Goal: Task Accomplishment & Management: Manage account settings

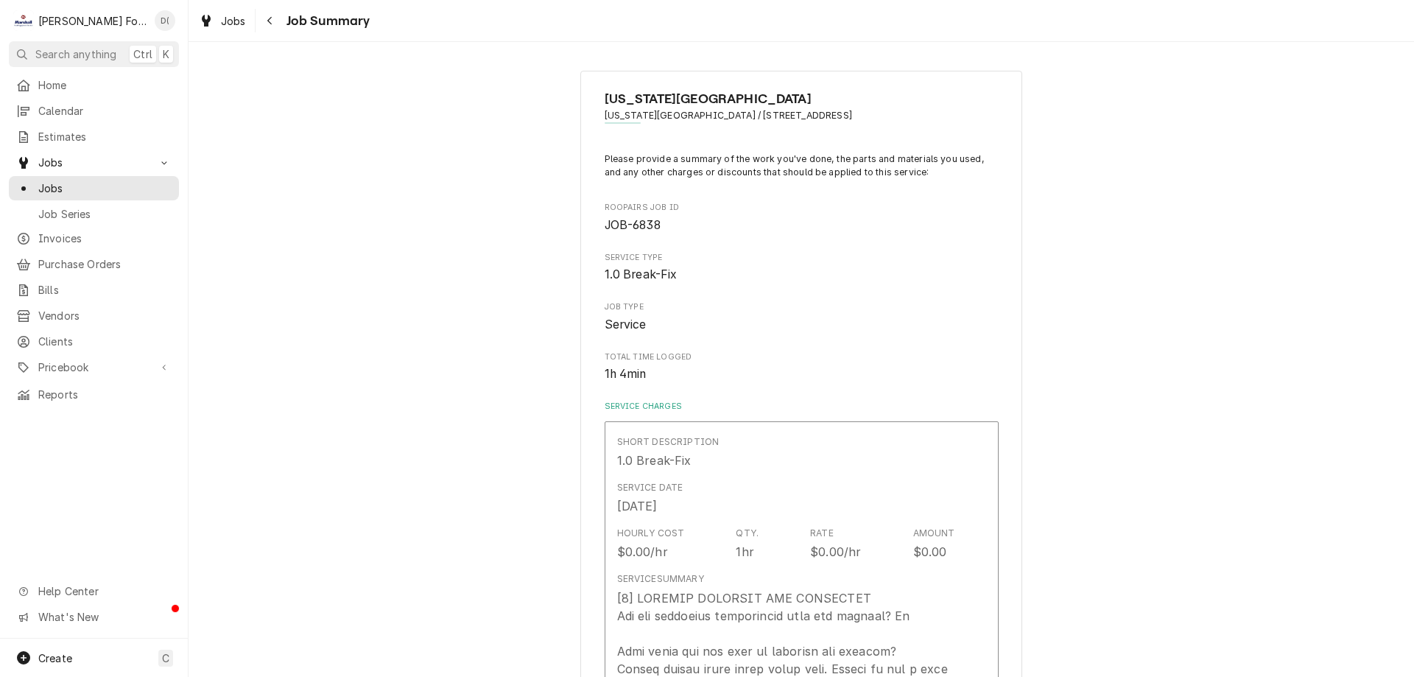
scroll to position [663, 0]
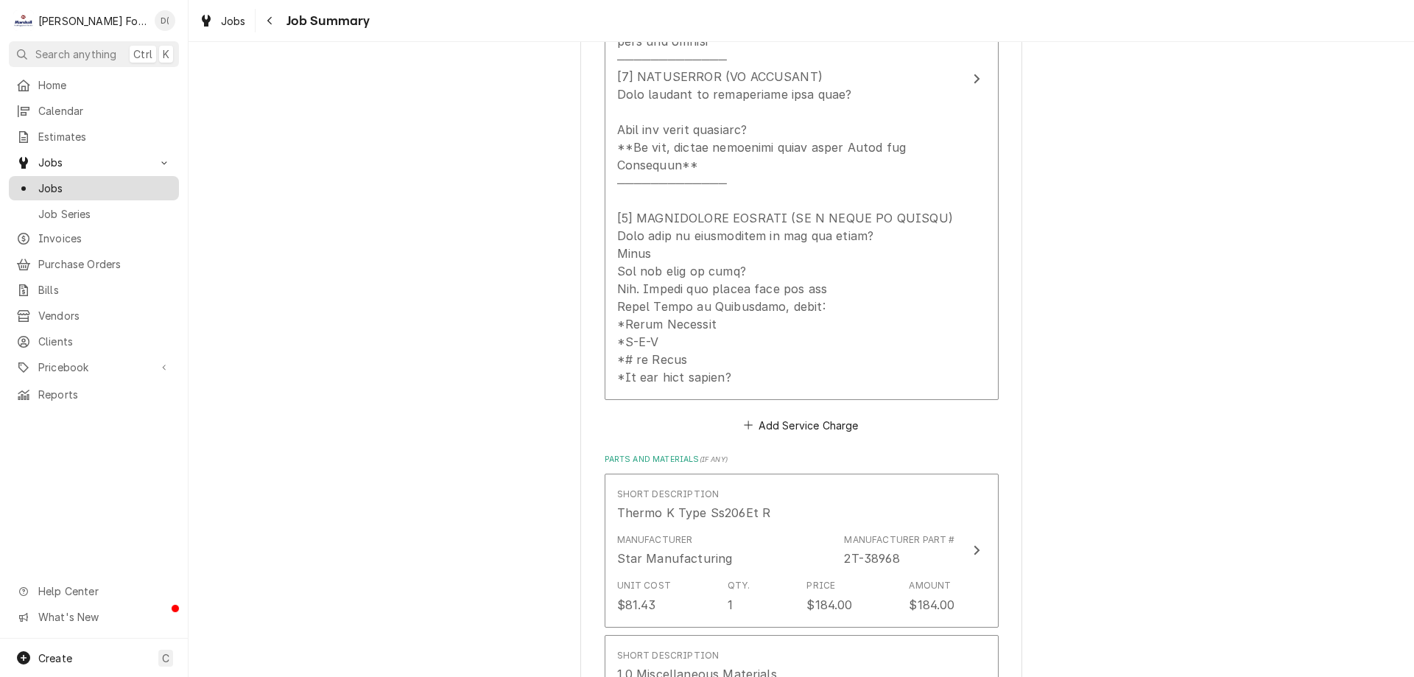
click at [123, 181] on span "Jobs" at bounding box center [104, 187] width 133 height 15
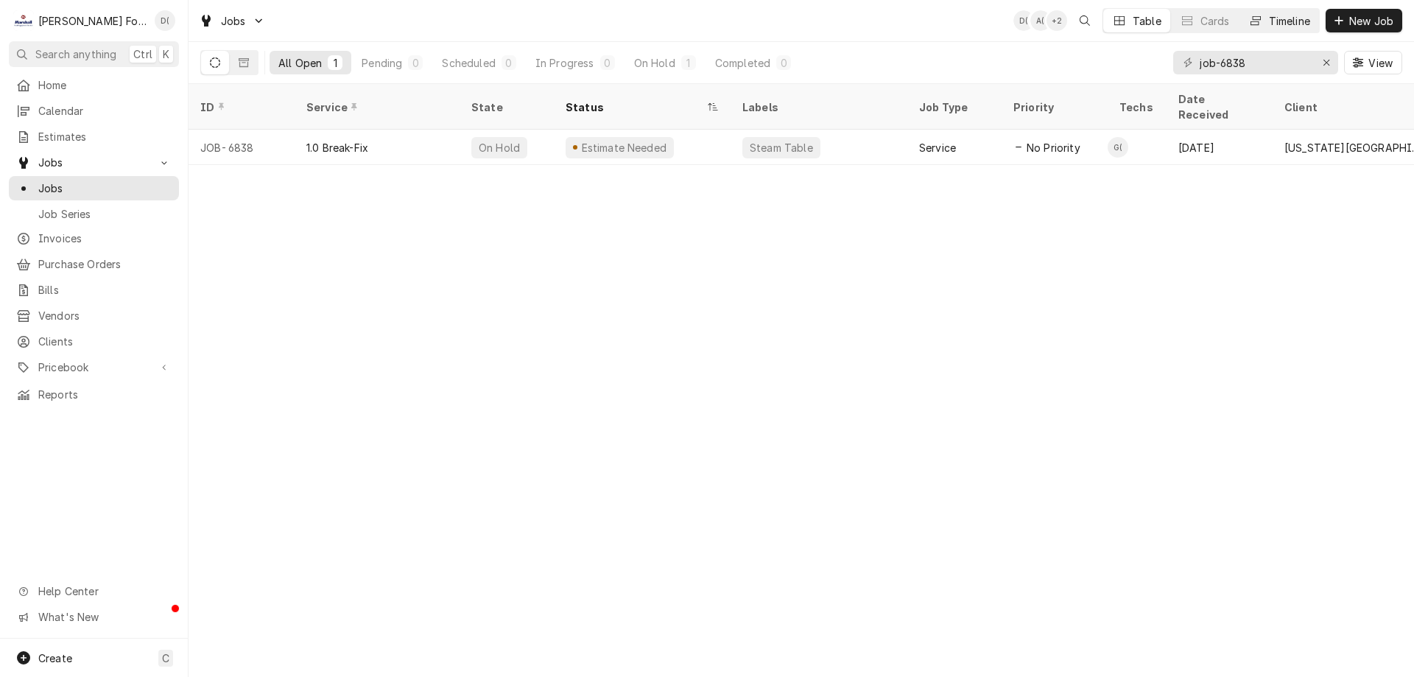
click at [1272, 20] on div "Timeline" at bounding box center [1289, 20] width 41 height 15
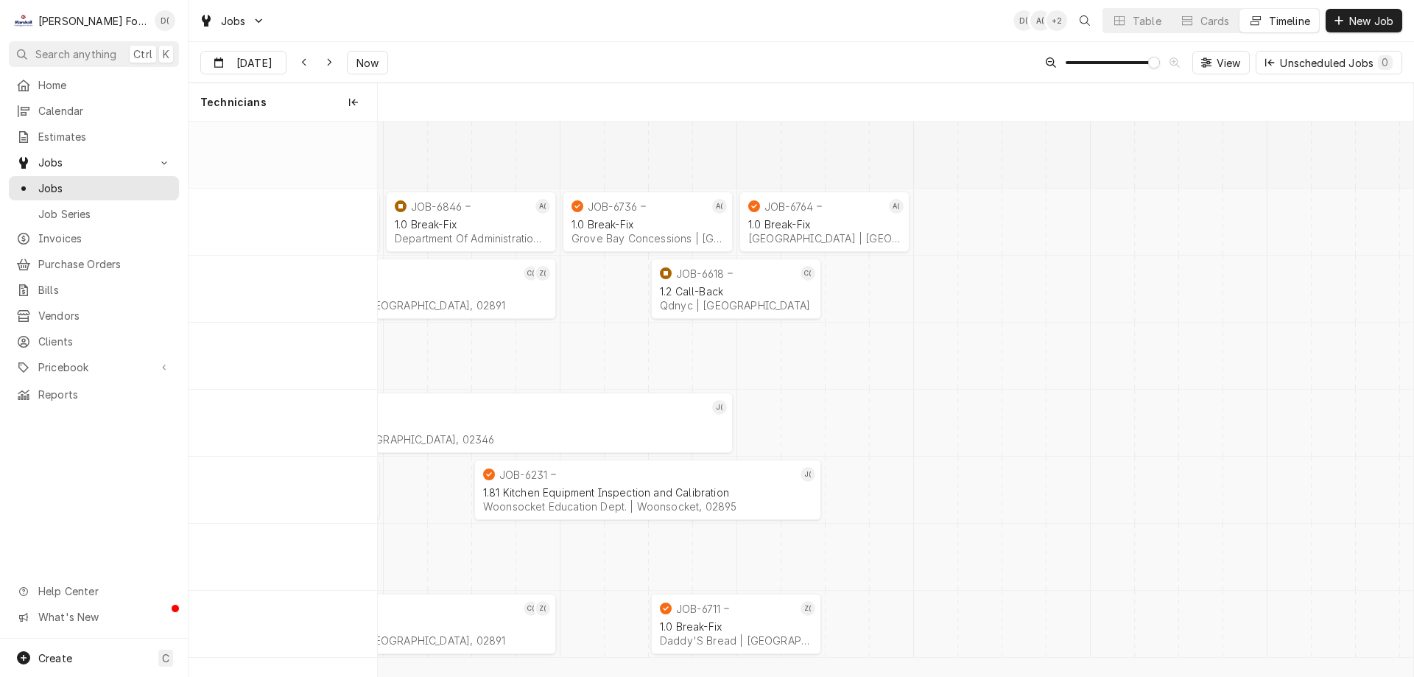
scroll to position [0, 20540]
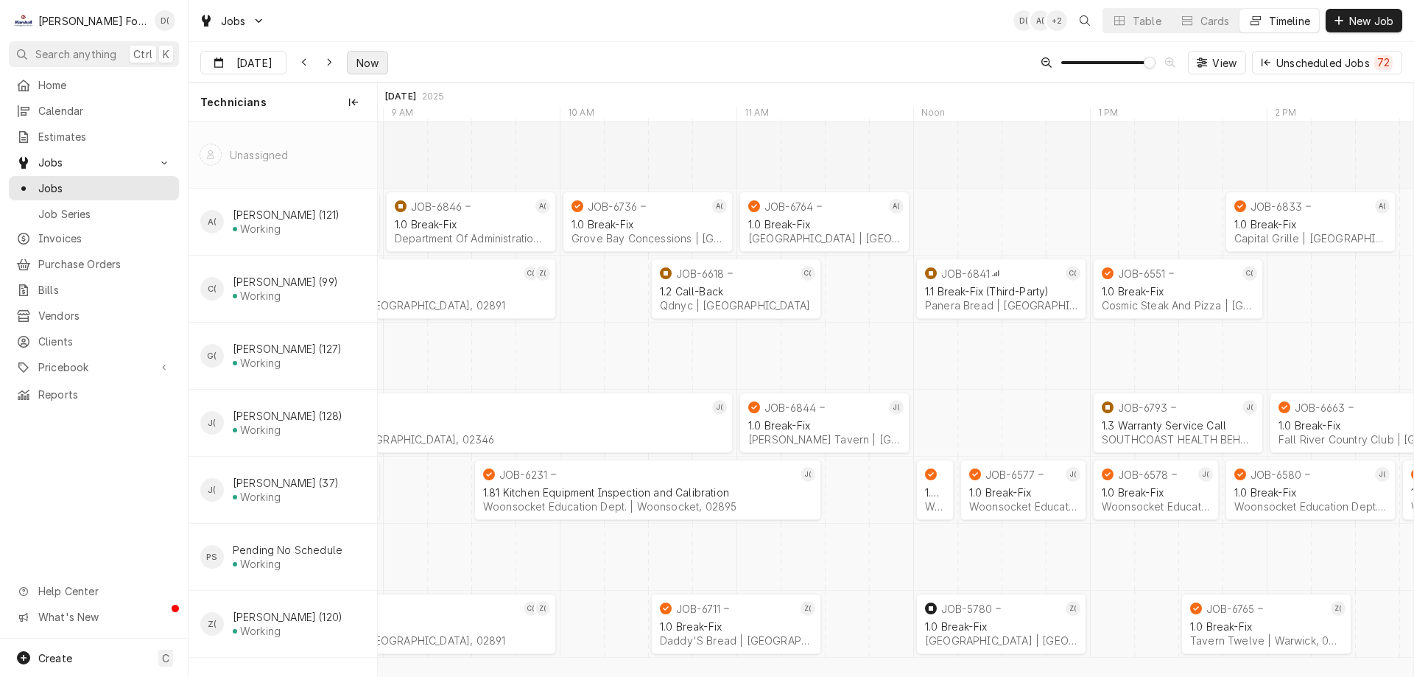
click at [363, 57] on span "Now" at bounding box center [367, 62] width 28 height 15
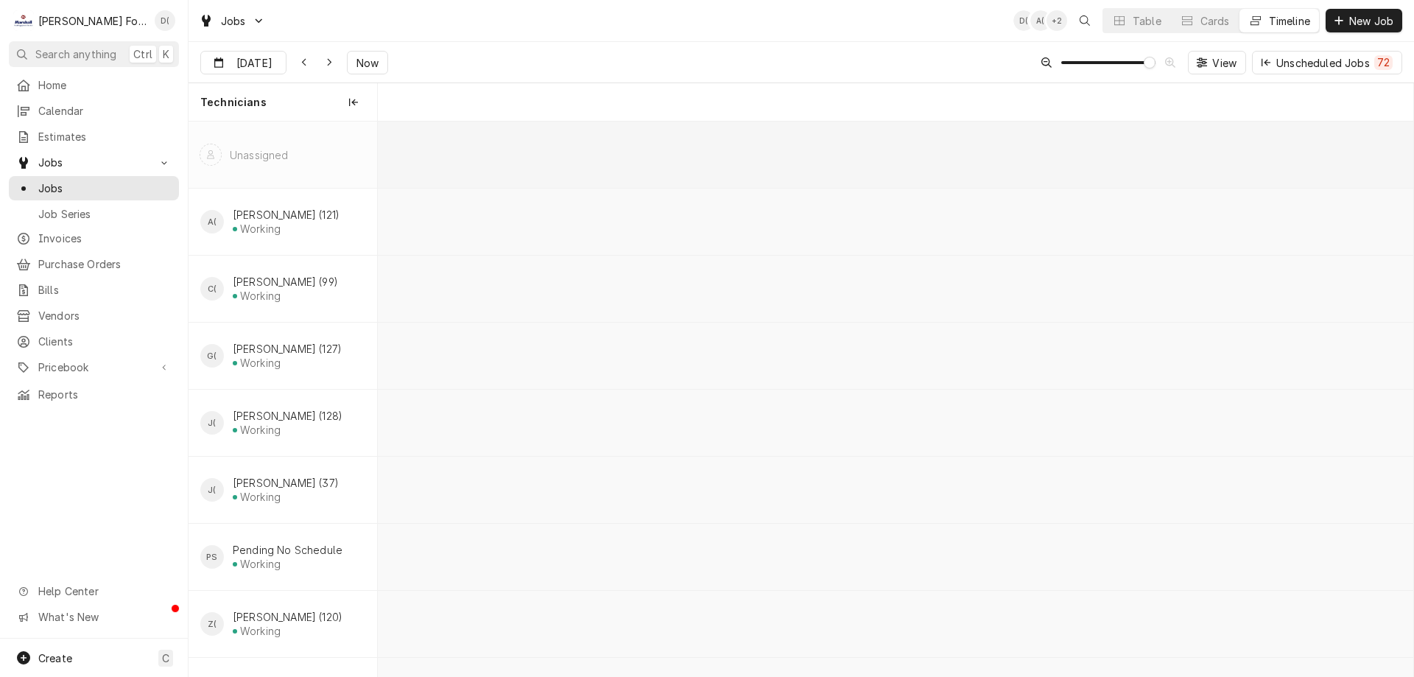
scroll to position [0, 41300]
type input "Aug 13"
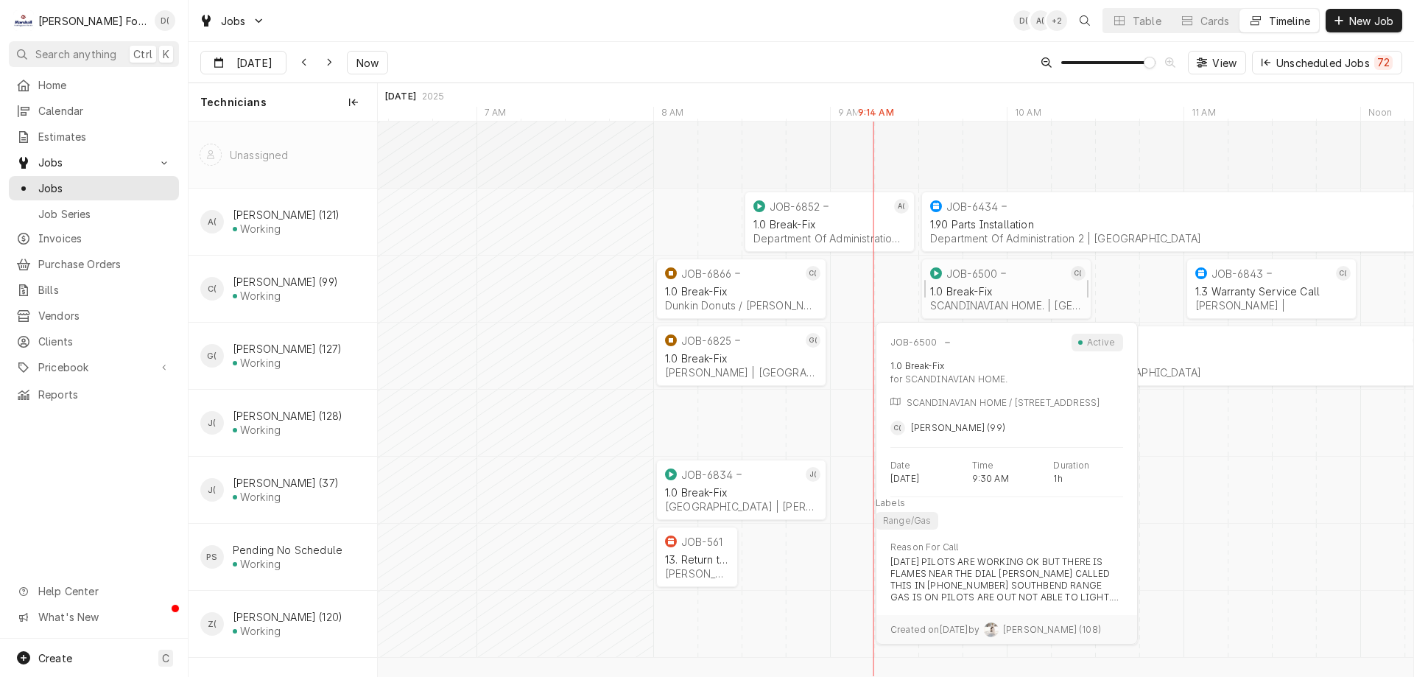
click at [1014, 287] on div "1.0 Break-Fix" at bounding box center [1006, 291] width 152 height 13
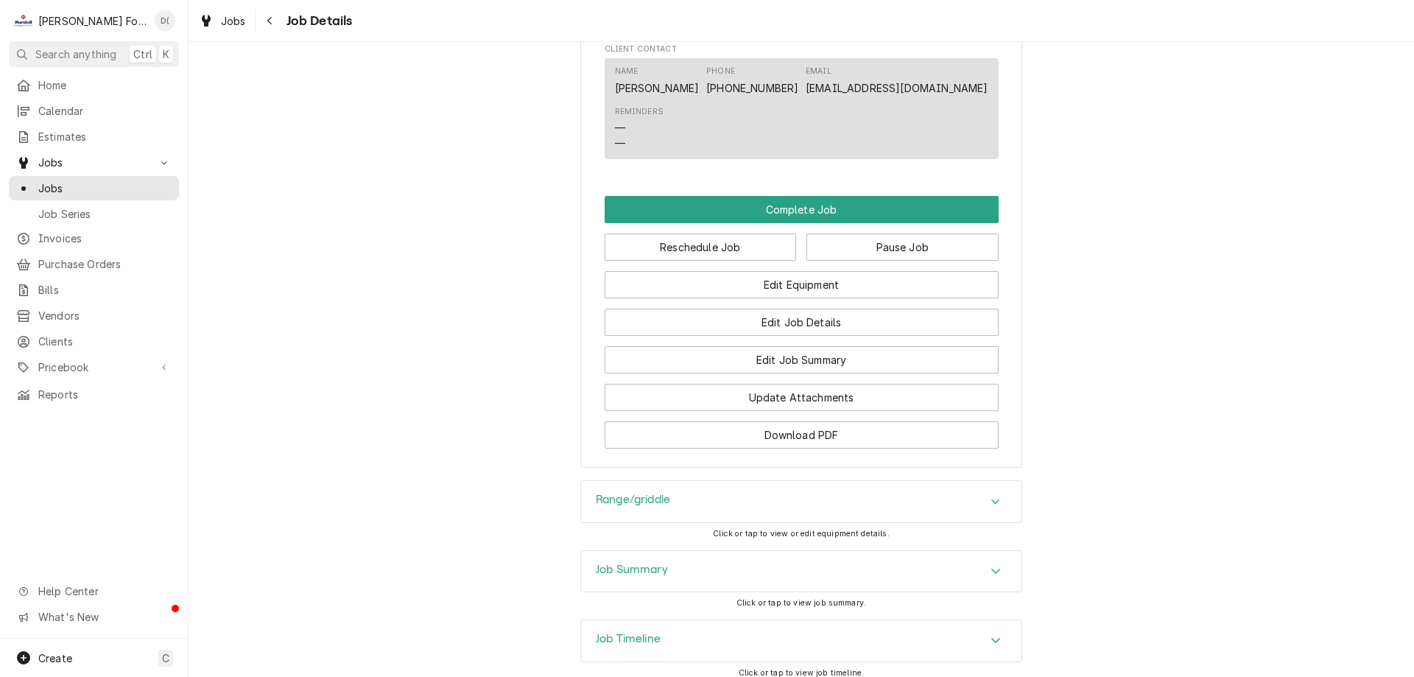
scroll to position [1793, 0]
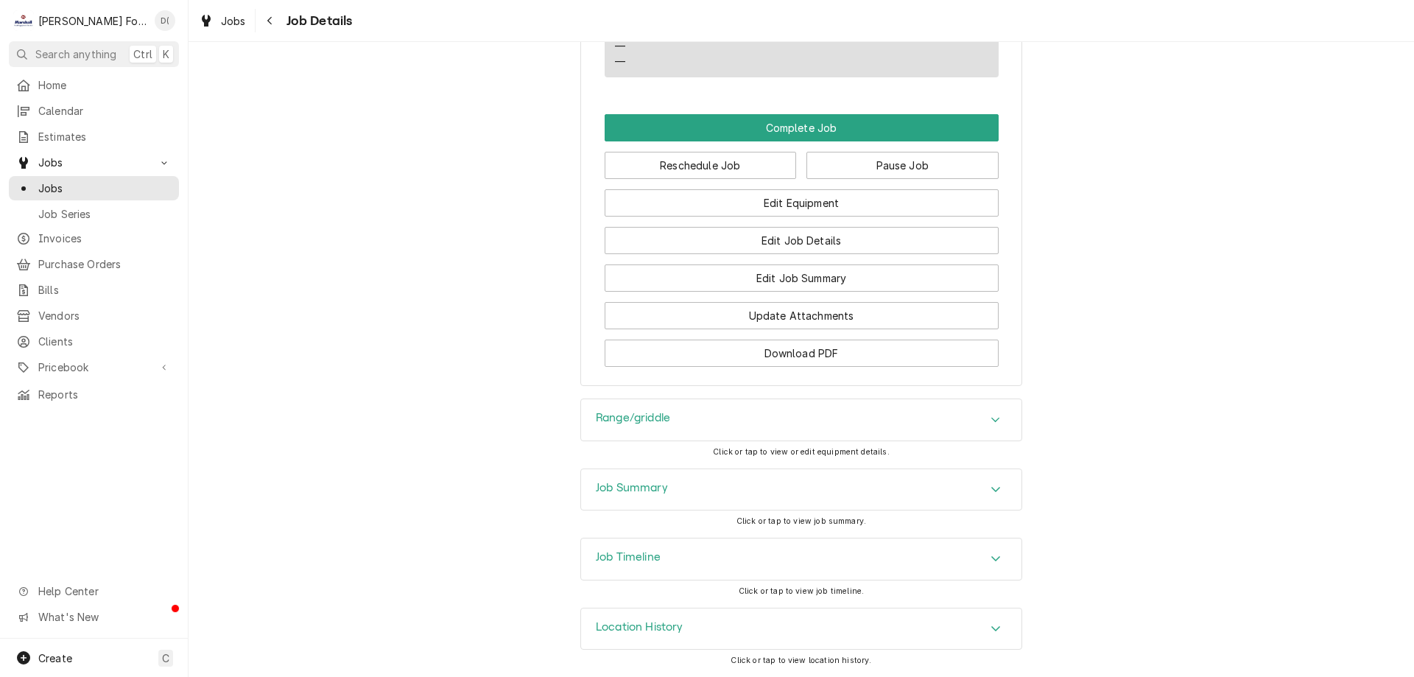
click at [664, 638] on div "Location History" at bounding box center [801, 628] width 440 height 41
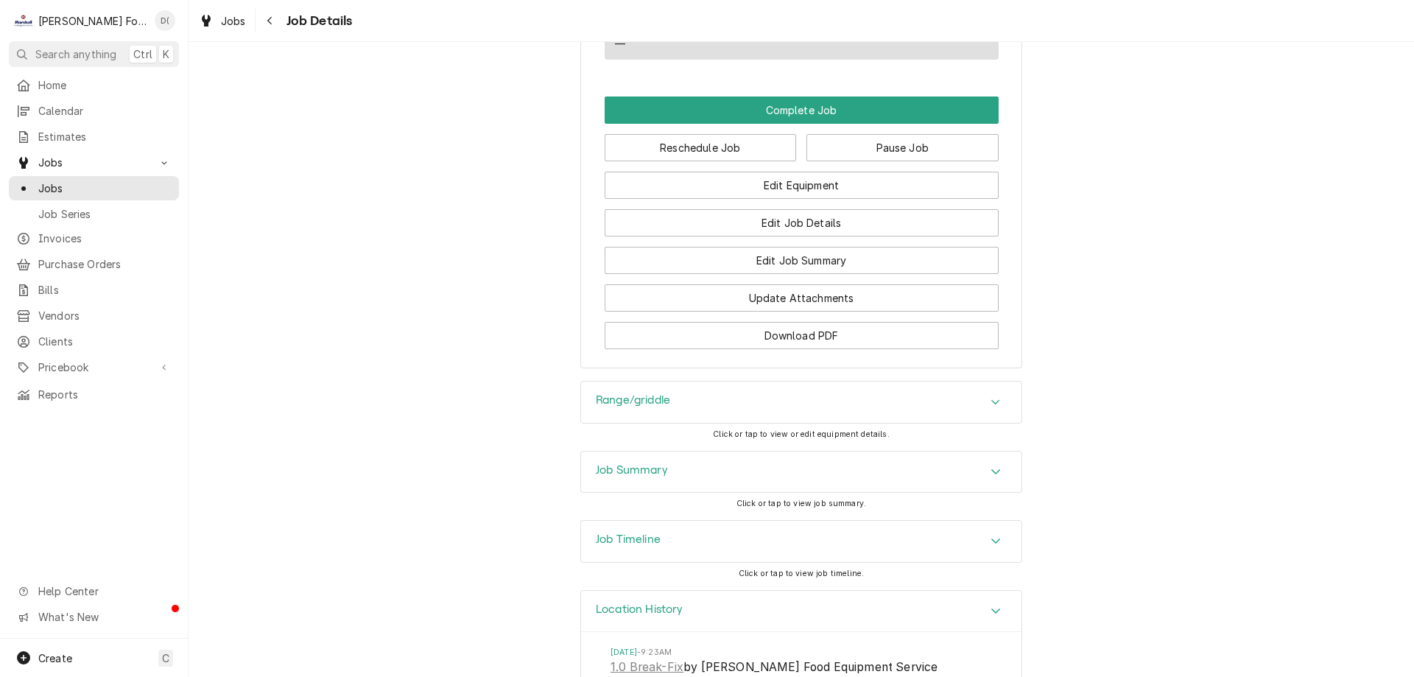
scroll to position [1929, 0]
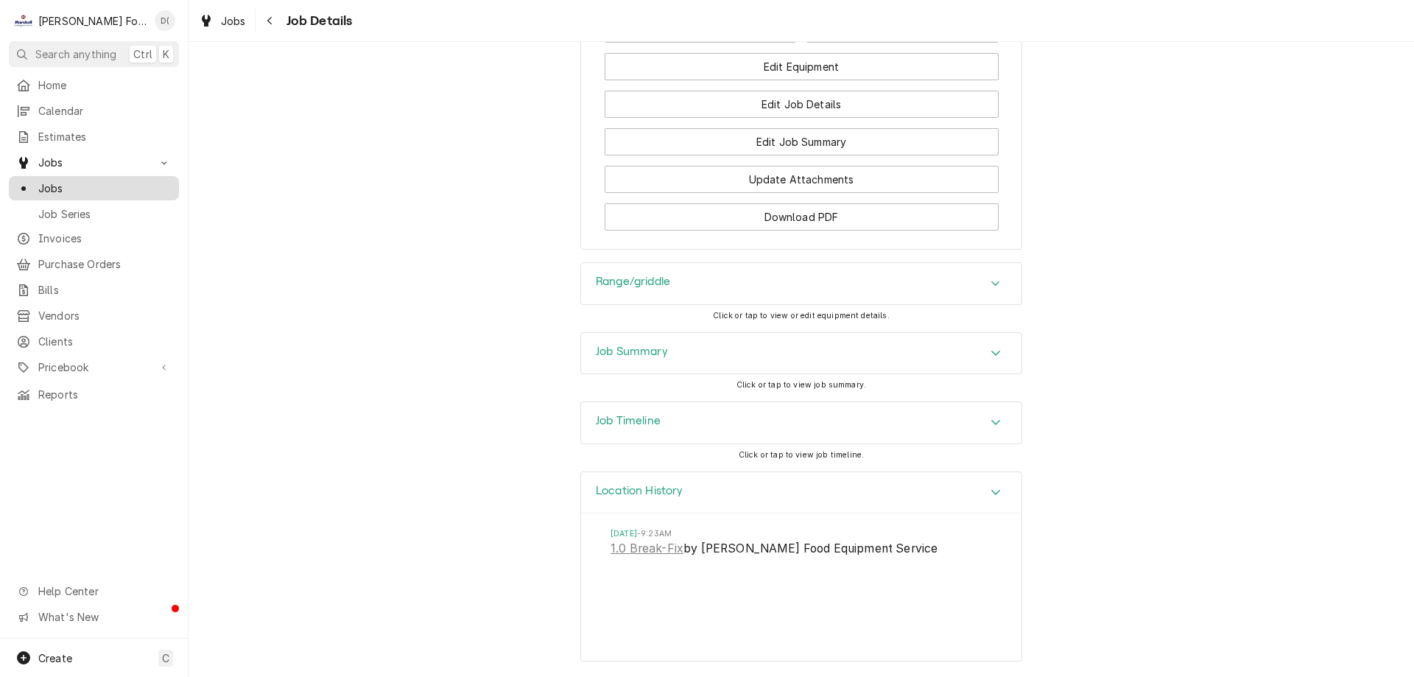
click at [74, 187] on span "Jobs" at bounding box center [104, 187] width 133 height 15
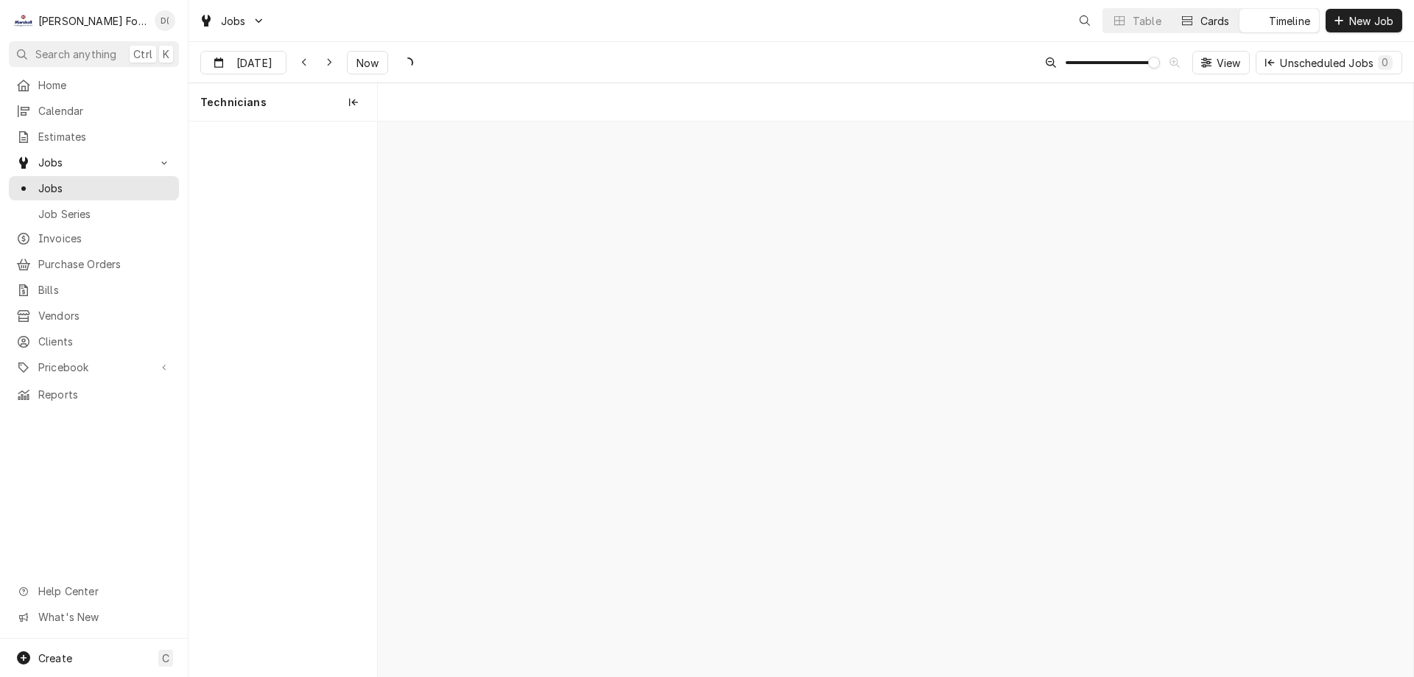
scroll to position [0, 20534]
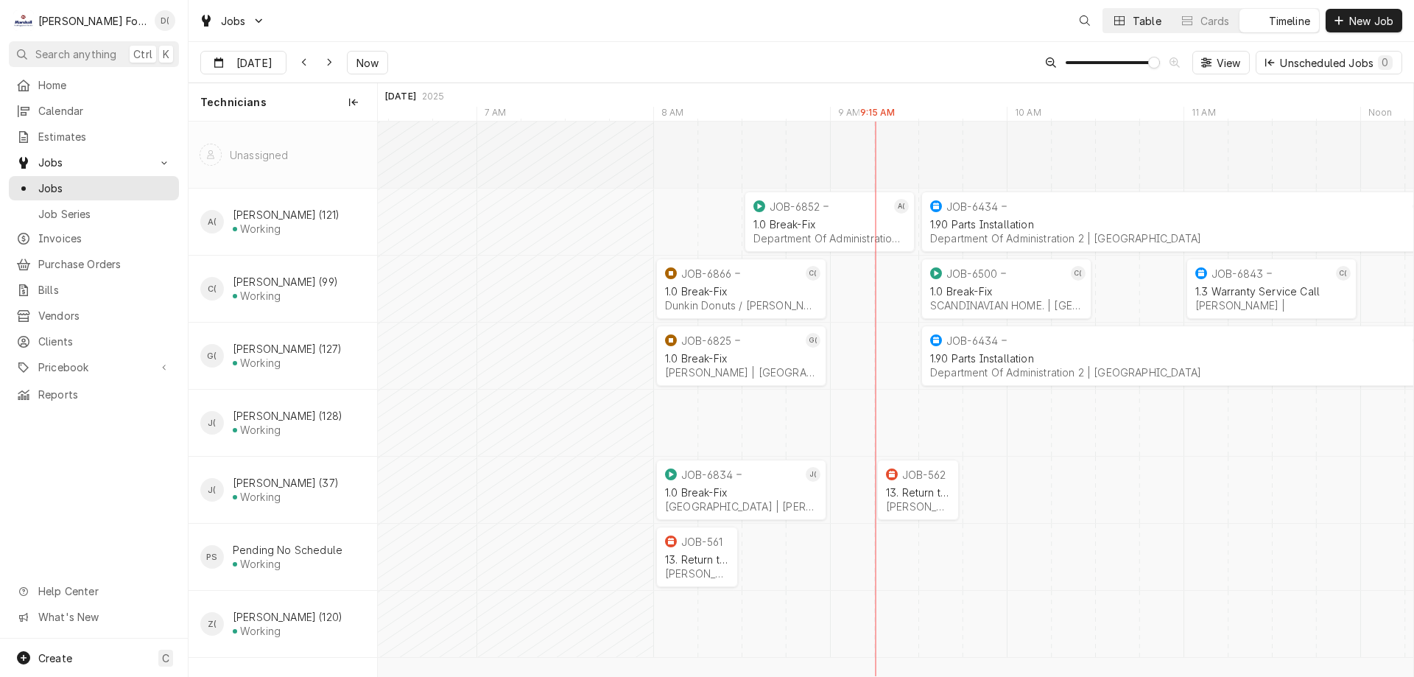
click at [1129, 13] on button "Table" at bounding box center [1136, 21] width 67 height 24
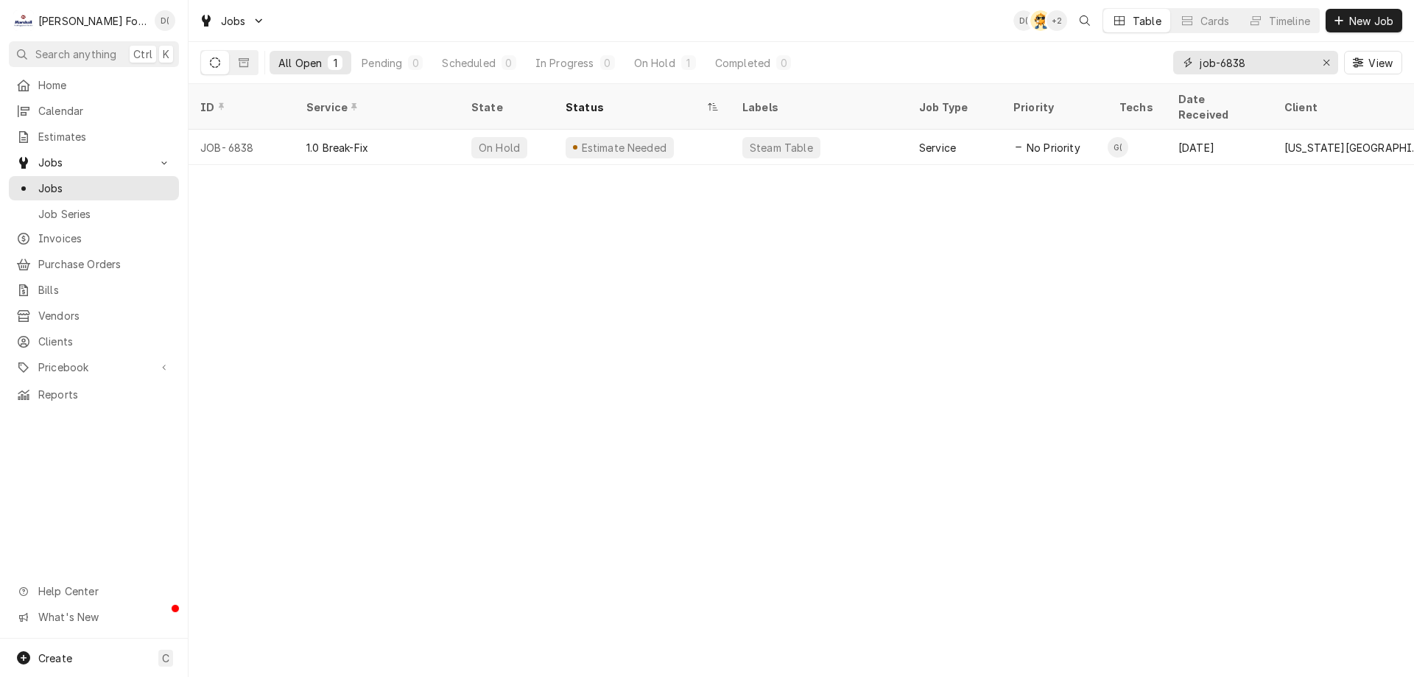
click at [1263, 65] on input "job-6838" at bounding box center [1255, 63] width 110 height 24
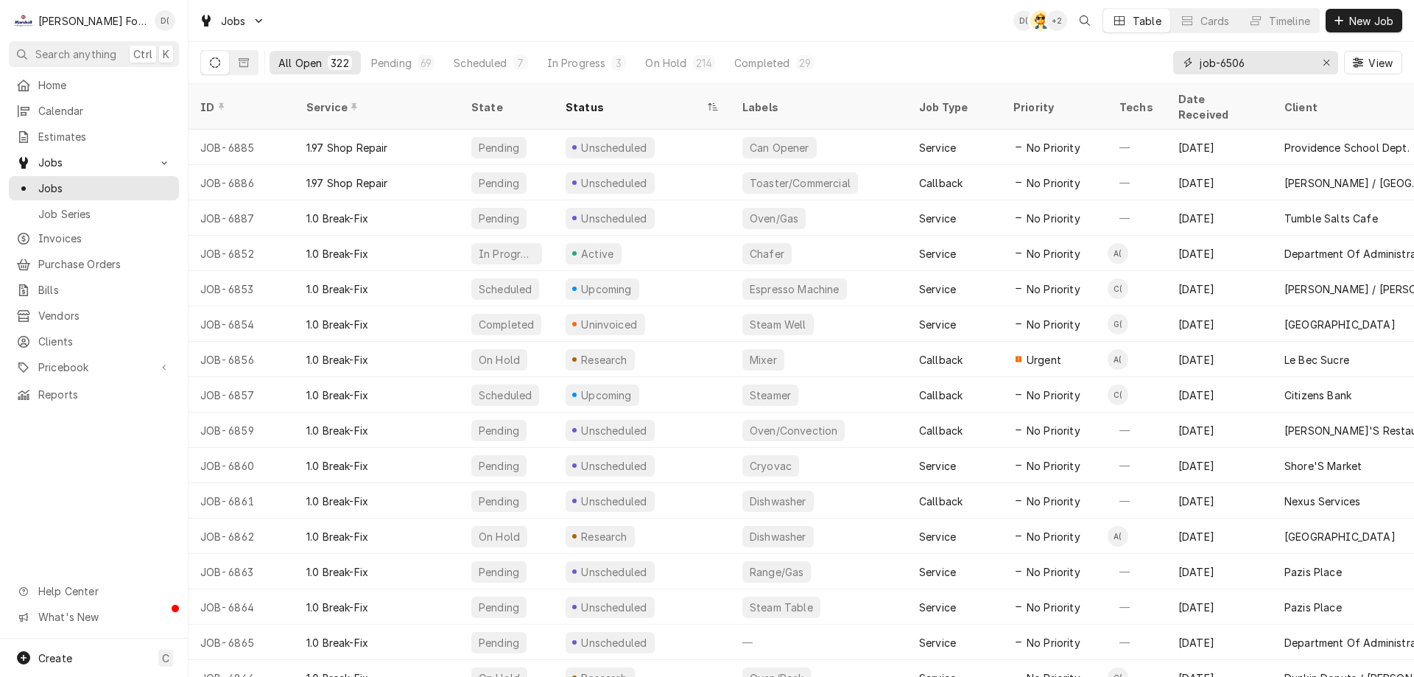
type input "job-6506"
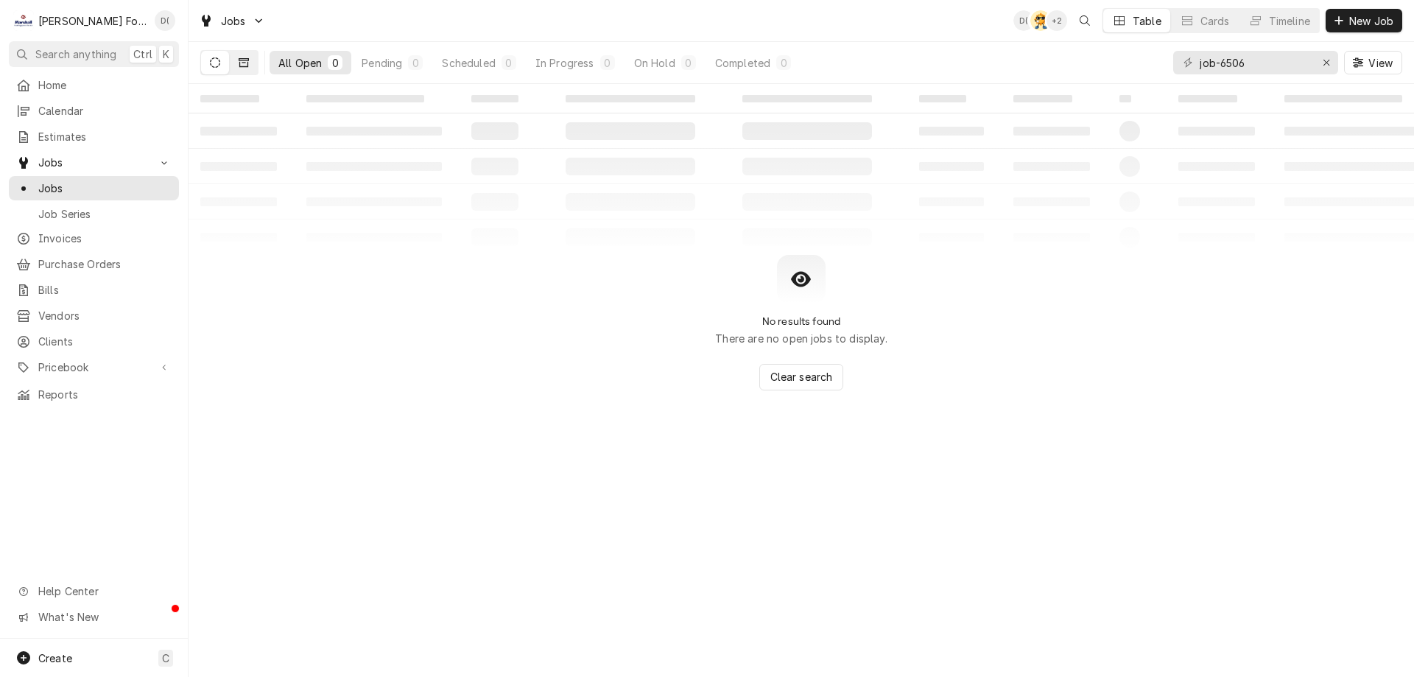
click at [242, 65] on icon "Dynamic Content Wrapper" at bounding box center [244, 62] width 10 height 10
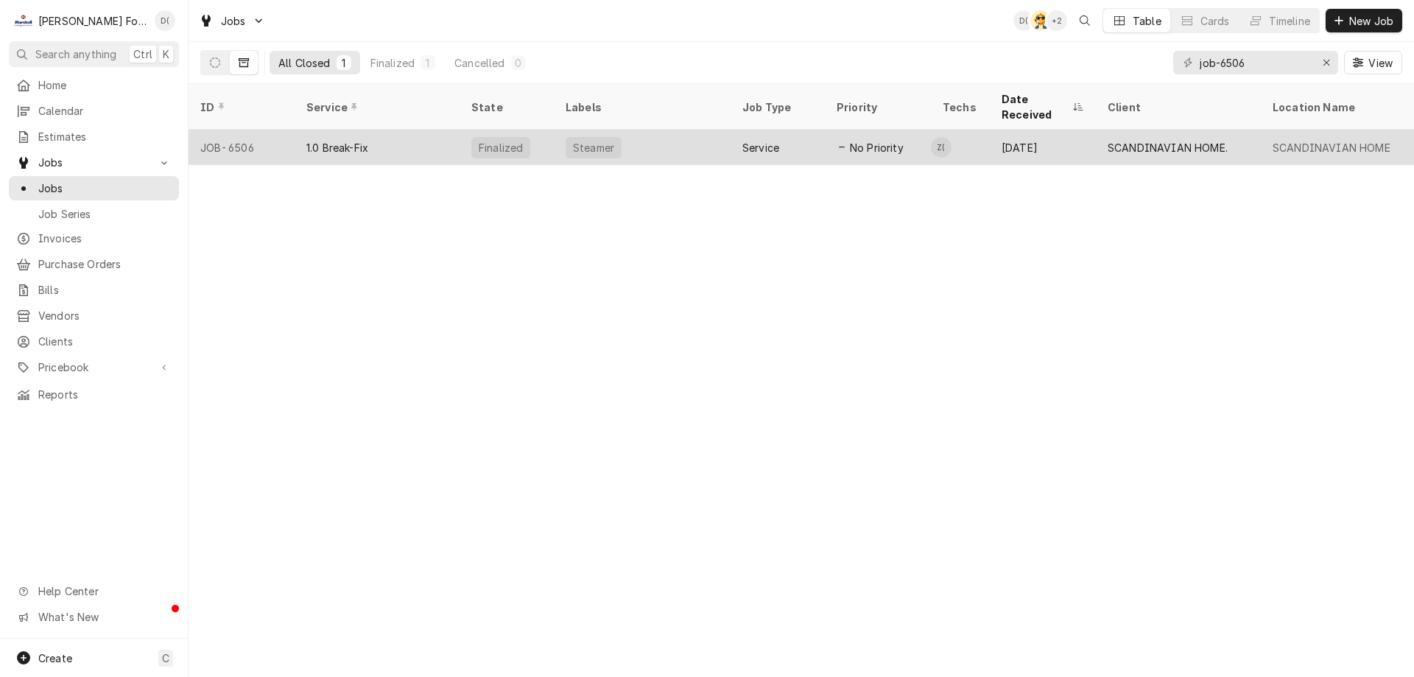
click at [406, 130] on div "1.0 Break-Fix" at bounding box center [377, 147] width 165 height 35
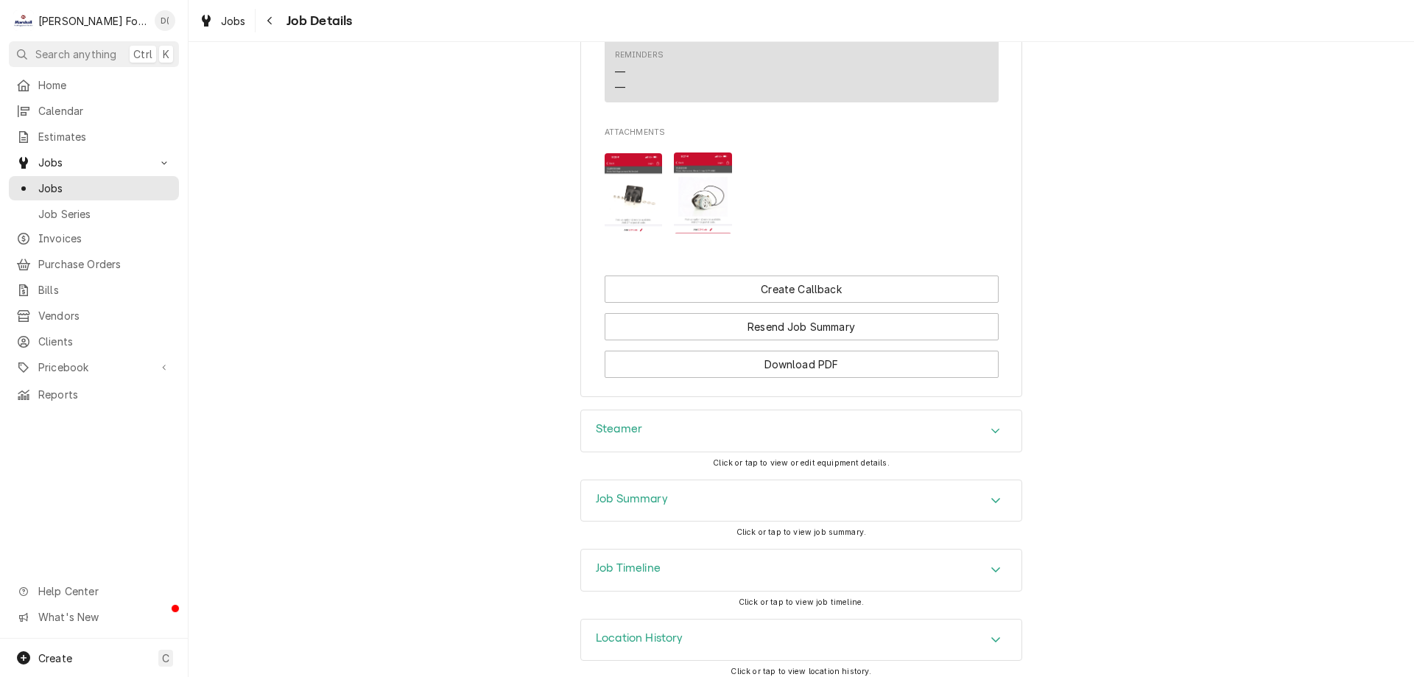
scroll to position [1060, 0]
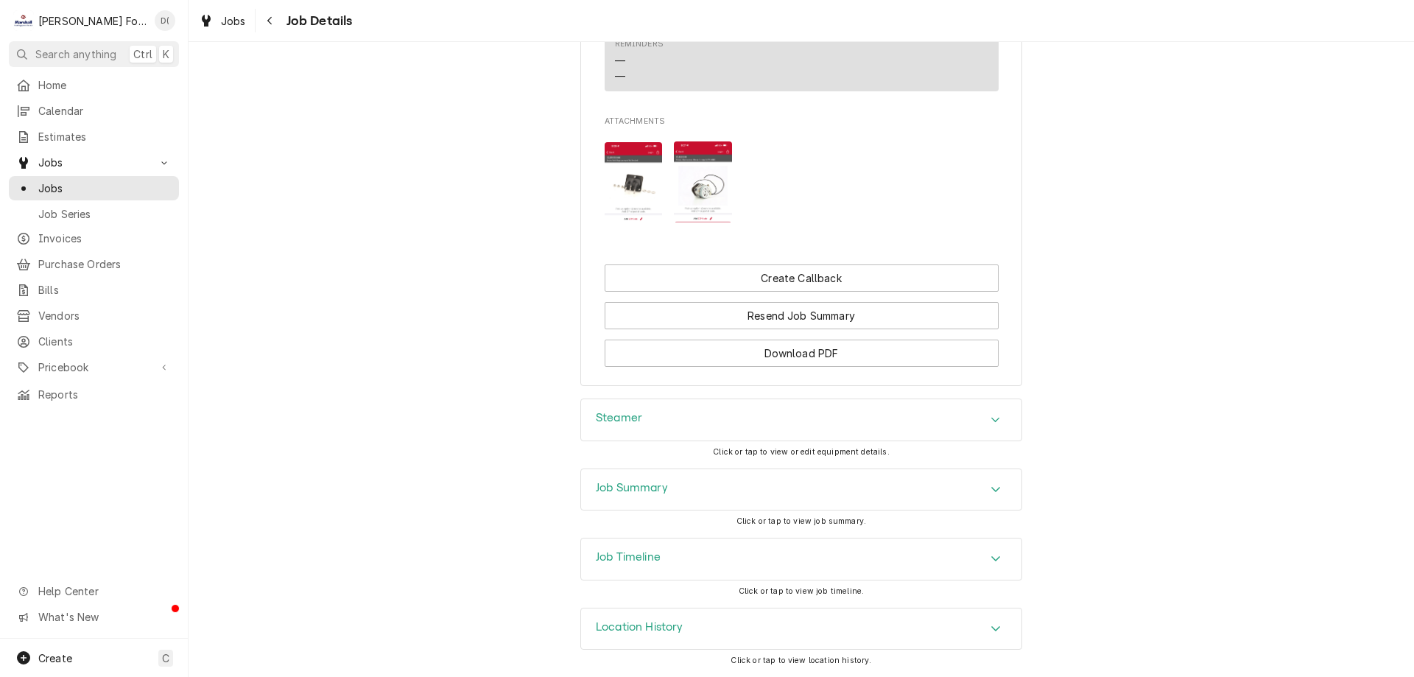
click at [647, 482] on h3 "Job Summary" at bounding box center [632, 488] width 72 height 14
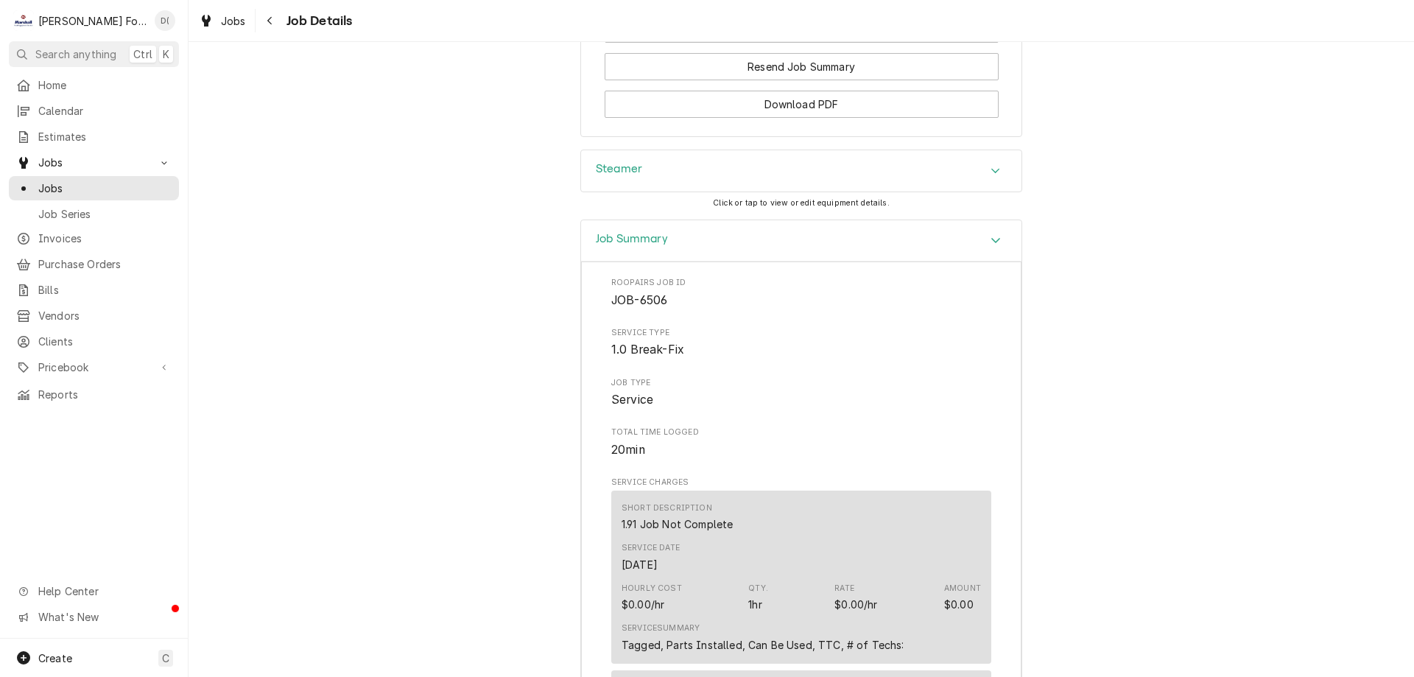
scroll to position [1070, 0]
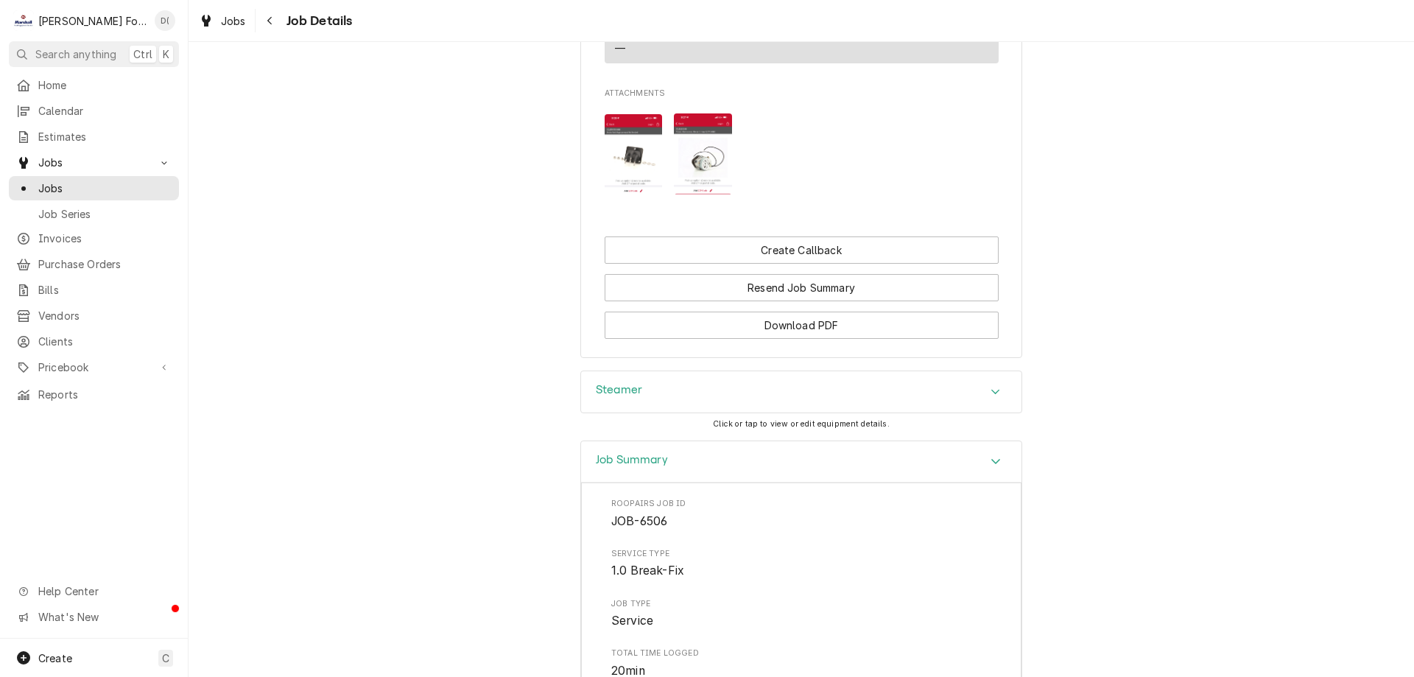
click at [702, 184] on img "Attachments" at bounding box center [703, 153] width 58 height 80
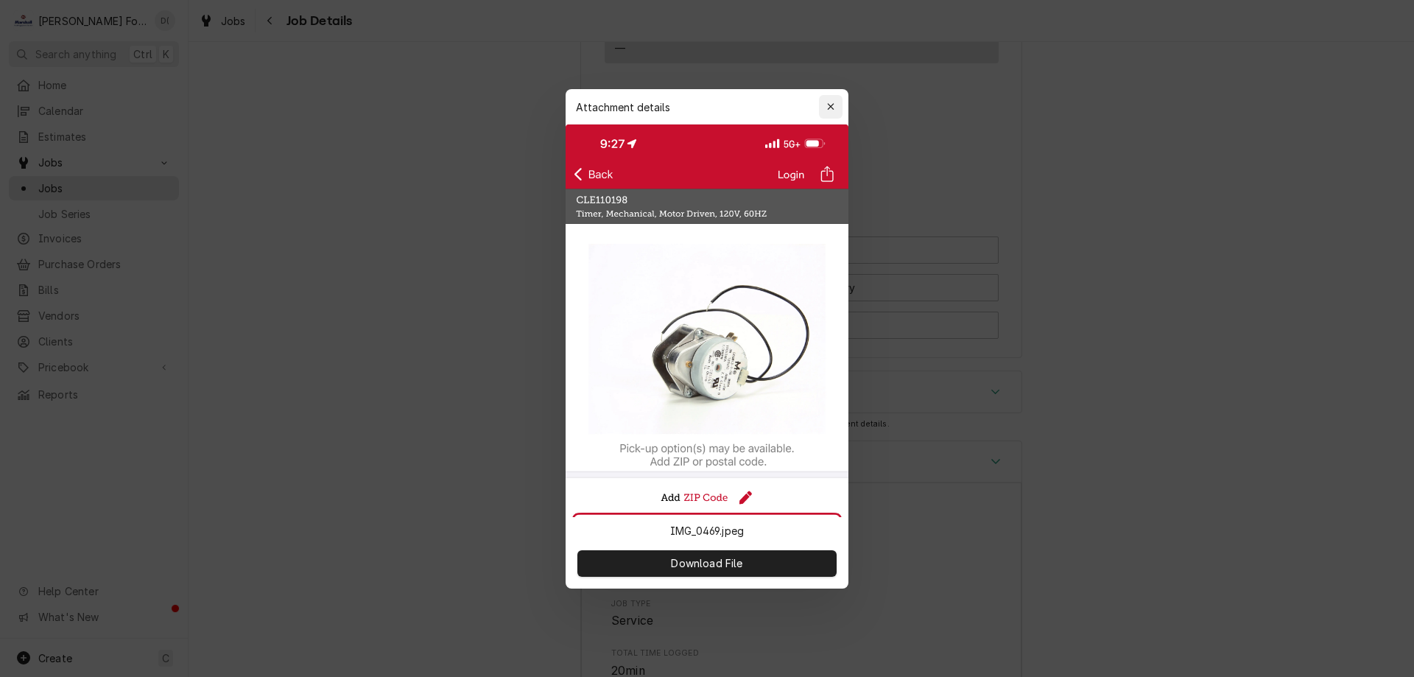
click at [834, 99] on div "button" at bounding box center [830, 106] width 15 height 15
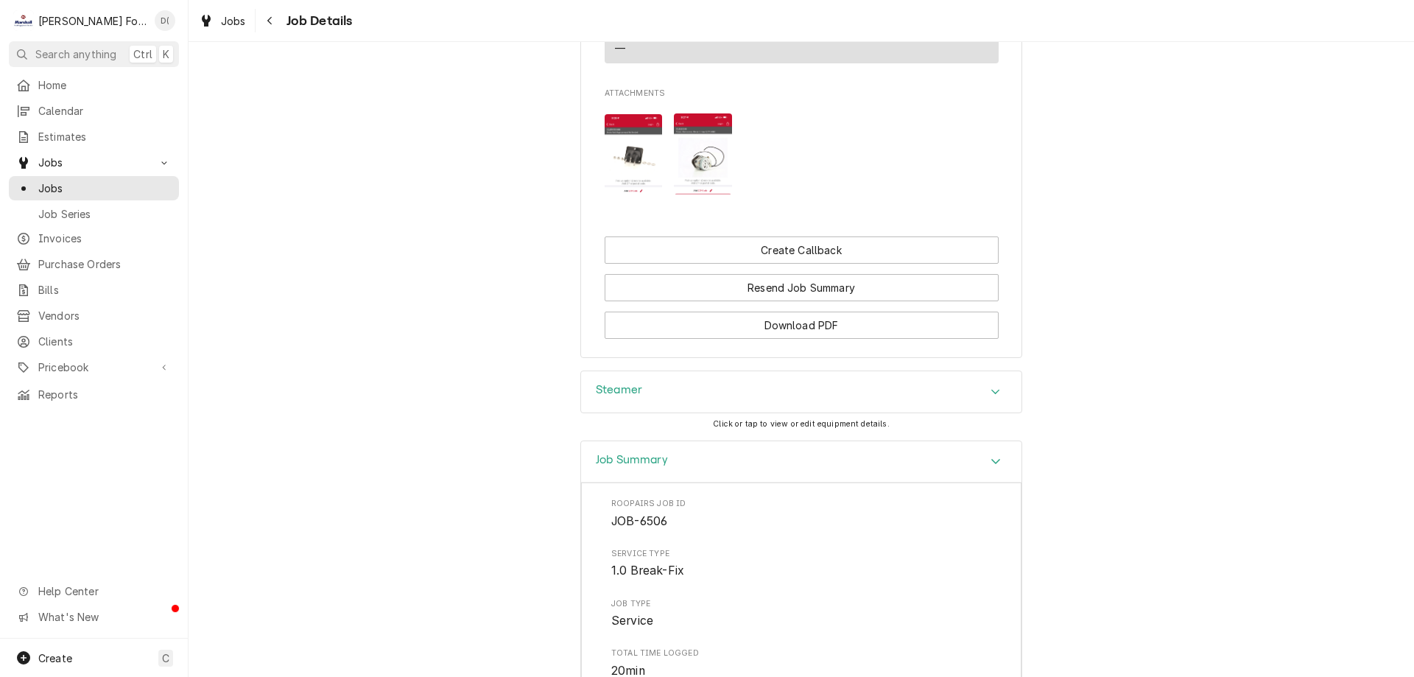
click at [613, 172] on img "Attachments" at bounding box center [634, 154] width 58 height 80
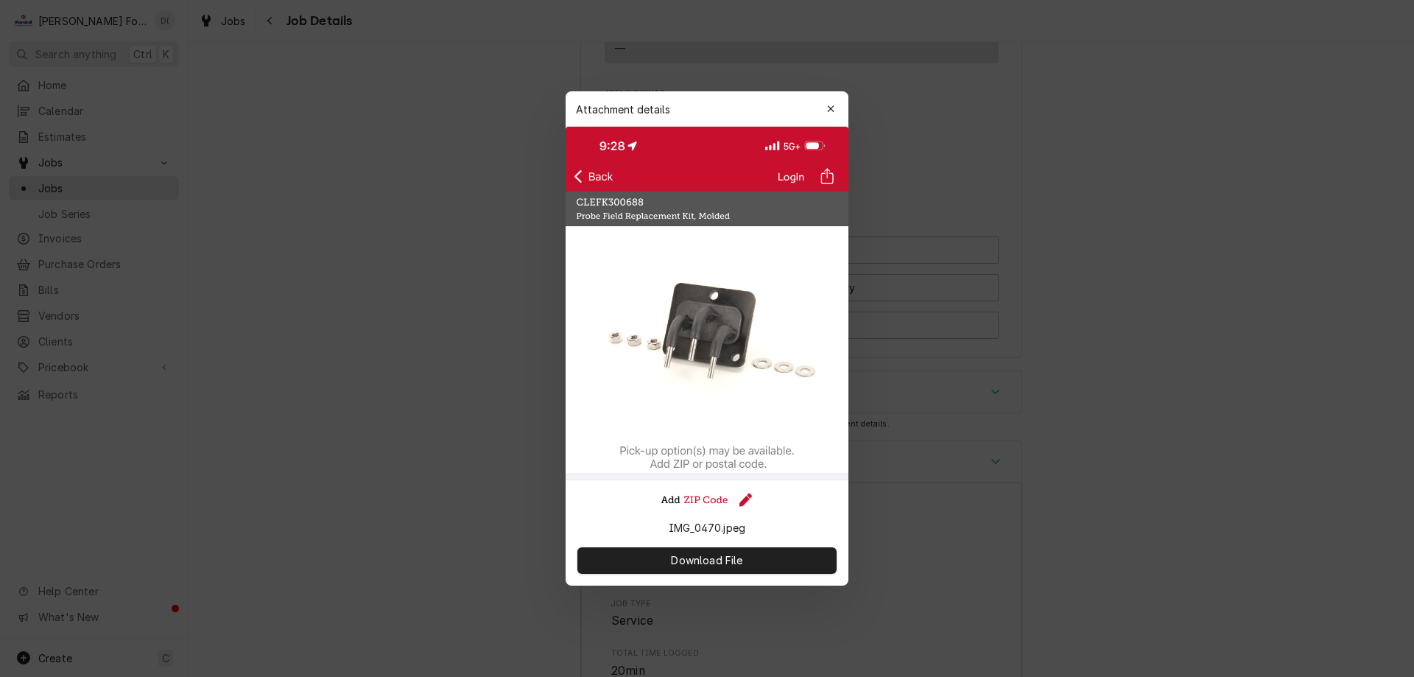
click at [843, 102] on div "Attachment details Close" at bounding box center [707, 108] width 283 height 35
click at [828, 110] on icon "button" at bounding box center [831, 109] width 8 height 10
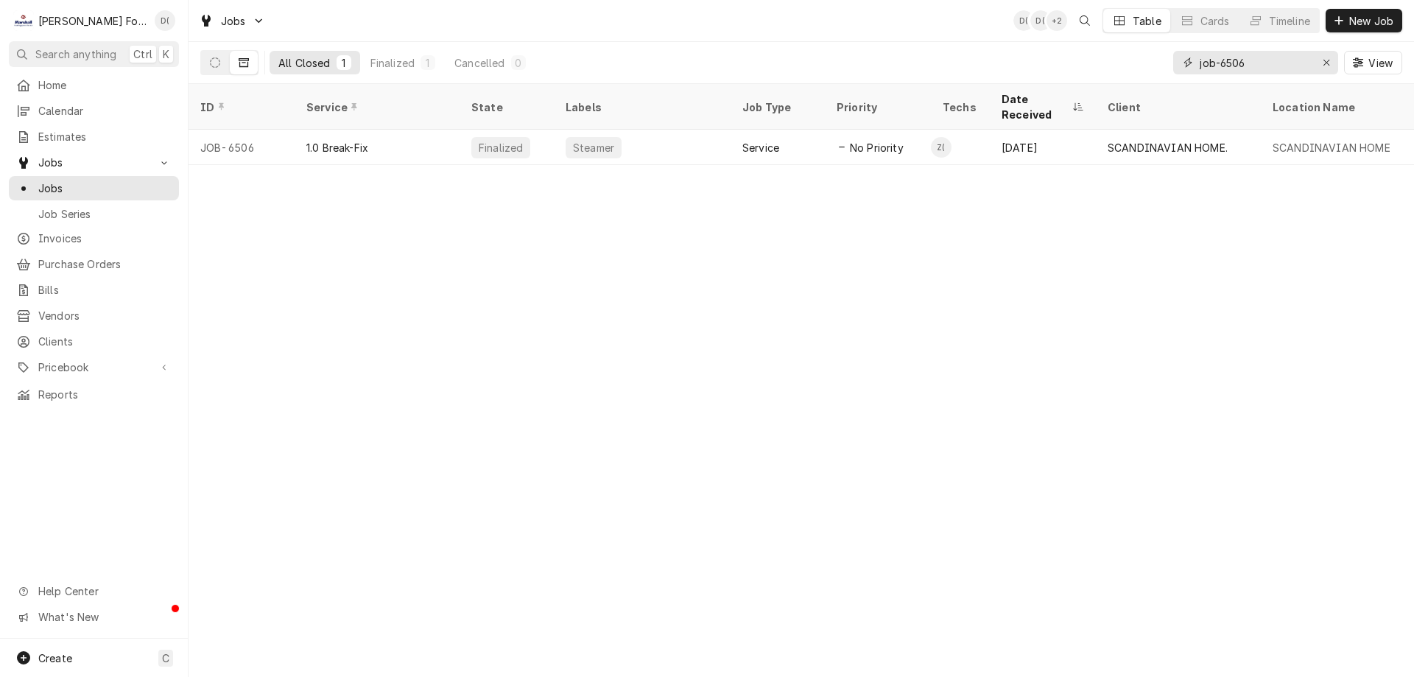
click at [1263, 57] on input "job-6506" at bounding box center [1255, 63] width 110 height 24
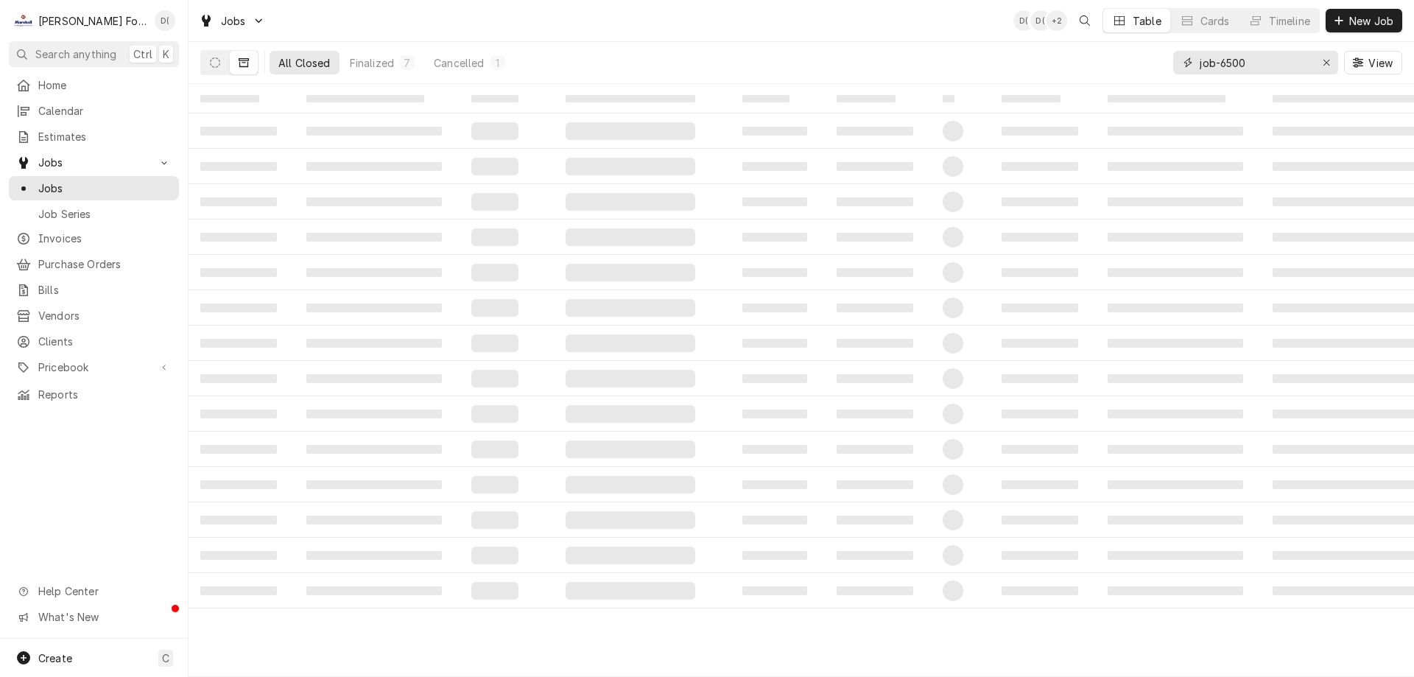
type input "job-6500"
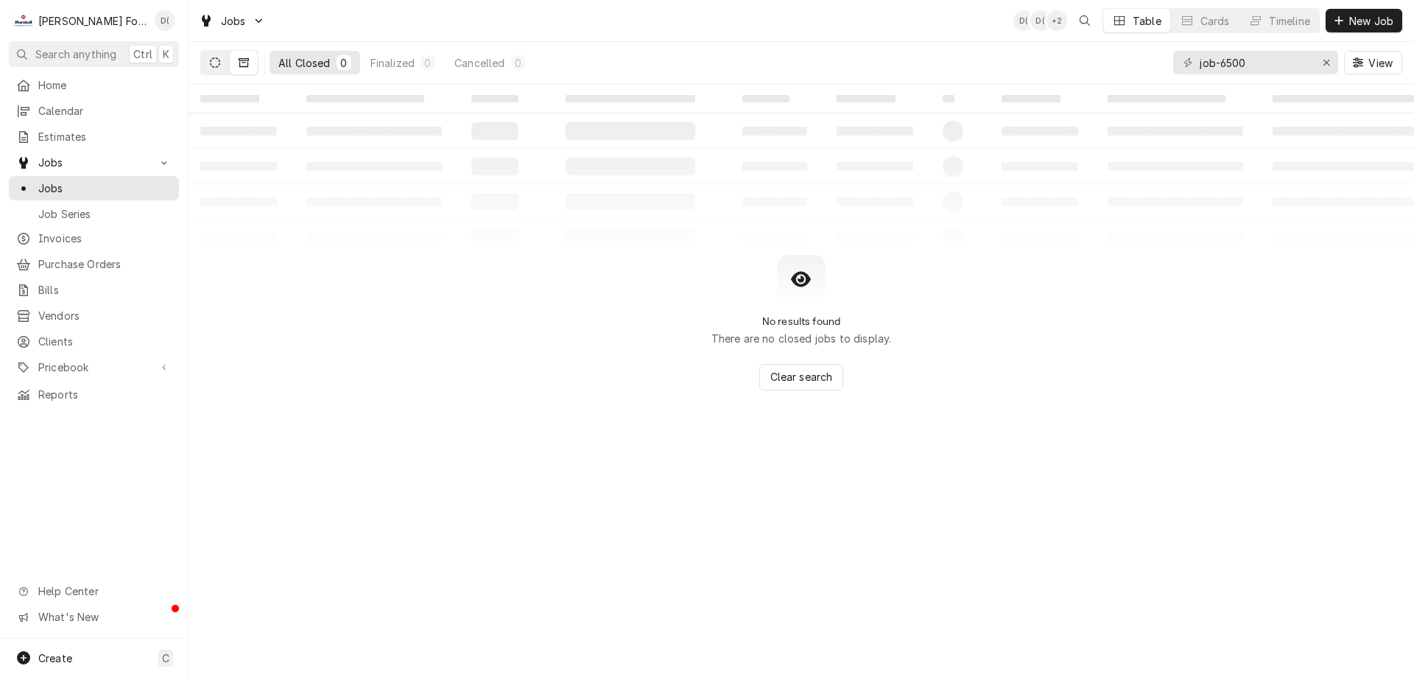
click at [208, 66] on button "Dynamic Content Wrapper" at bounding box center [215, 63] width 28 height 24
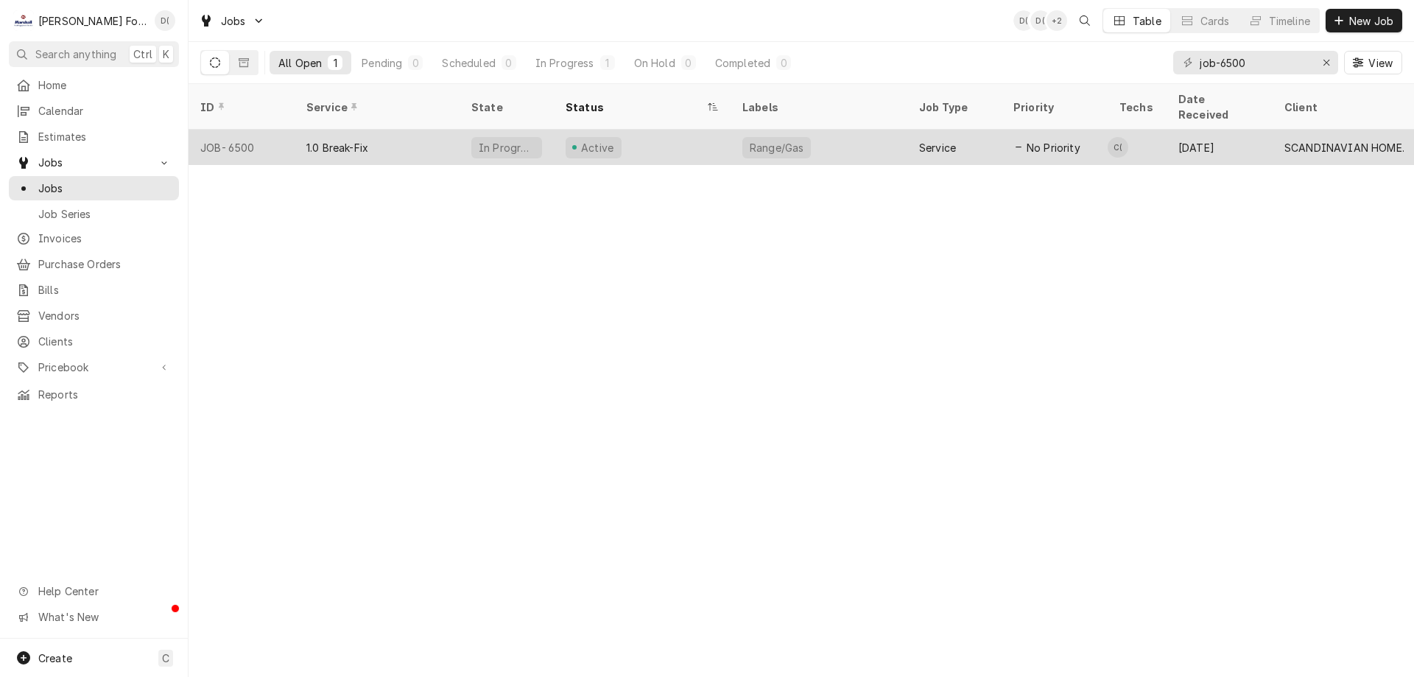
click at [382, 130] on div "1.0 Break-Fix" at bounding box center [377, 147] width 165 height 35
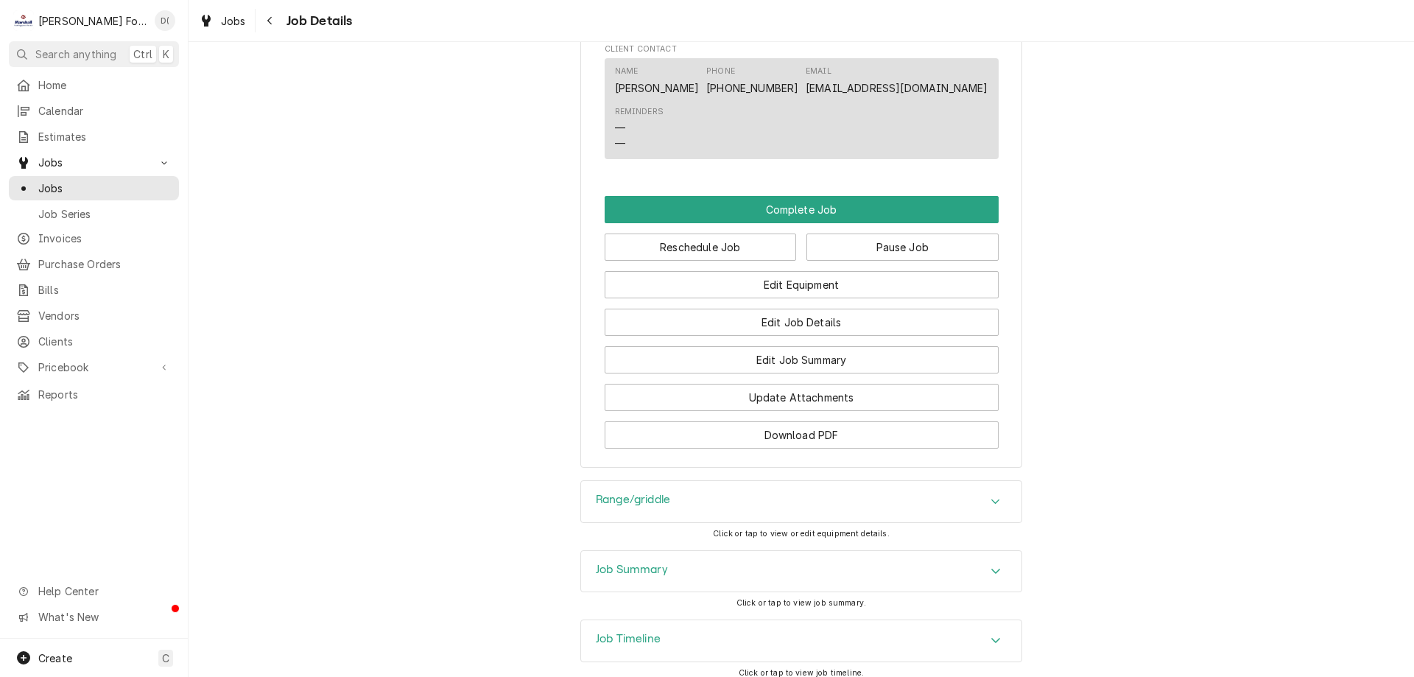
scroll to position [1793, 0]
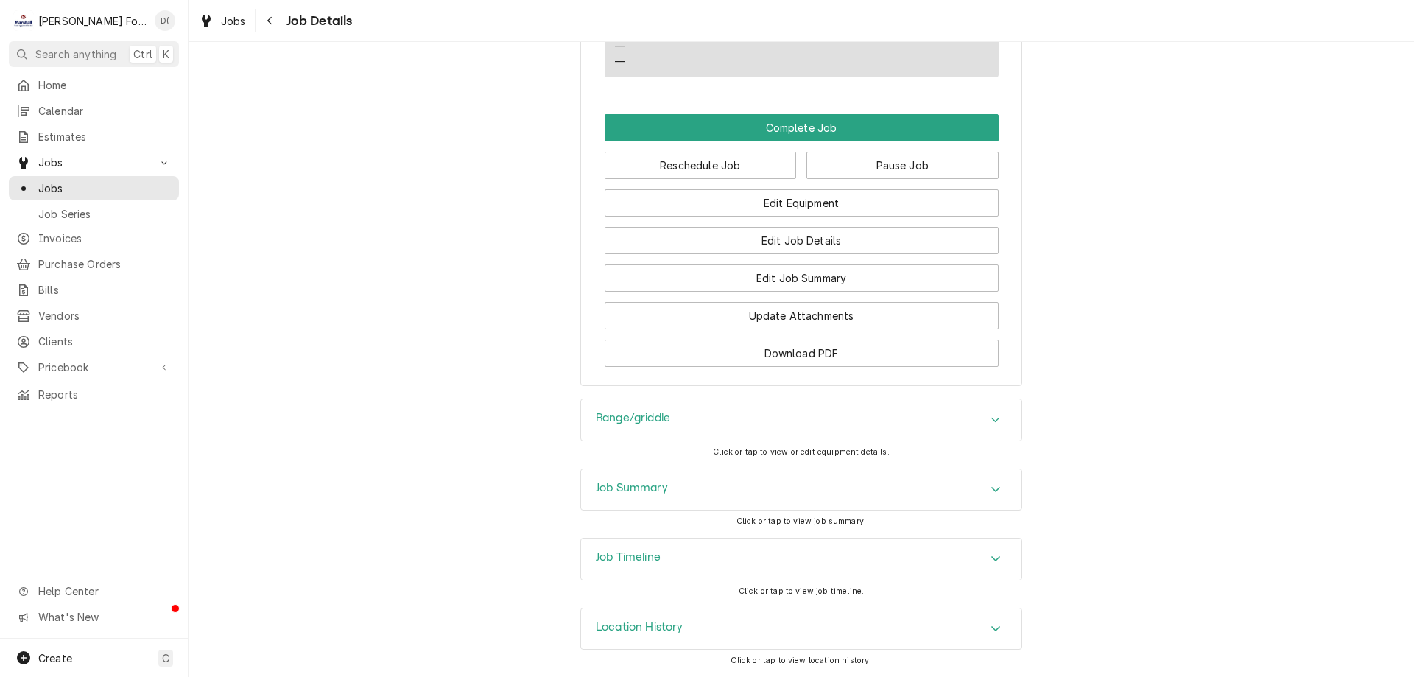
click at [662, 589] on div "Job Timeline Click or tap to view job timeline." at bounding box center [801, 572] width 442 height 69
click at [933, 582] on div "Job Timeline Click or tap to view job timeline." at bounding box center [801, 572] width 442 height 69
click at [993, 581] on div "Job Timeline Click or tap to view job timeline." at bounding box center [801, 572] width 442 height 69
click at [986, 590] on div "Job Timeline Click or tap to view job timeline." at bounding box center [801, 572] width 442 height 69
click at [990, 576] on div "Job Timeline" at bounding box center [801, 558] width 440 height 41
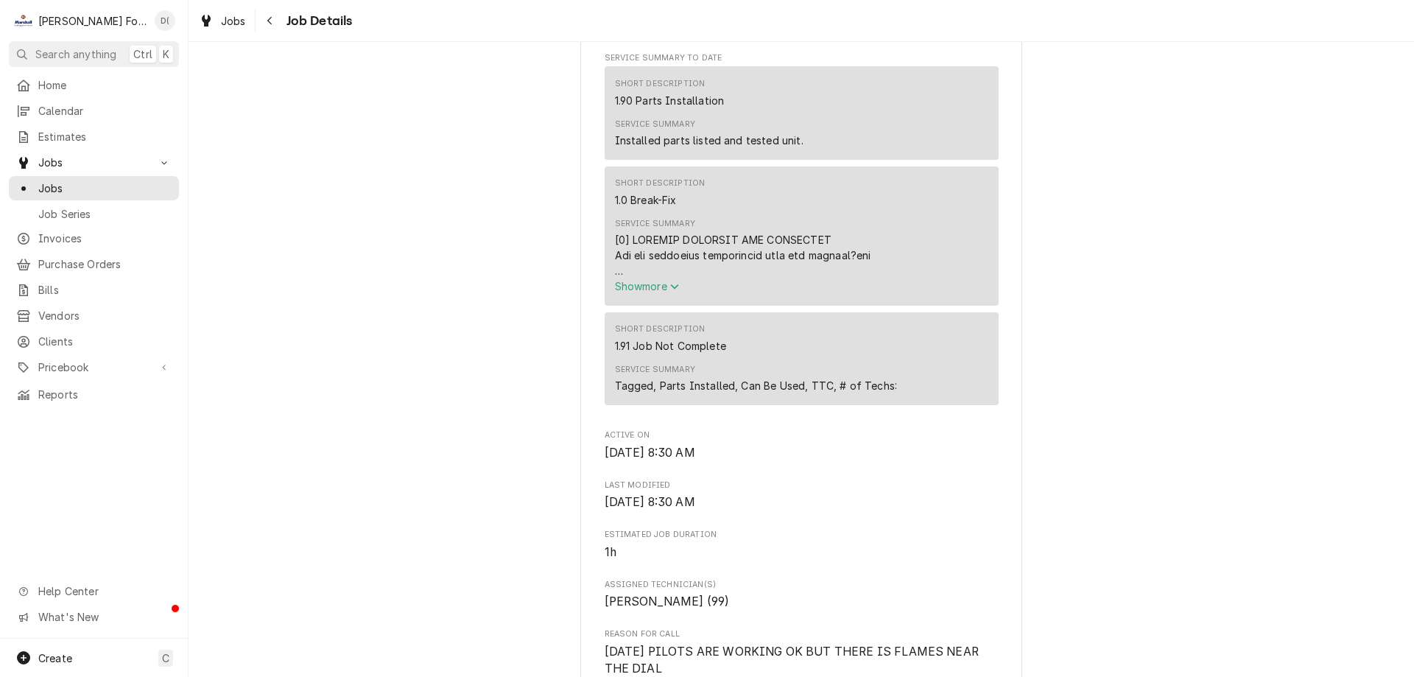
scroll to position [245, 0]
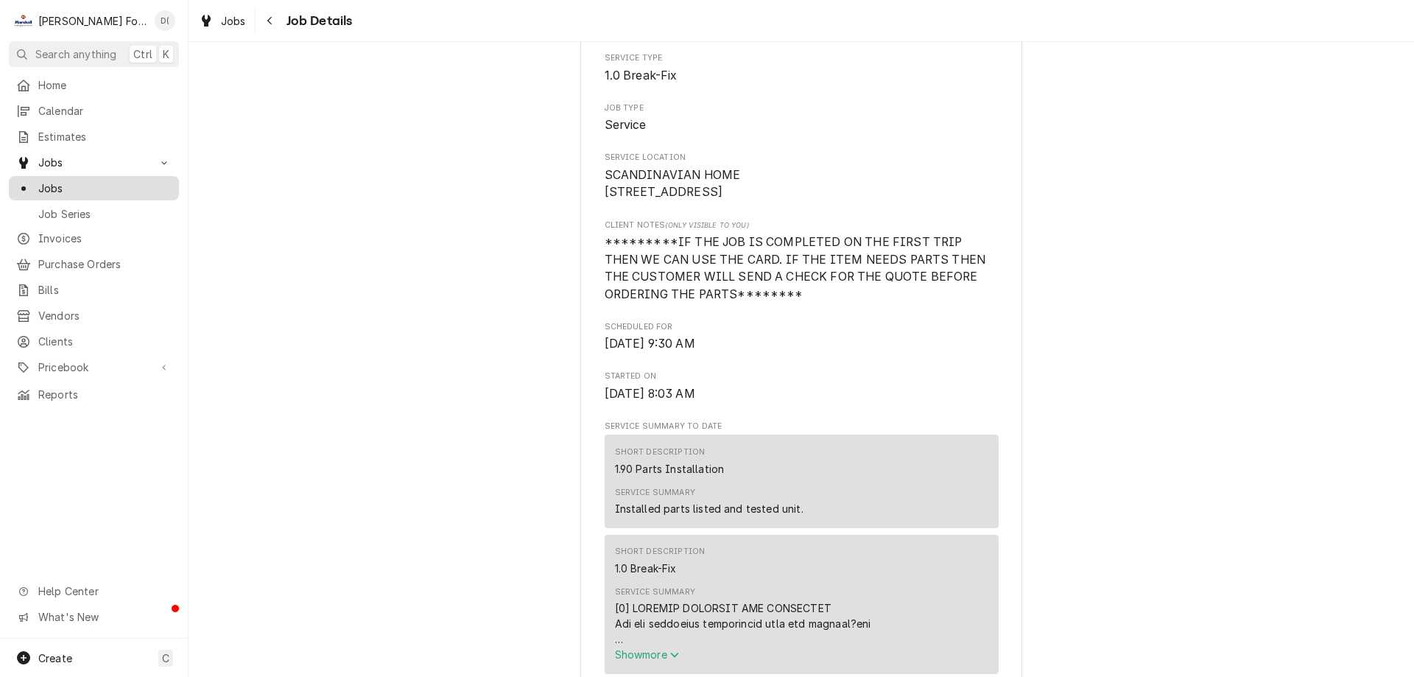
click at [120, 183] on span "Jobs" at bounding box center [104, 187] width 133 height 15
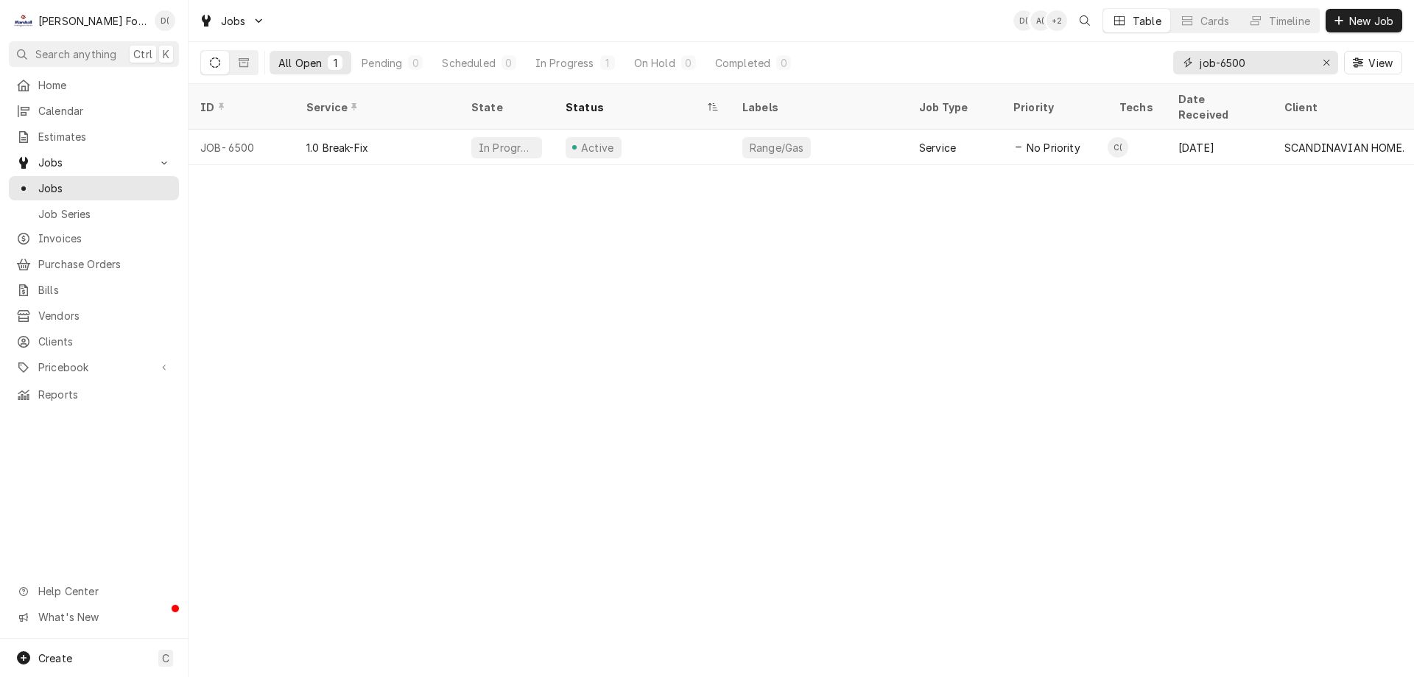
click at [1293, 60] on input "job-6500" at bounding box center [1255, 63] width 110 height 24
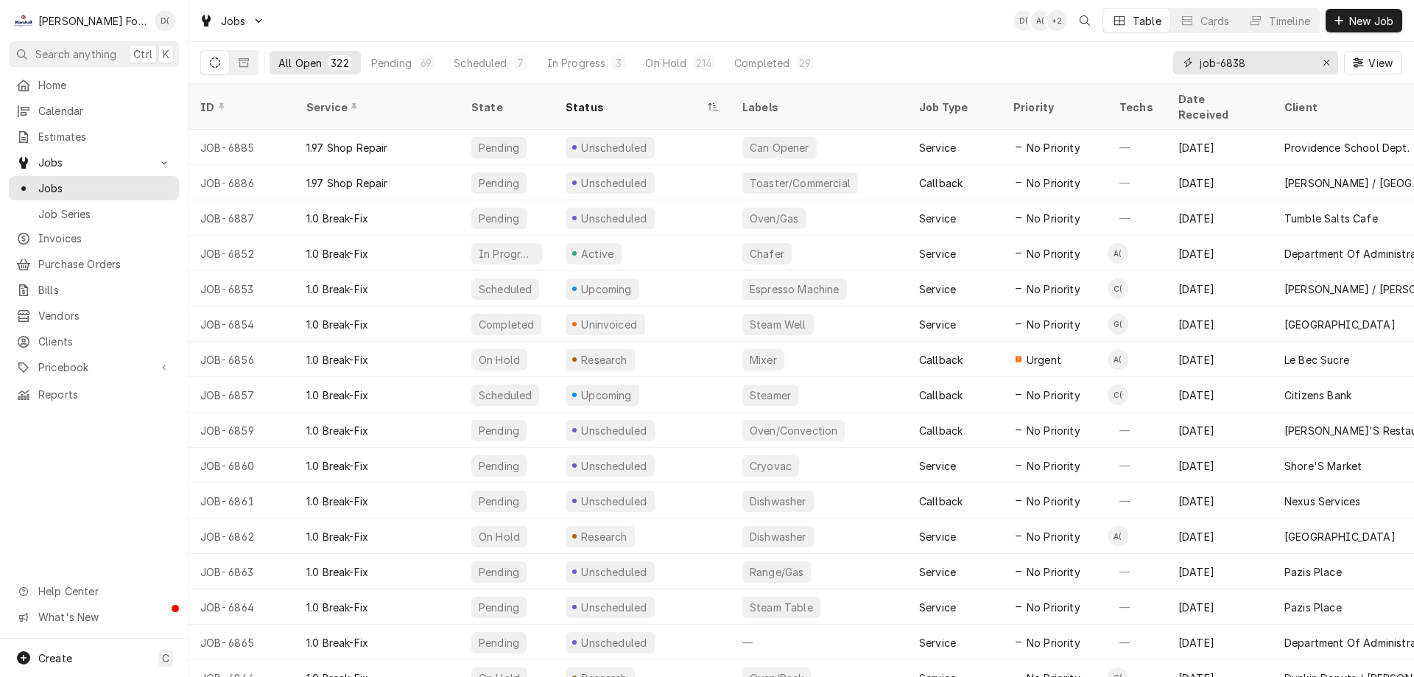
type input "job-6838"
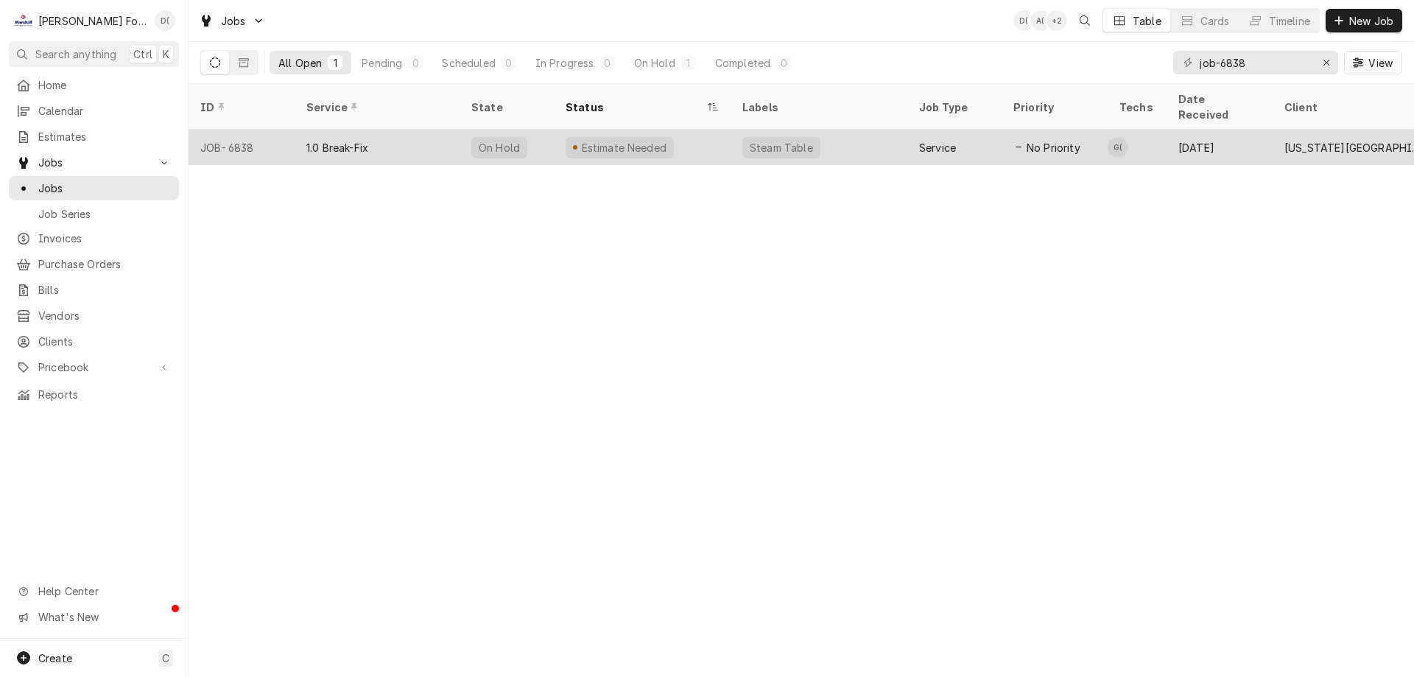
click at [694, 135] on div "Estimate Needed" at bounding box center [642, 147] width 177 height 35
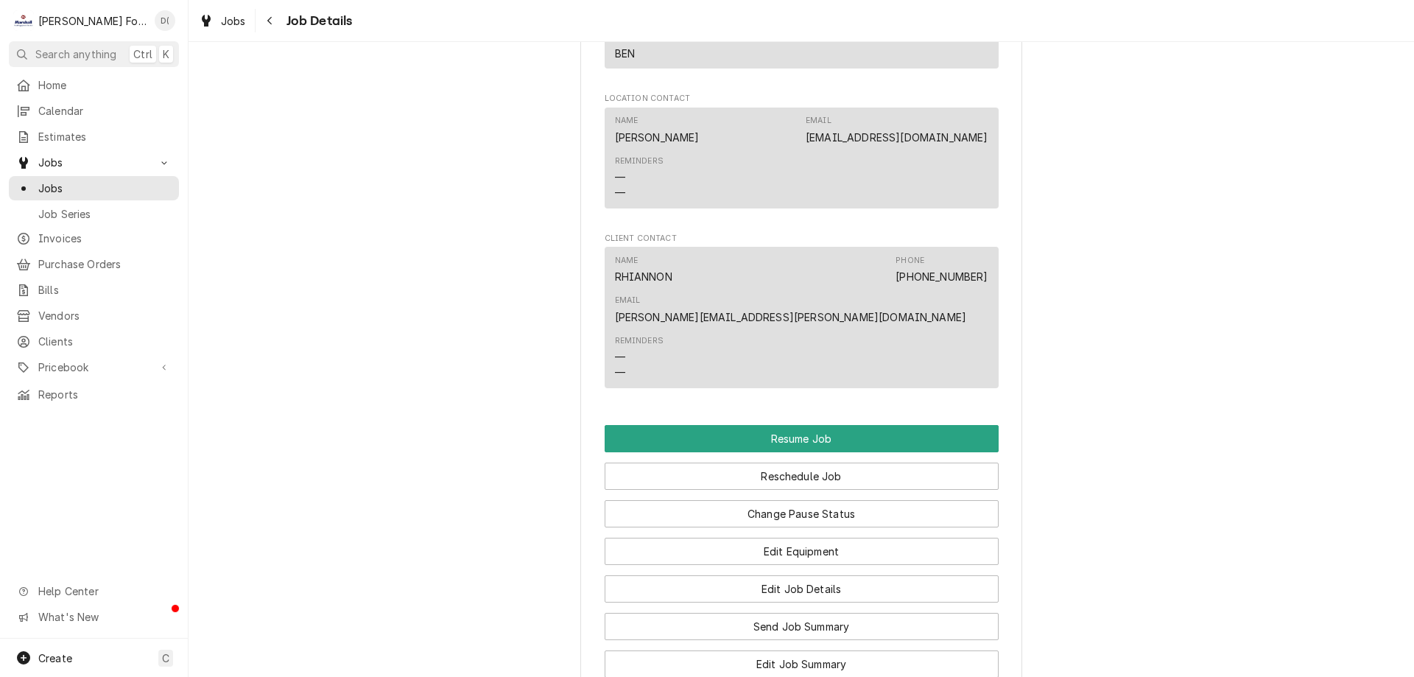
scroll to position [1620, 0]
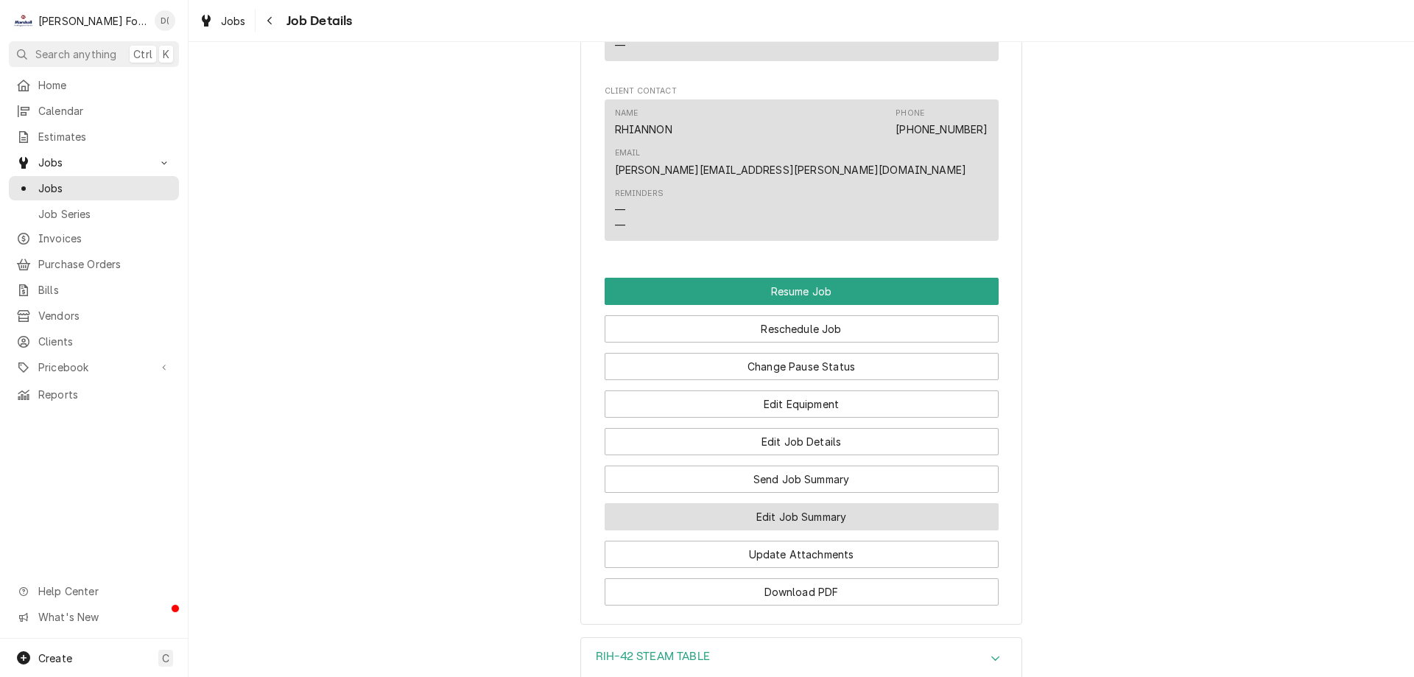
click at [778, 503] on button "Edit Job Summary" at bounding box center [802, 516] width 394 height 27
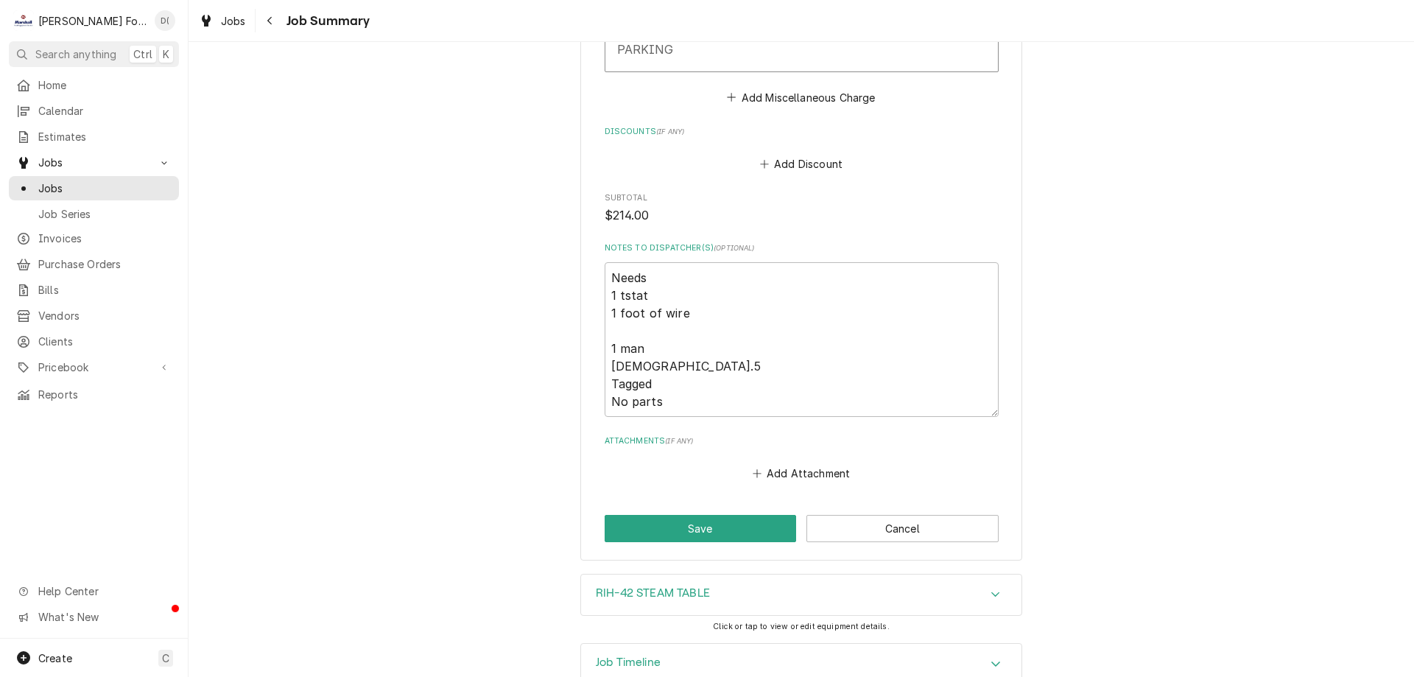
scroll to position [1785, 0]
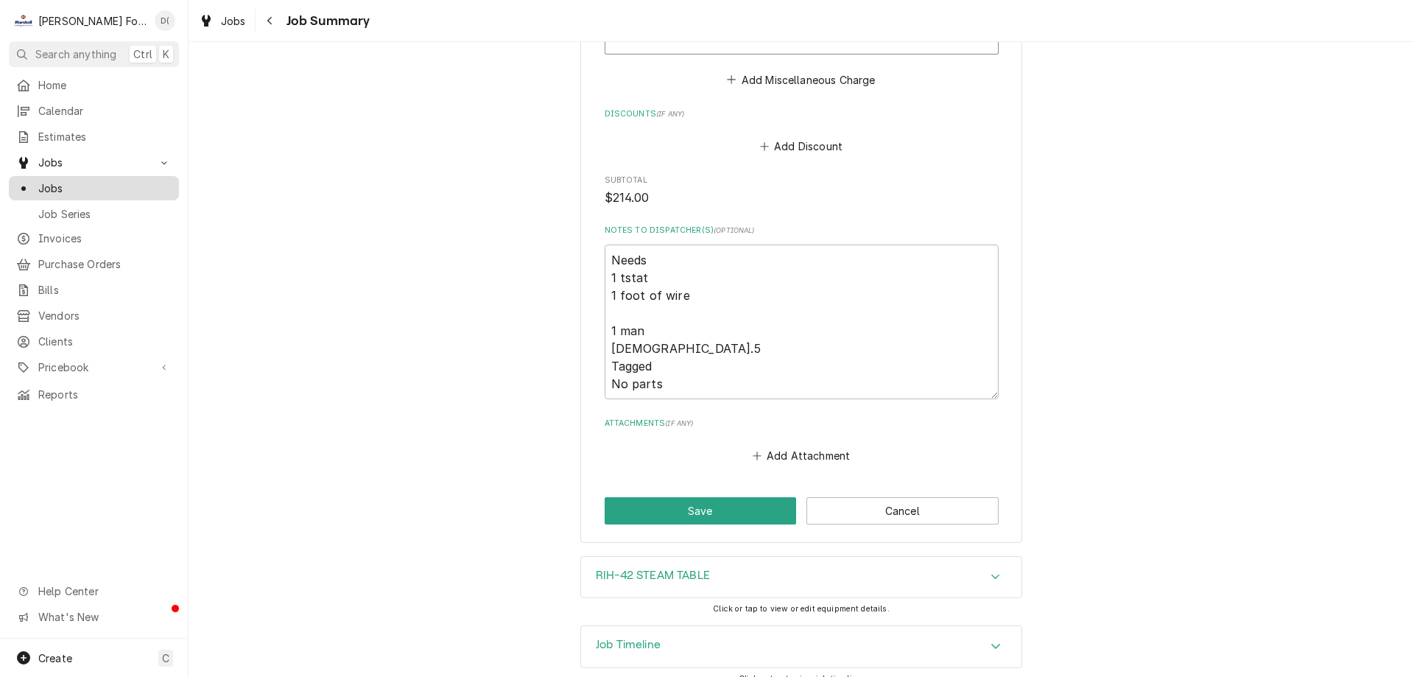
click at [98, 182] on span "Jobs" at bounding box center [104, 187] width 133 height 15
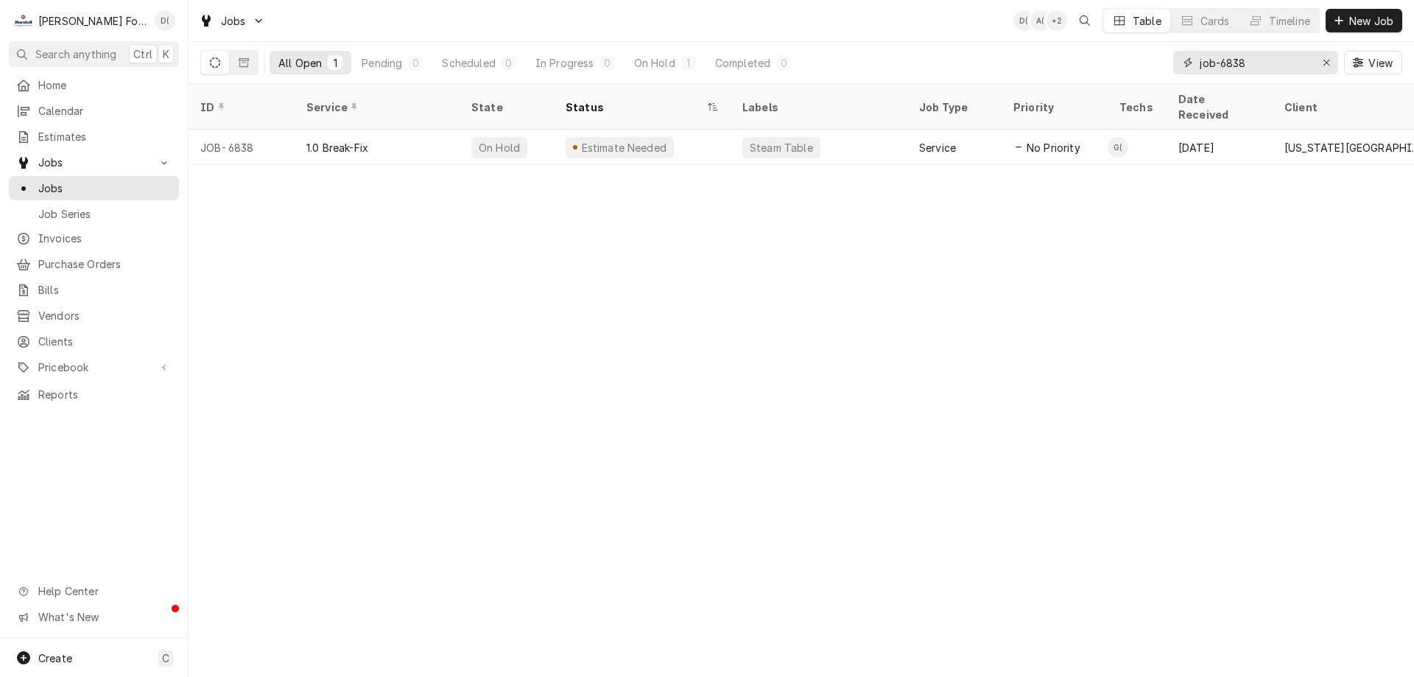
click at [1271, 68] on input "job-6838" at bounding box center [1255, 63] width 110 height 24
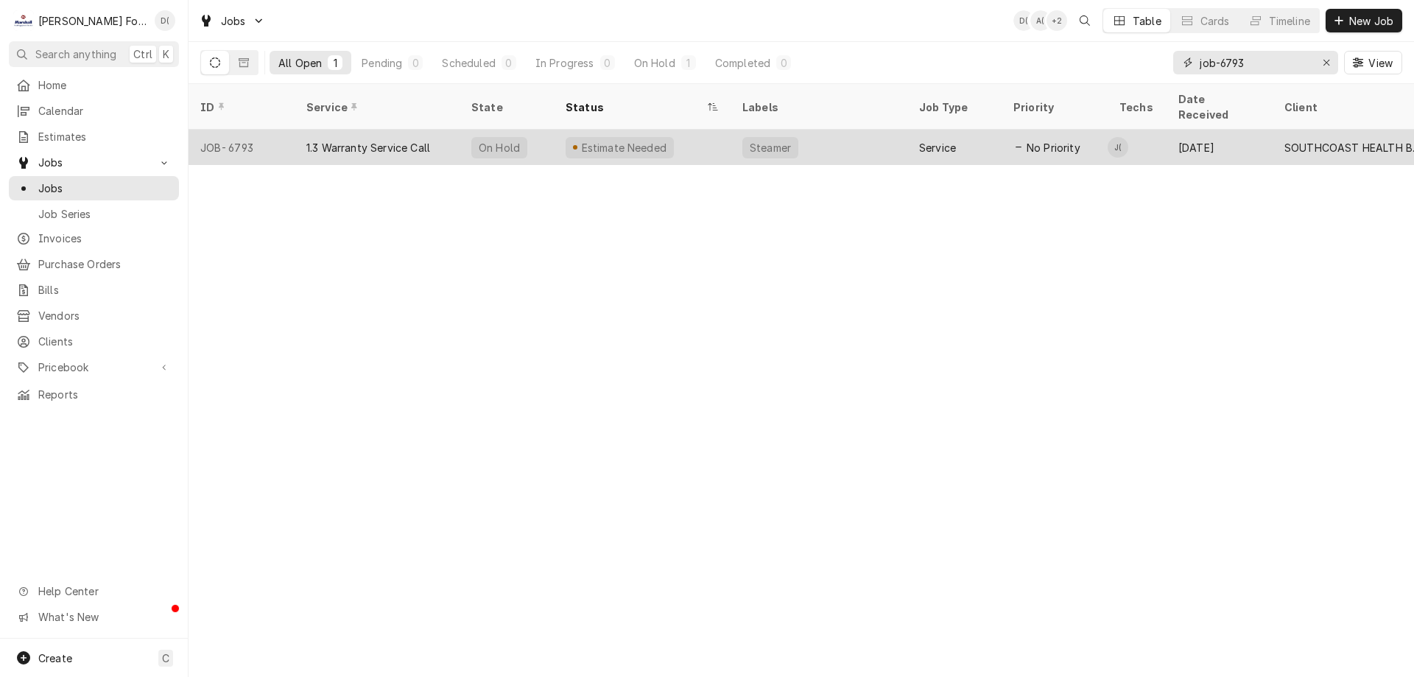
type input "job-6793"
click at [700, 138] on div "Estimate Needed" at bounding box center [642, 147] width 177 height 35
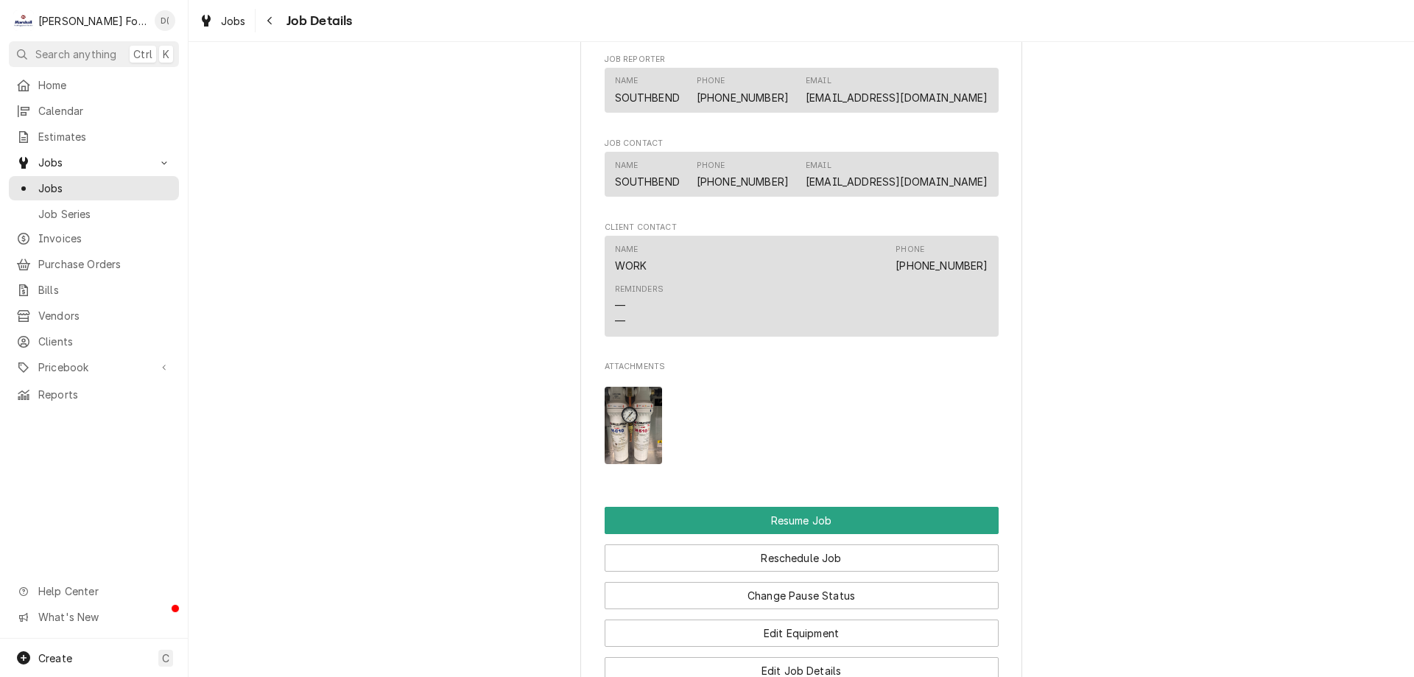
scroll to position [1620, 0]
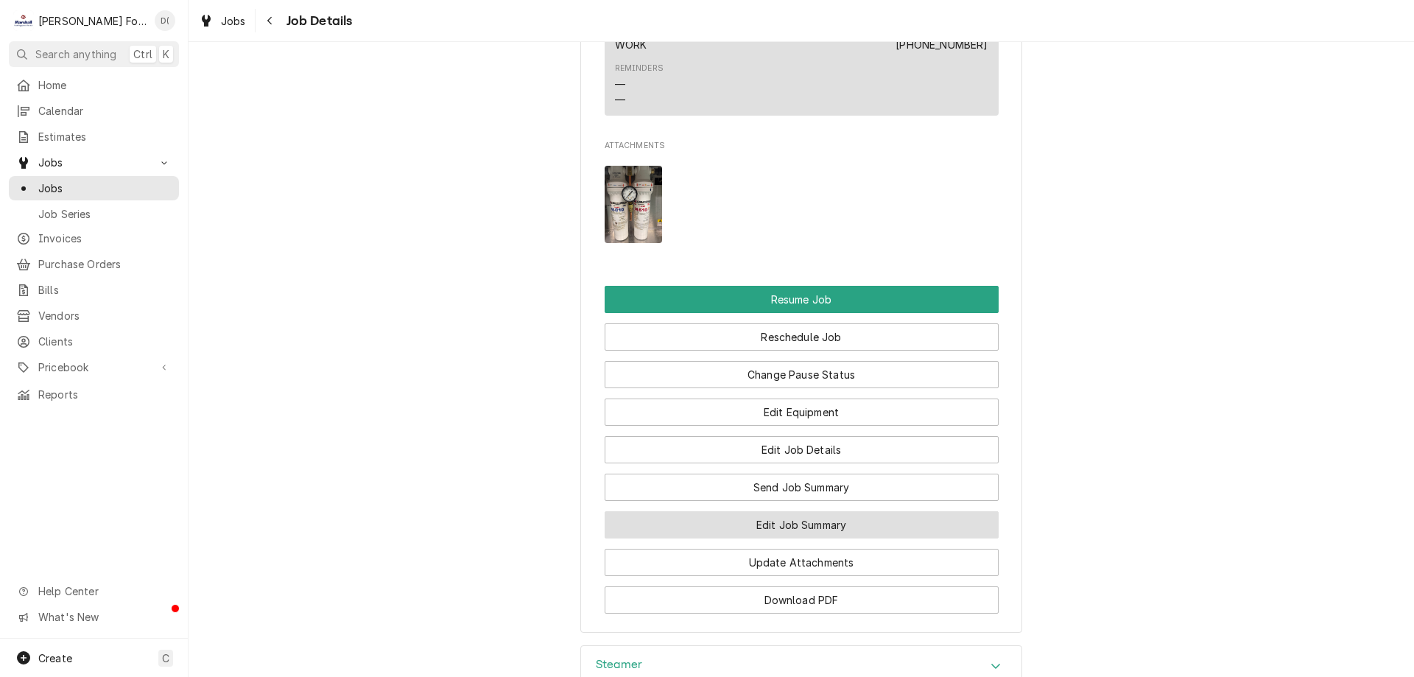
click at [800, 538] on button "Edit Job Summary" at bounding box center [802, 524] width 394 height 27
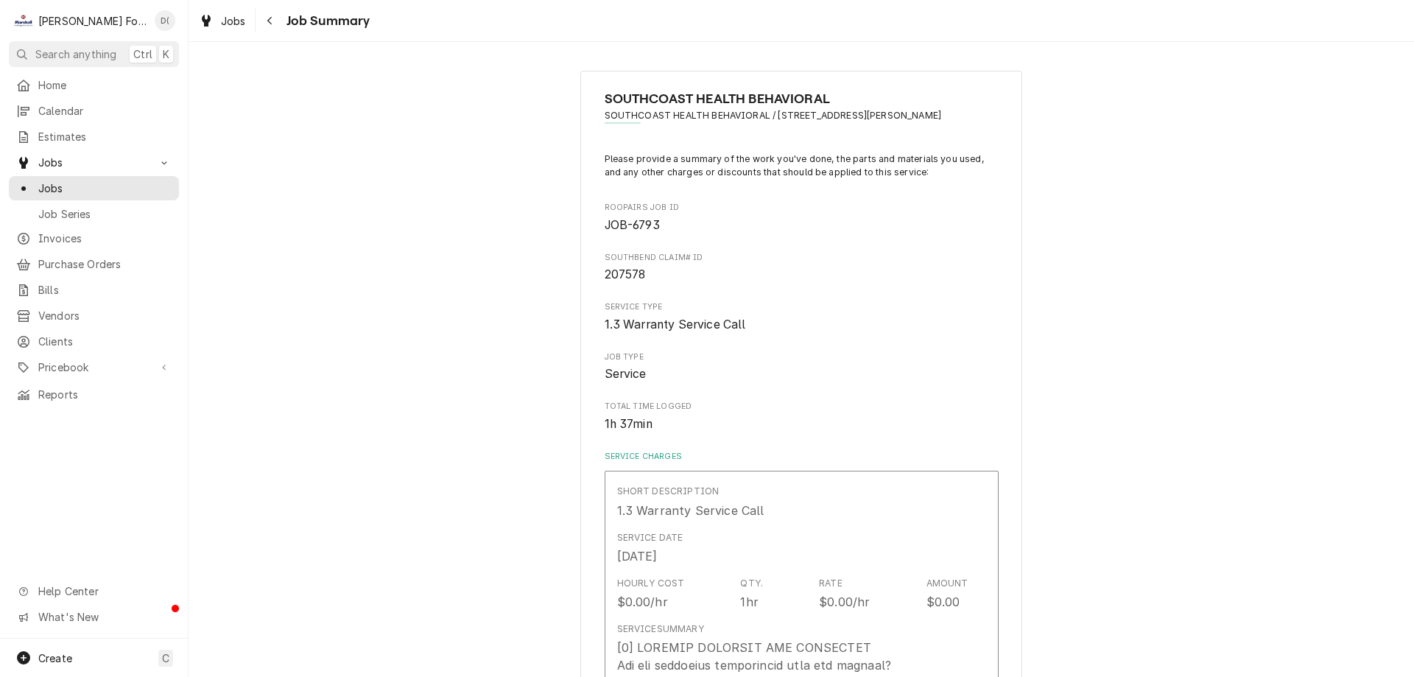
type textarea "x"
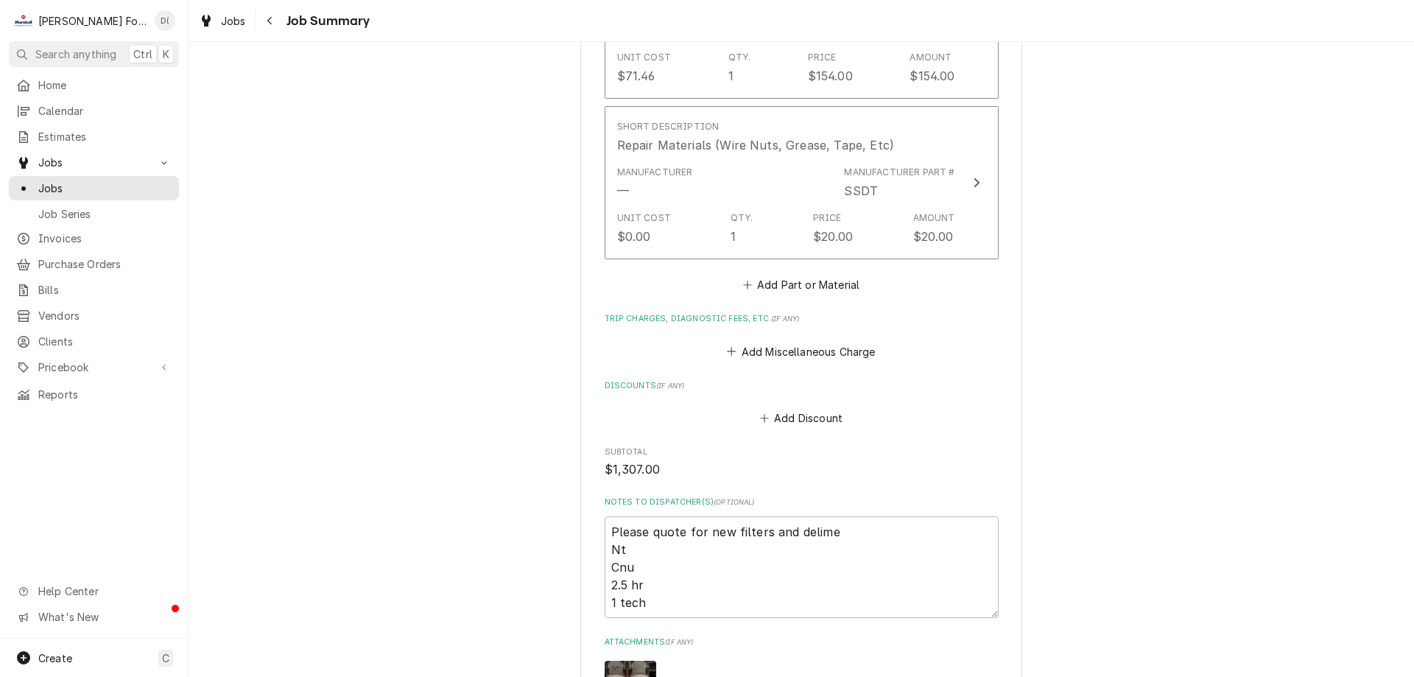
scroll to position [1620, 0]
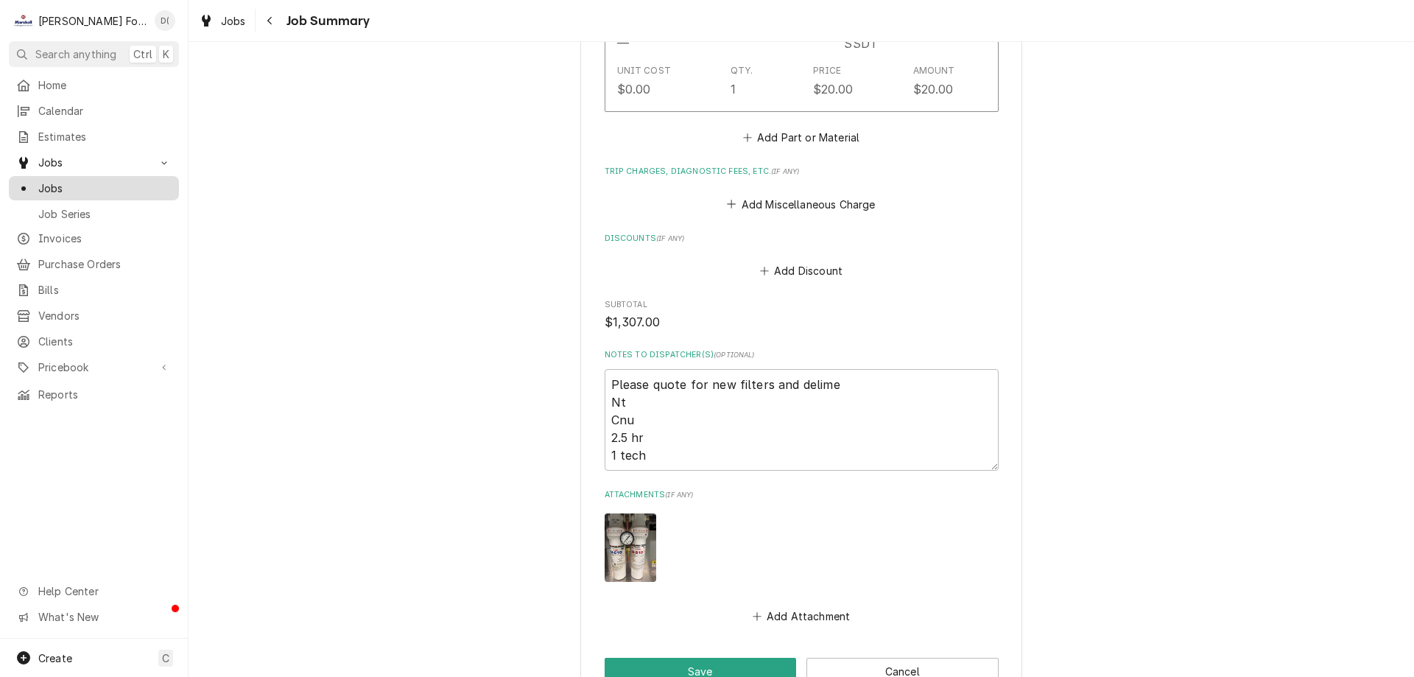
click at [143, 180] on span "Jobs" at bounding box center [104, 187] width 133 height 15
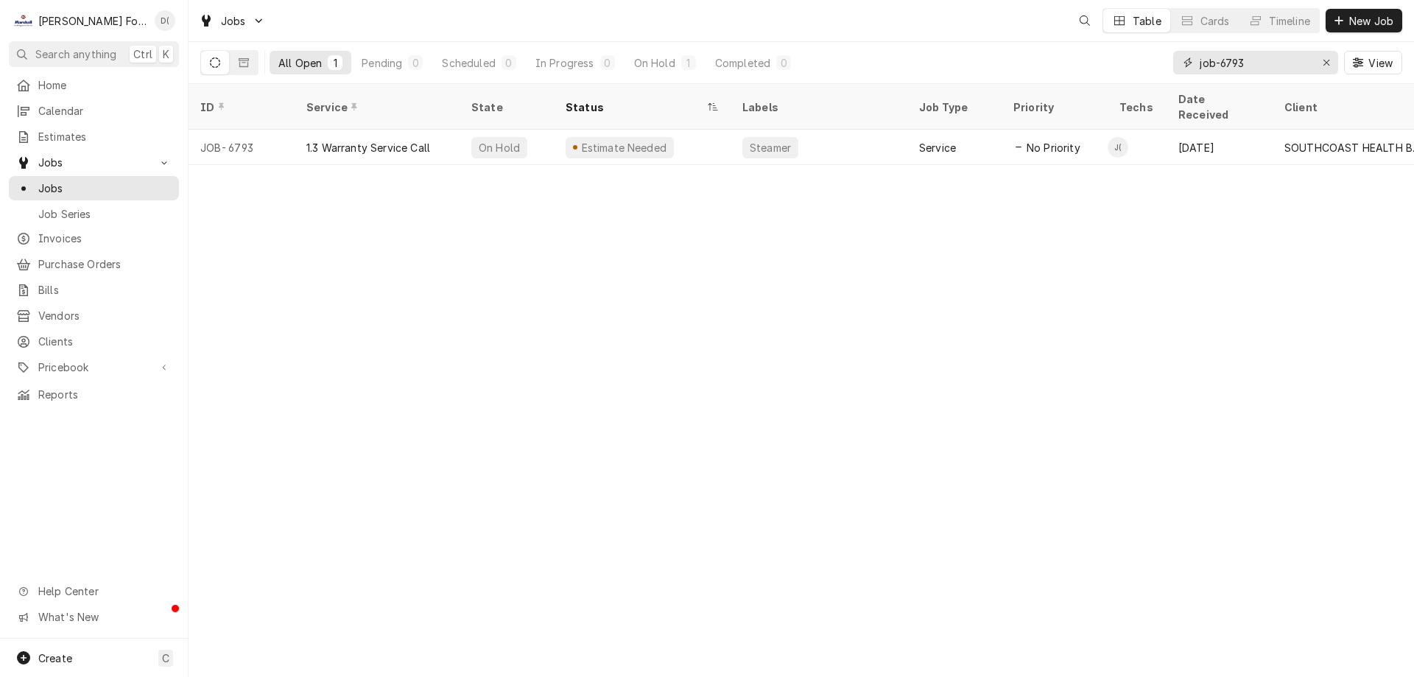
click at [1254, 67] on input "job-6793" at bounding box center [1255, 63] width 110 height 24
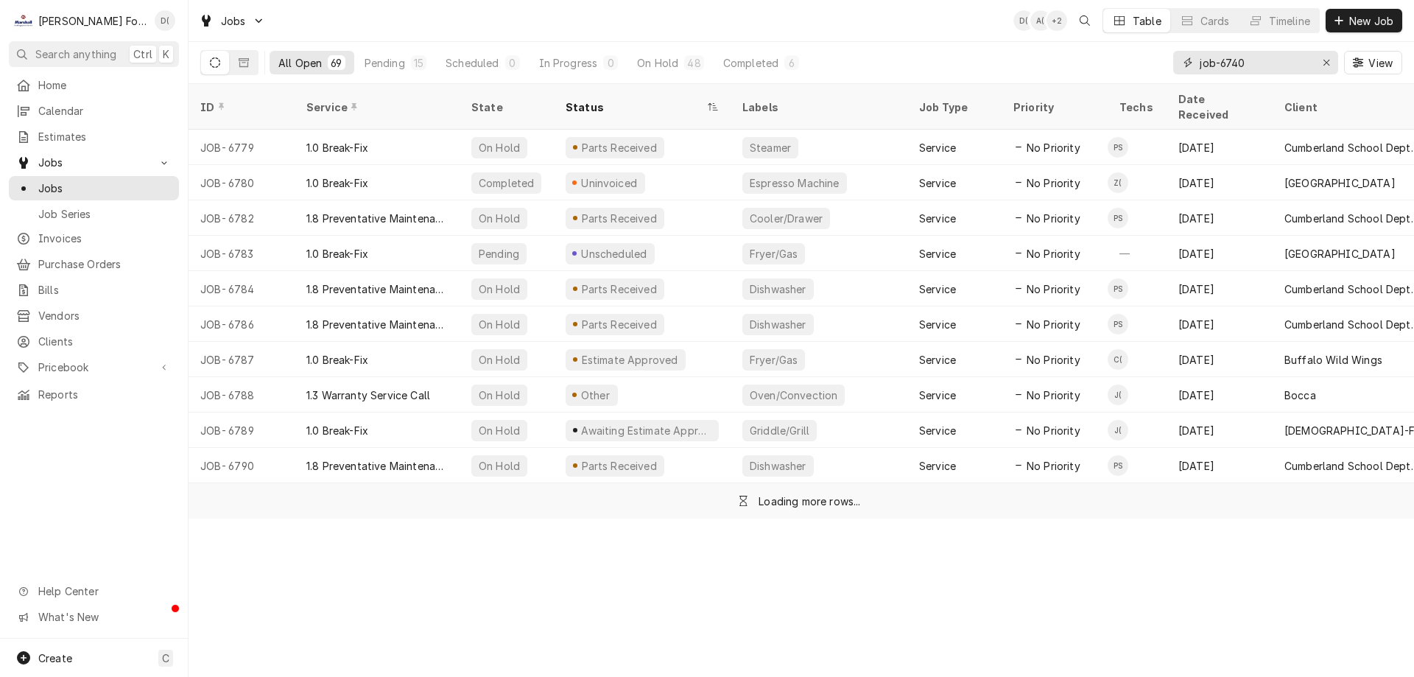
type input "job-6740"
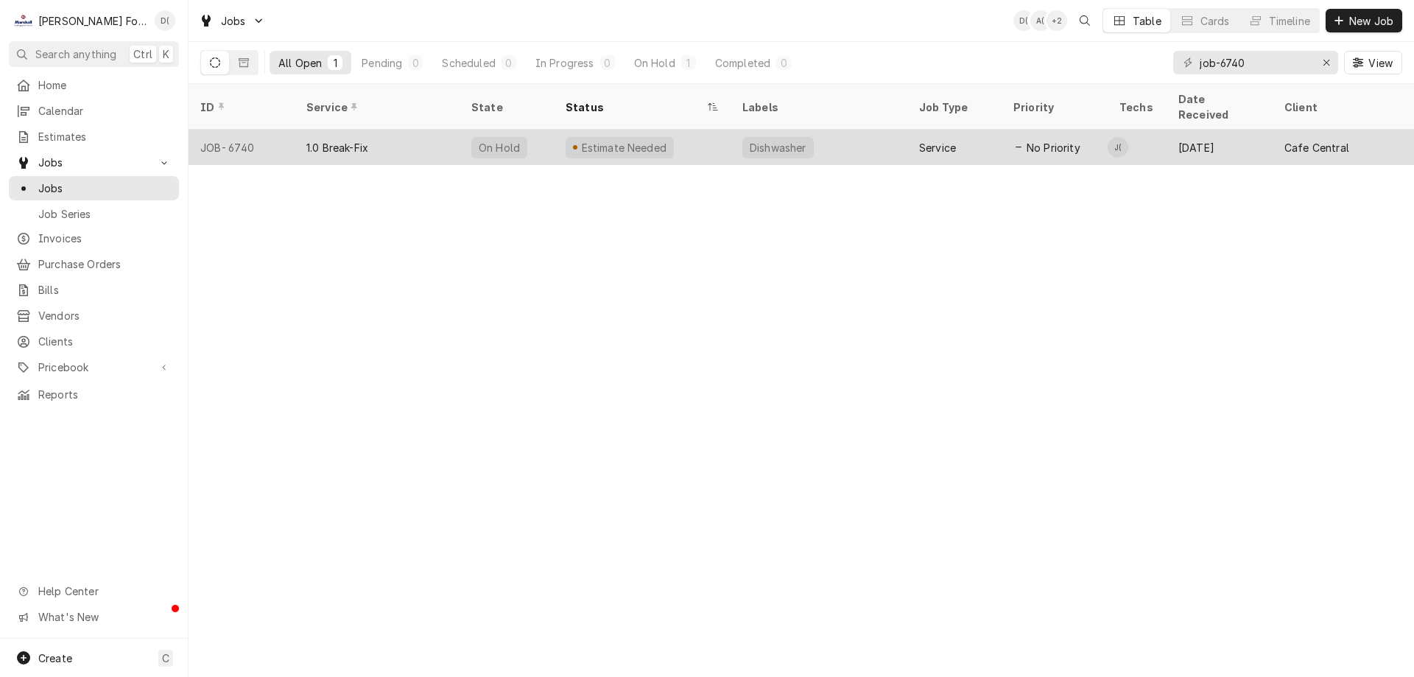
click at [686, 130] on div "Estimate Needed" at bounding box center [642, 147] width 177 height 35
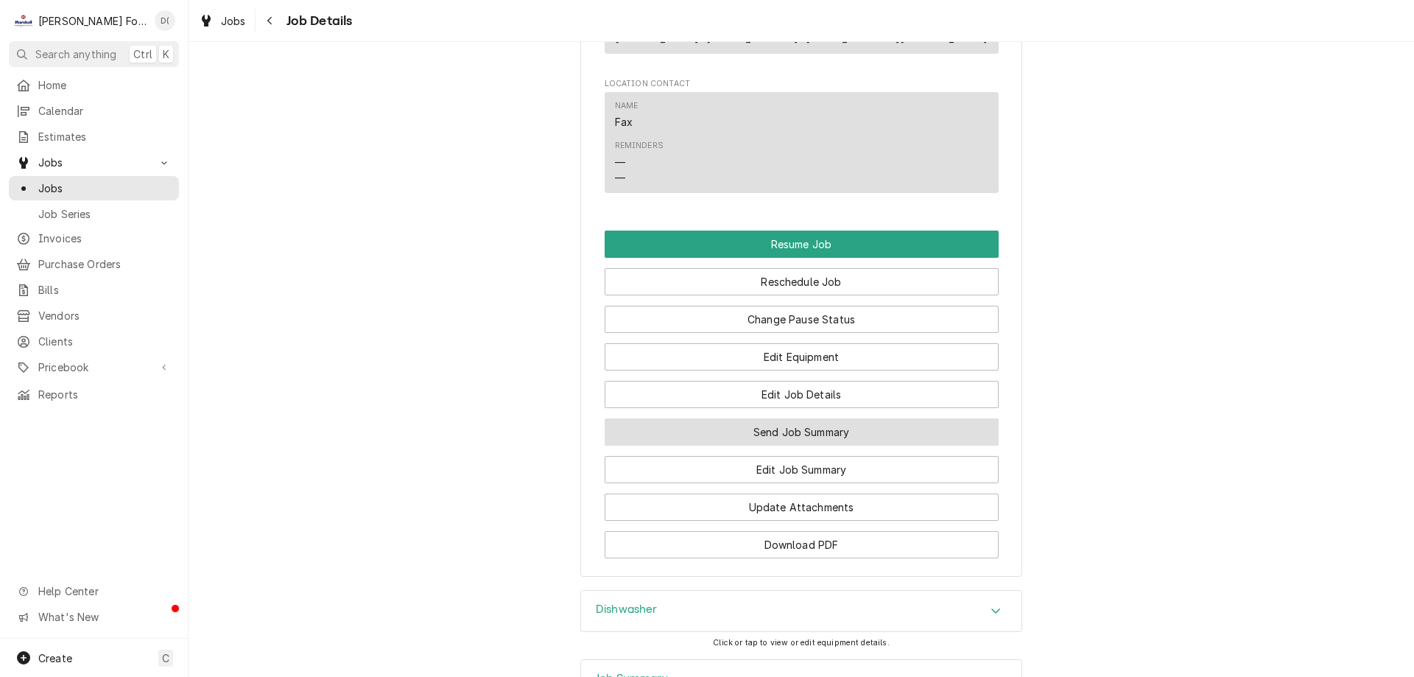
scroll to position [1473, 0]
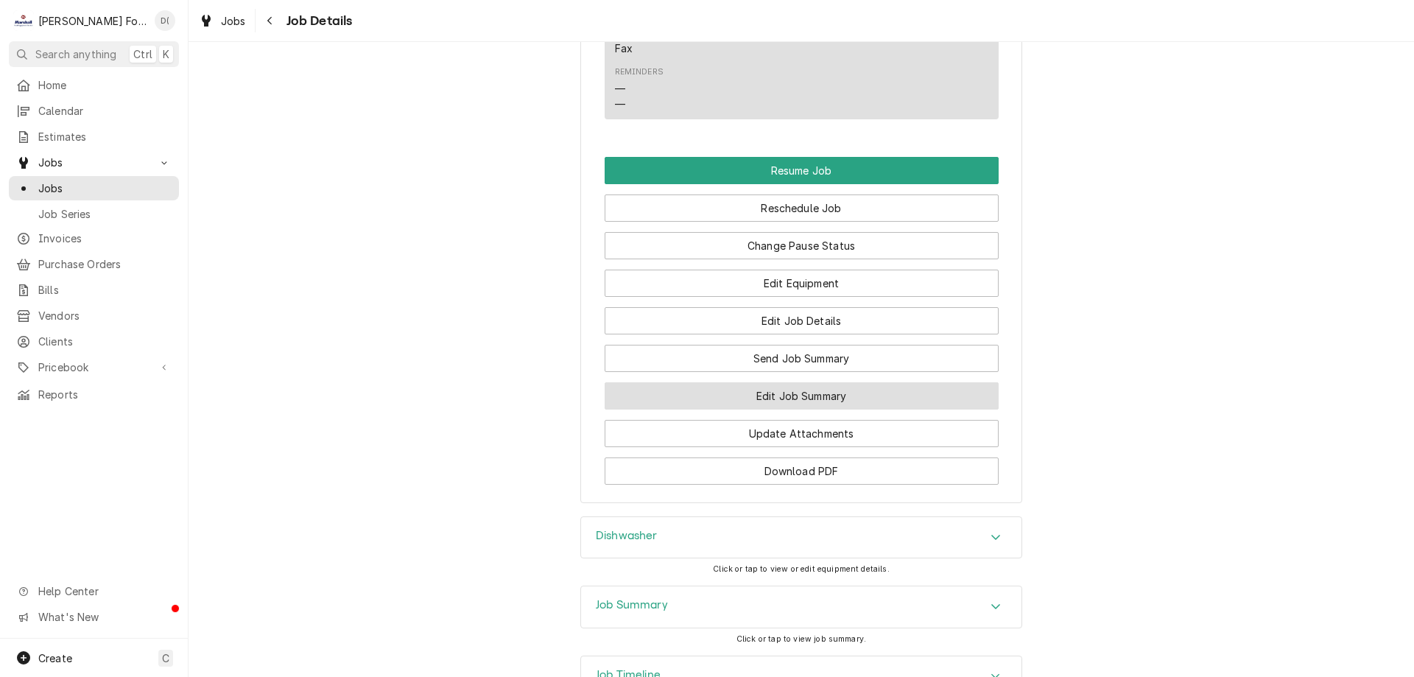
click at [786, 409] on button "Edit Job Summary" at bounding box center [802, 395] width 394 height 27
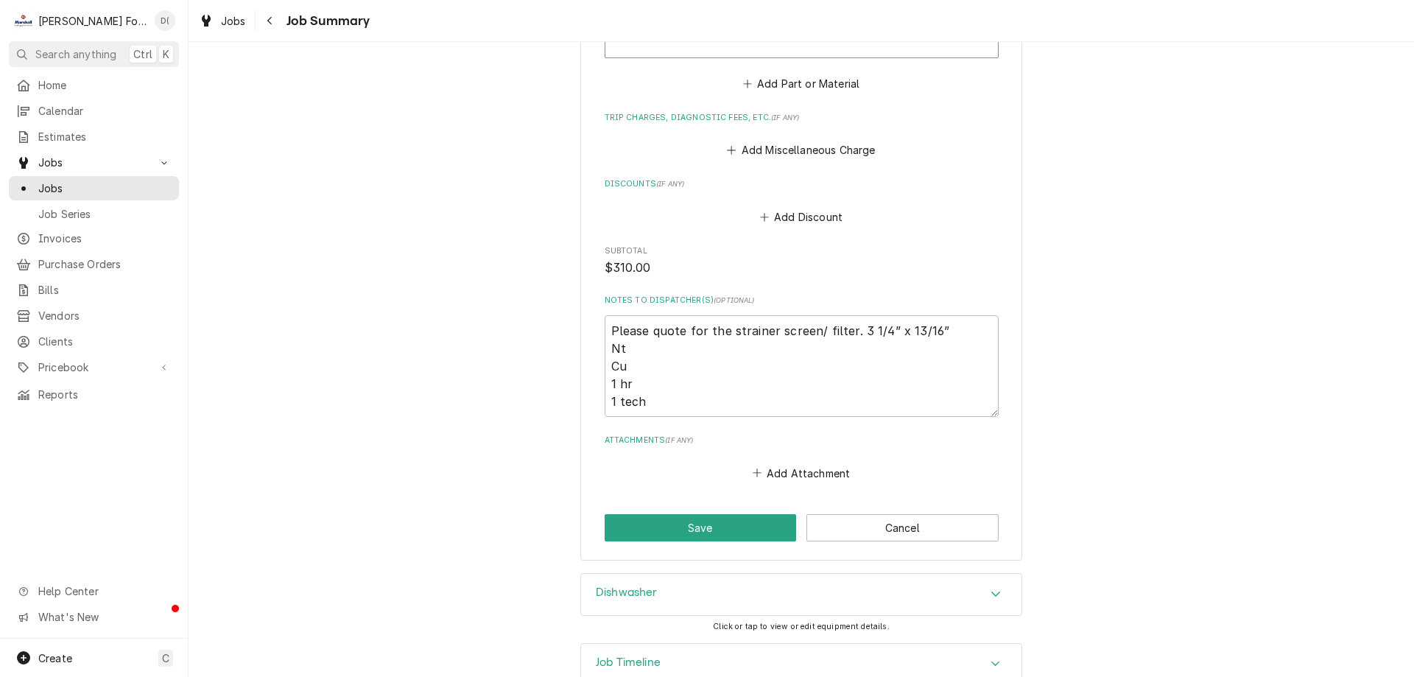
scroll to position [1543, 0]
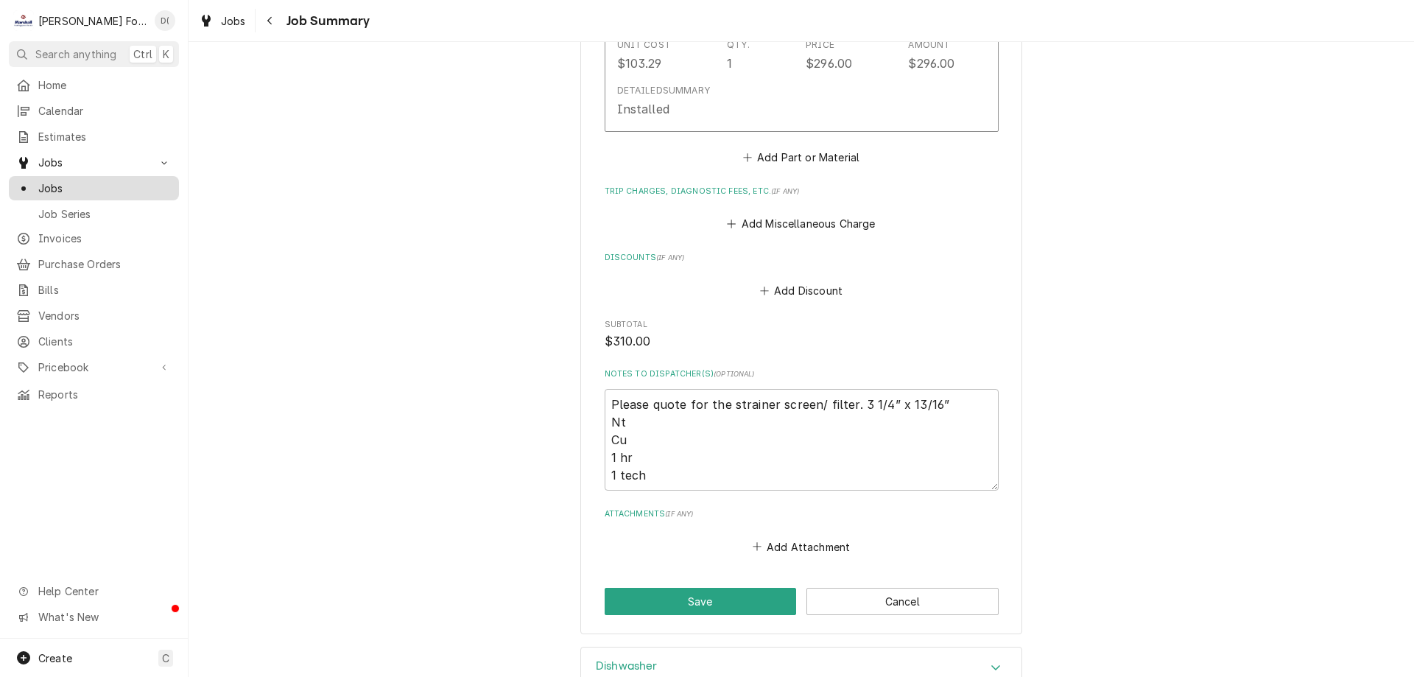
click at [118, 186] on span "Jobs" at bounding box center [104, 187] width 133 height 15
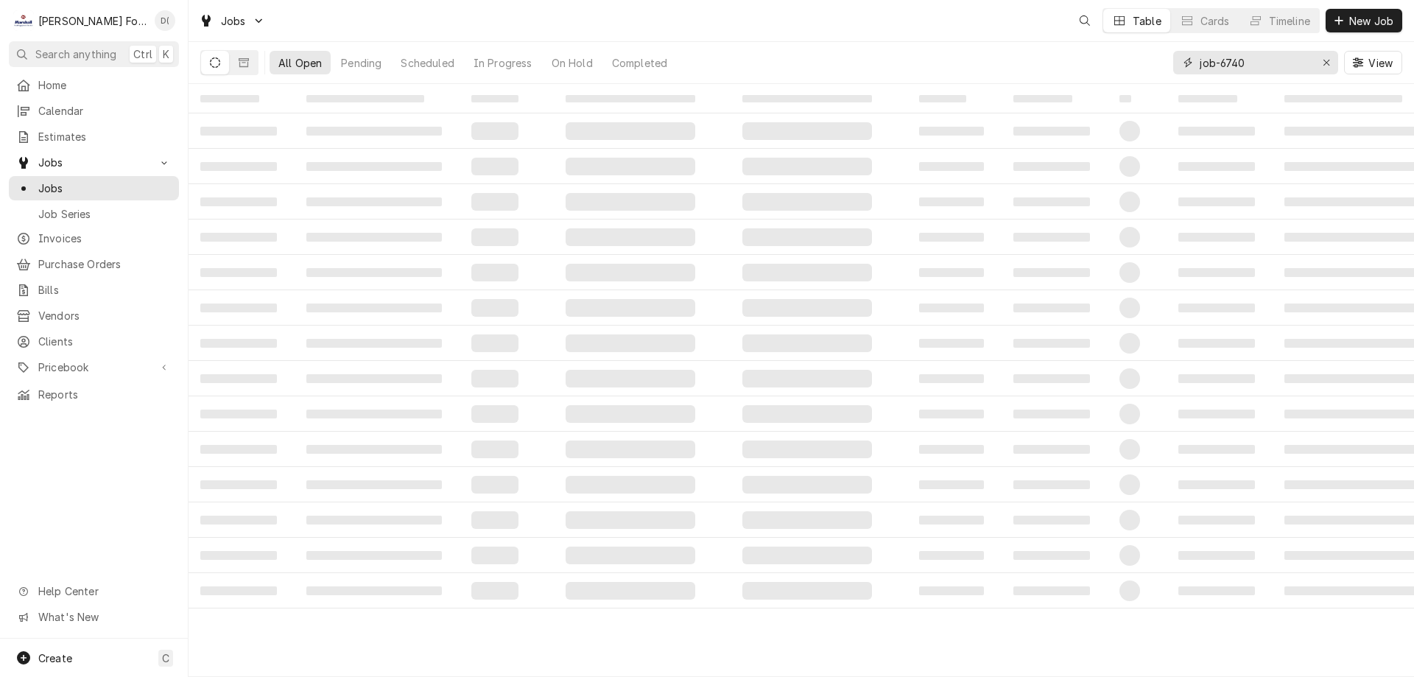
click at [1249, 60] on input "job-6740" at bounding box center [1255, 63] width 110 height 24
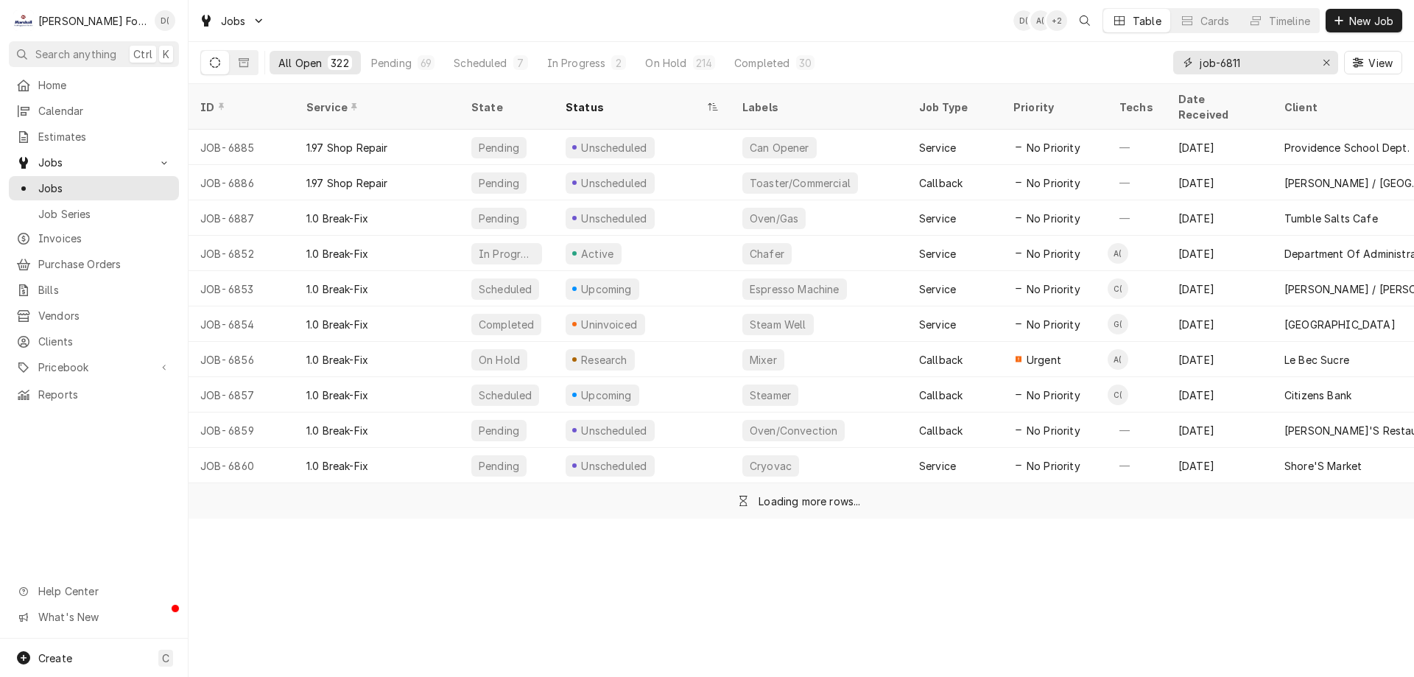
type input "job-6811"
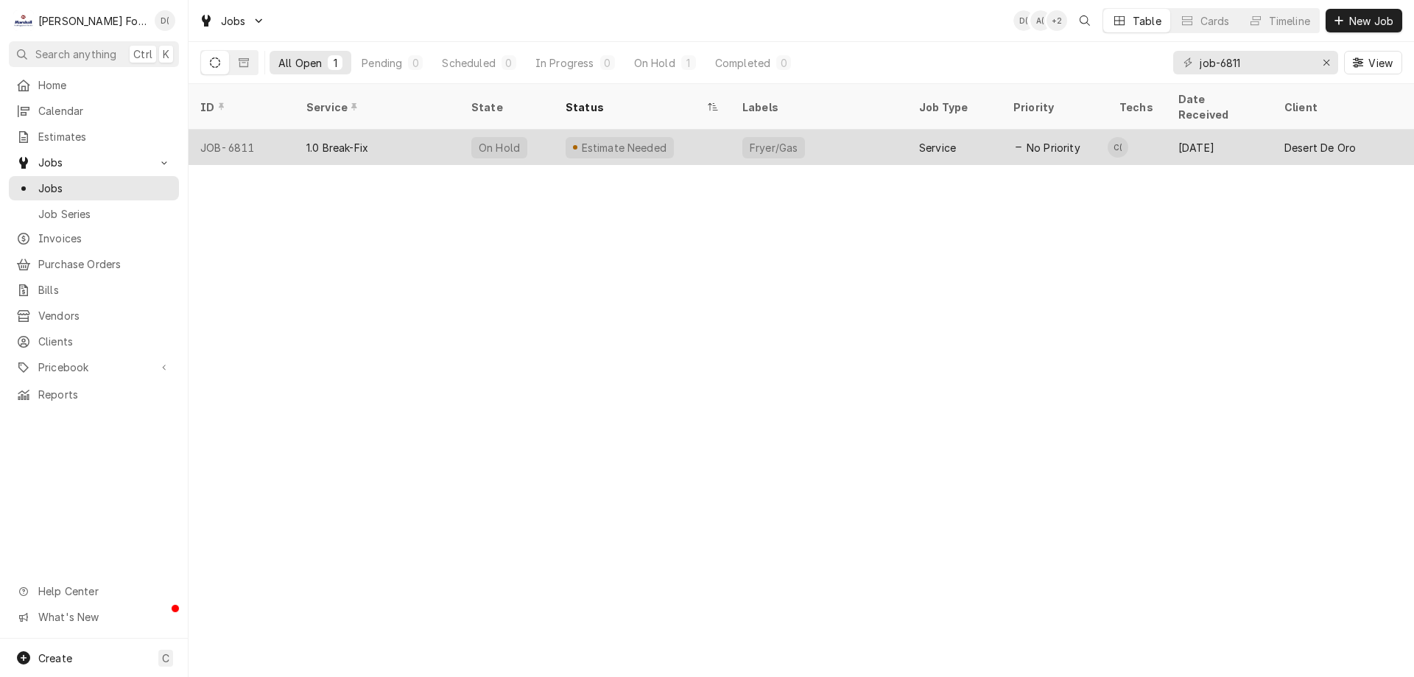
click at [616, 139] on div "Estimate Needed" at bounding box center [642, 147] width 177 height 35
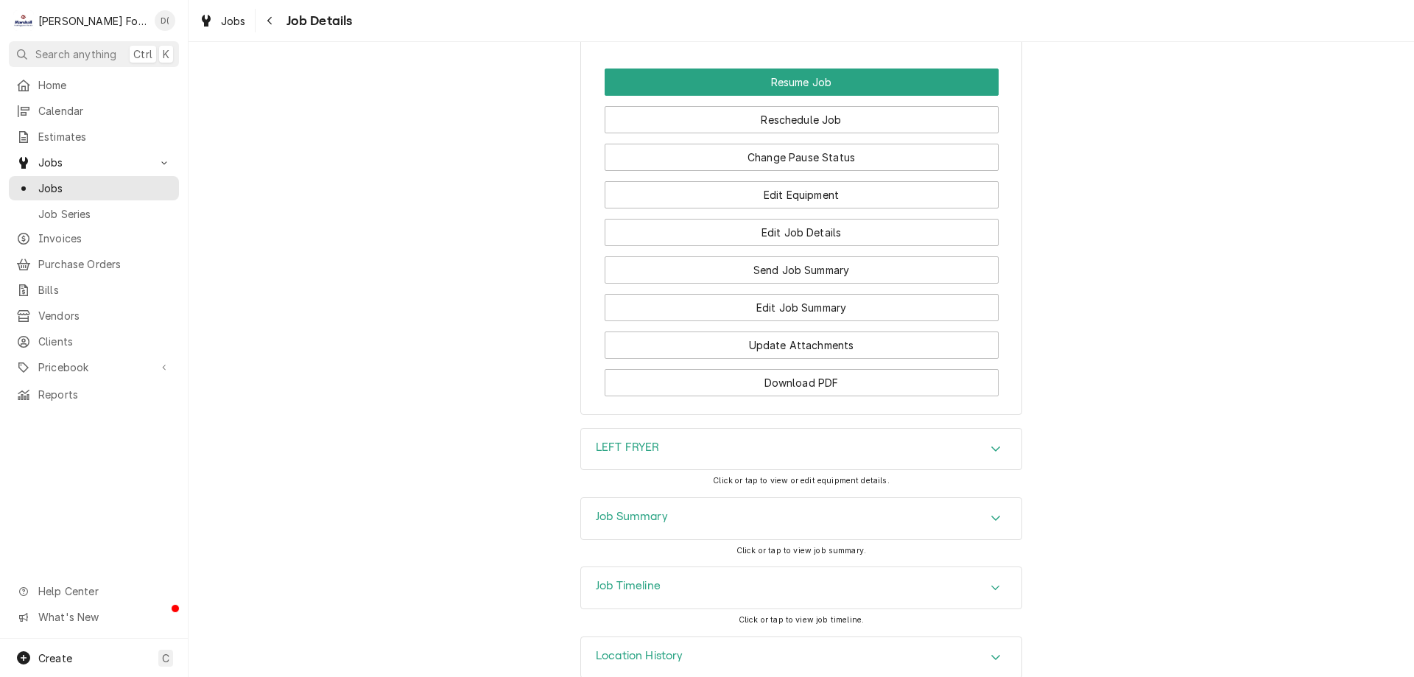
scroll to position [2035, 0]
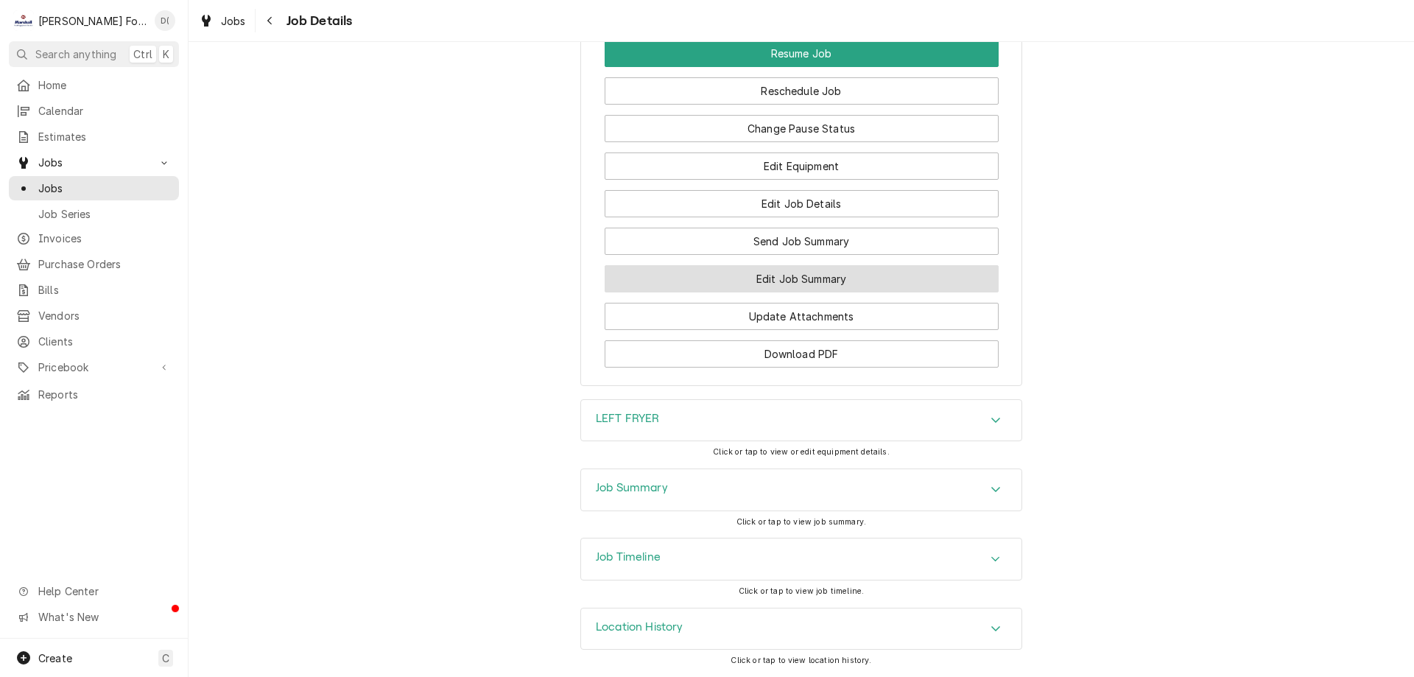
click at [775, 277] on button "Edit Job Summary" at bounding box center [802, 278] width 394 height 27
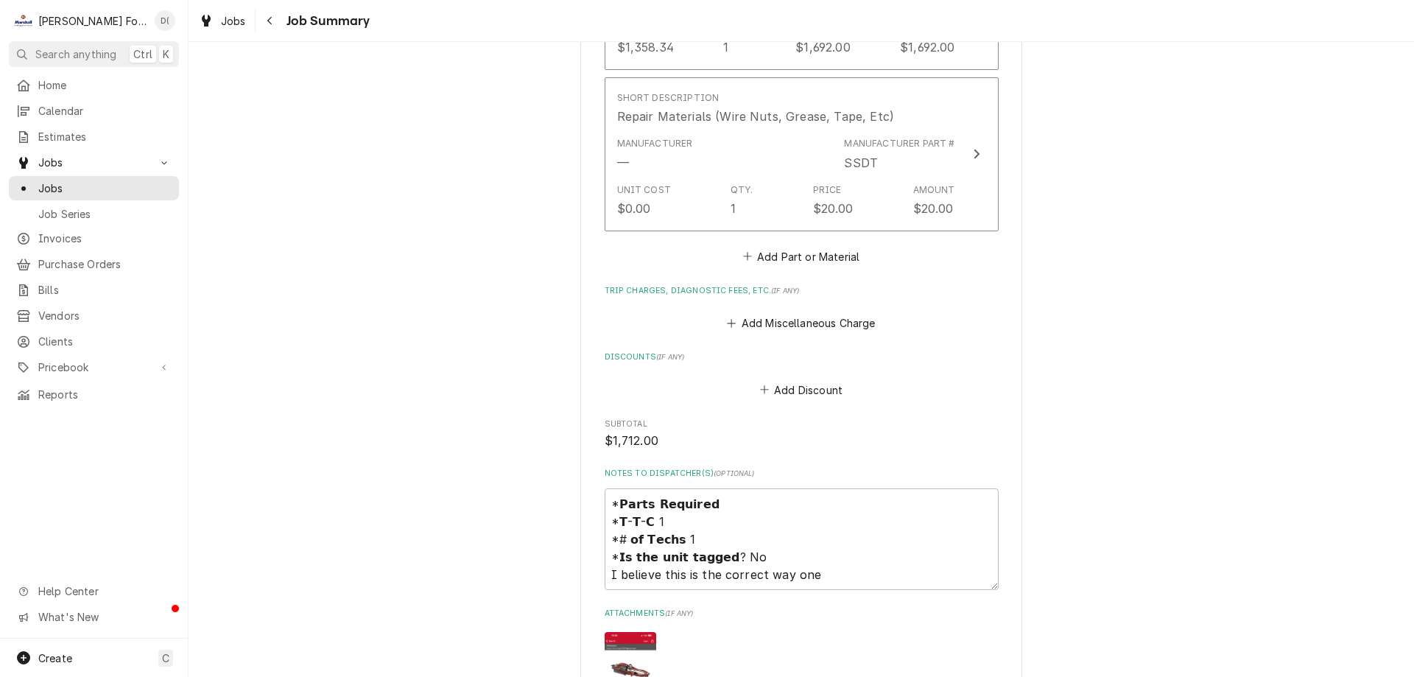
scroll to position [1325, 0]
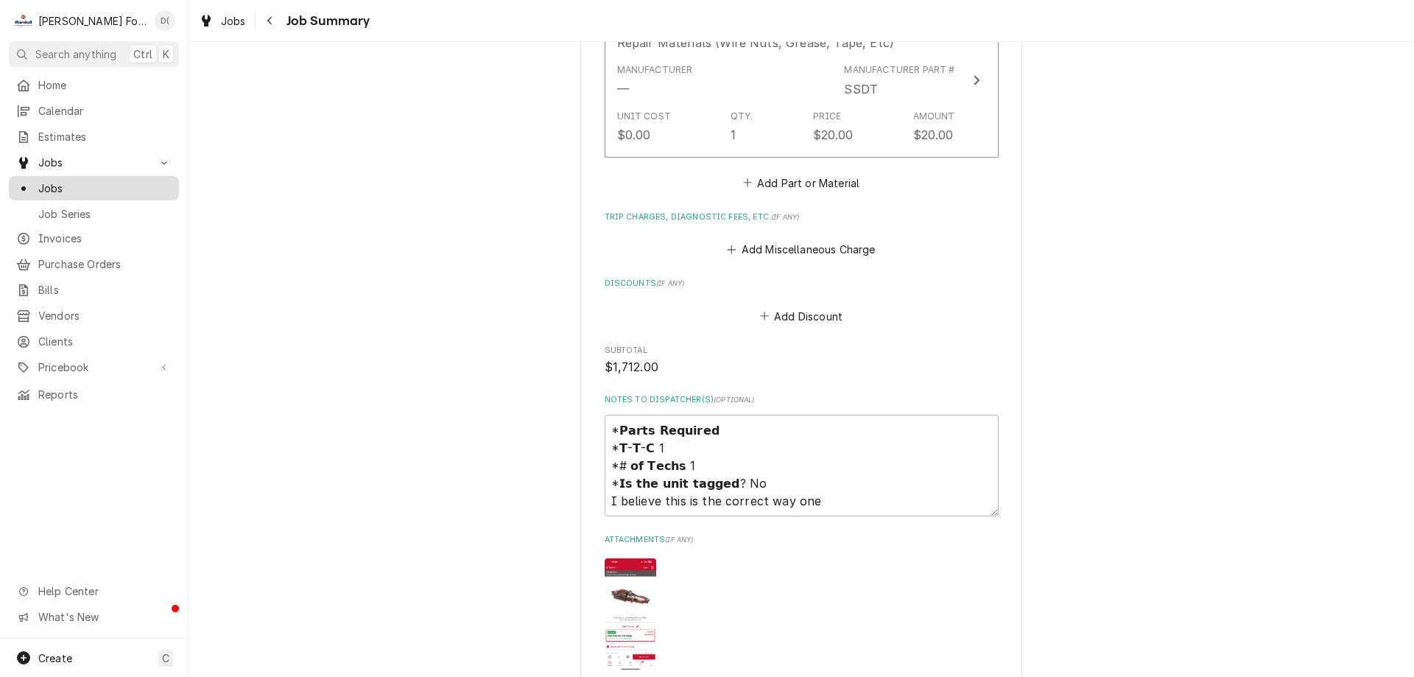
click at [129, 184] on span "Jobs" at bounding box center [104, 187] width 133 height 15
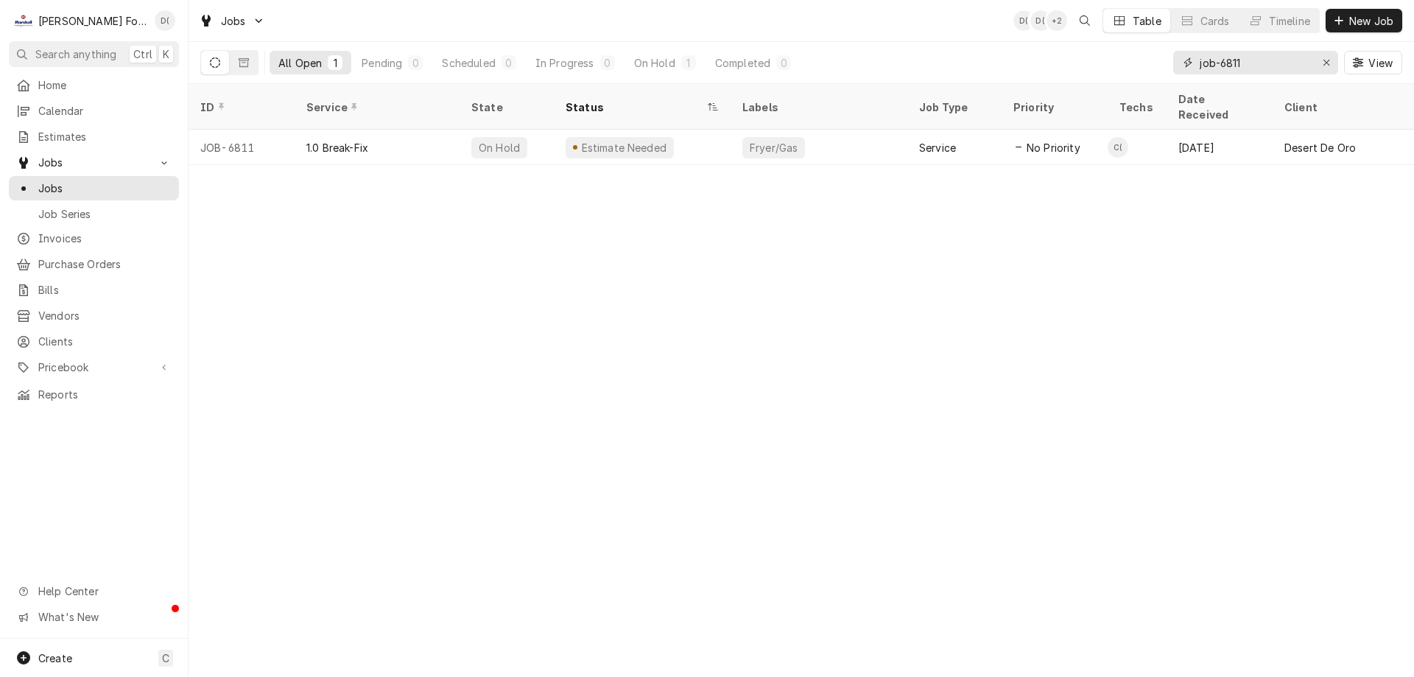
click at [1253, 69] on input "job-6811" at bounding box center [1255, 63] width 110 height 24
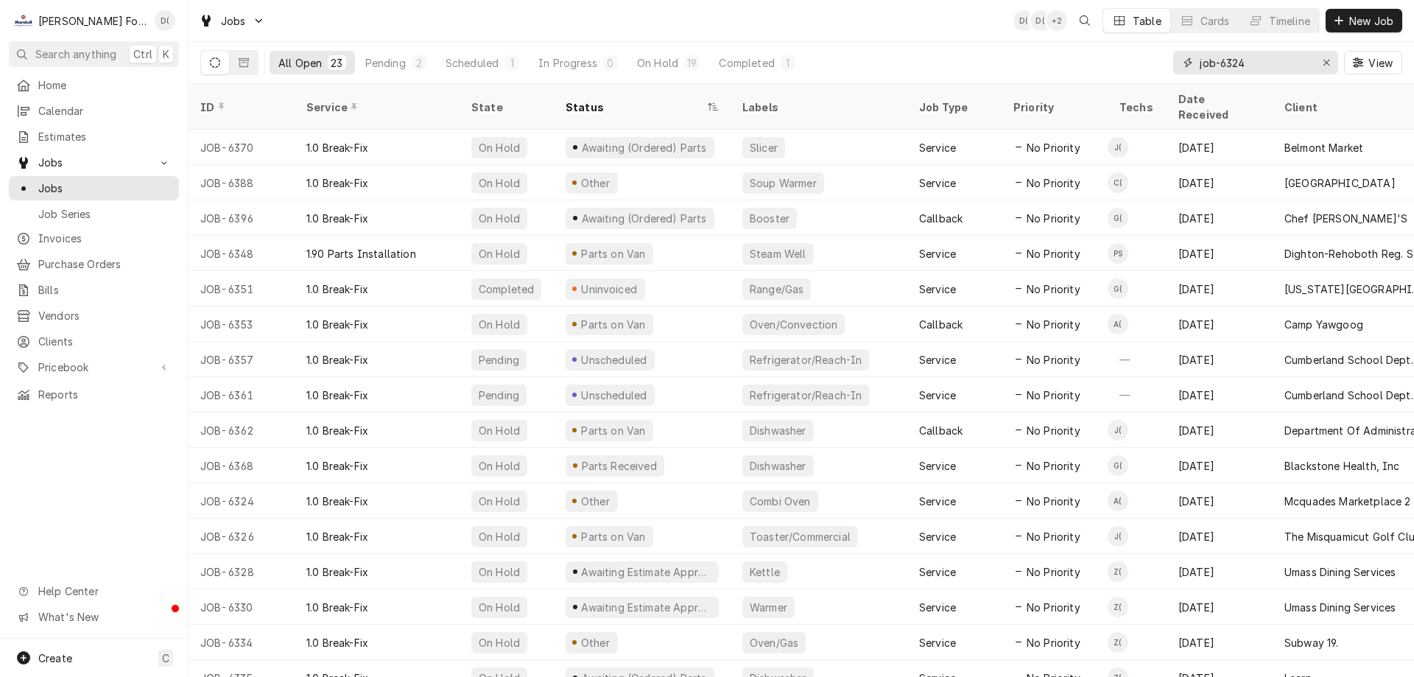
type input "job-6324"
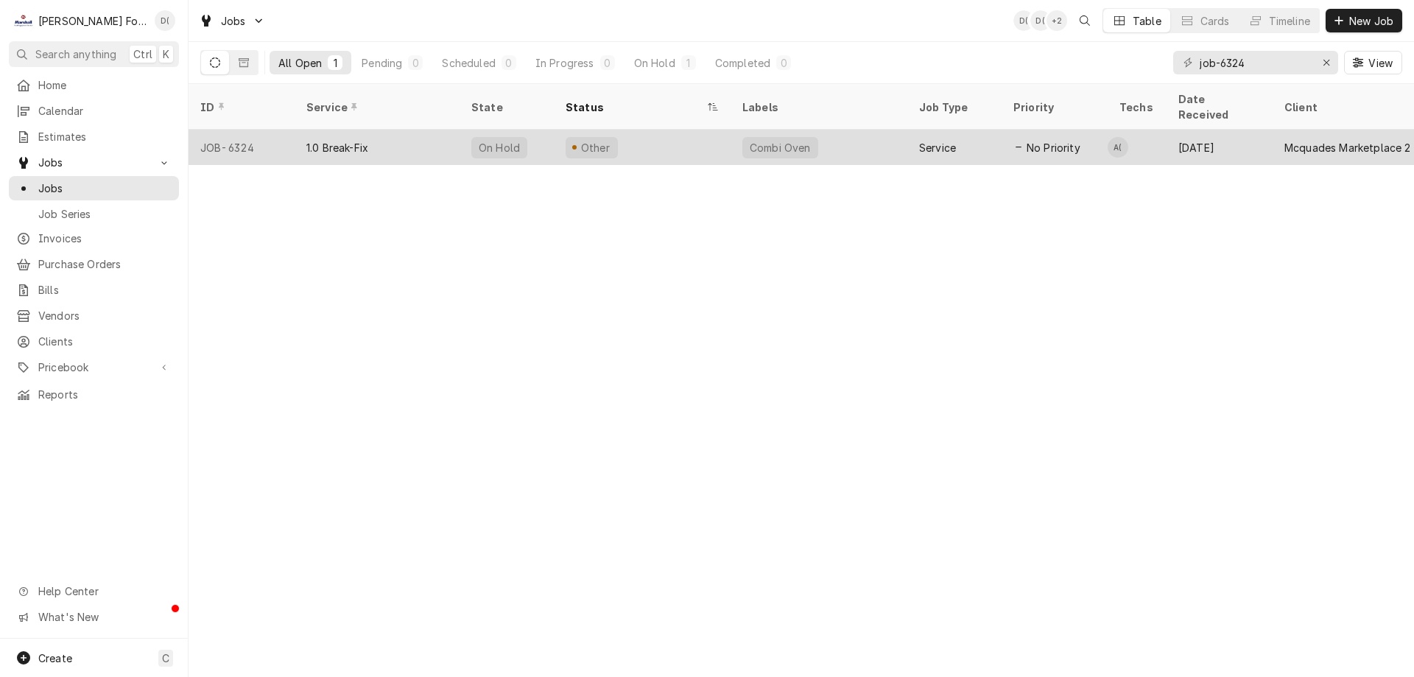
click at [673, 135] on div "Other" at bounding box center [642, 147] width 177 height 35
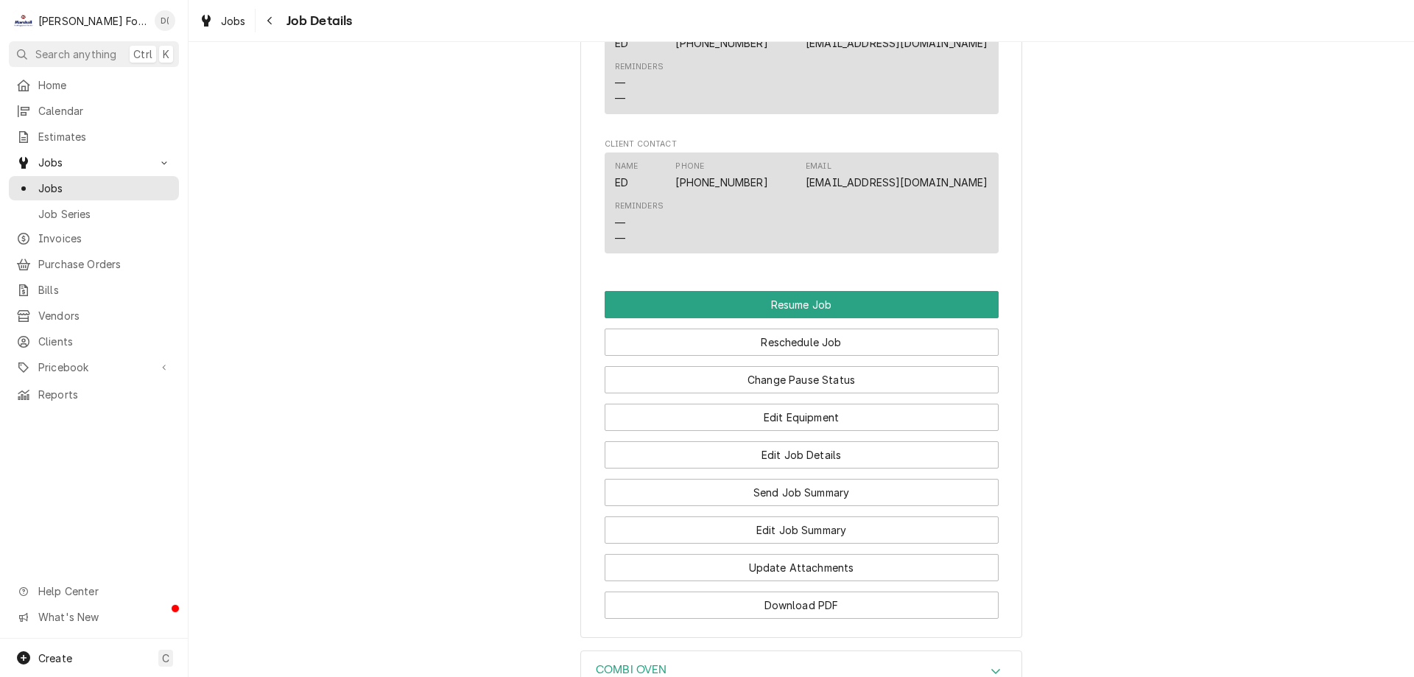
scroll to position [1546, 0]
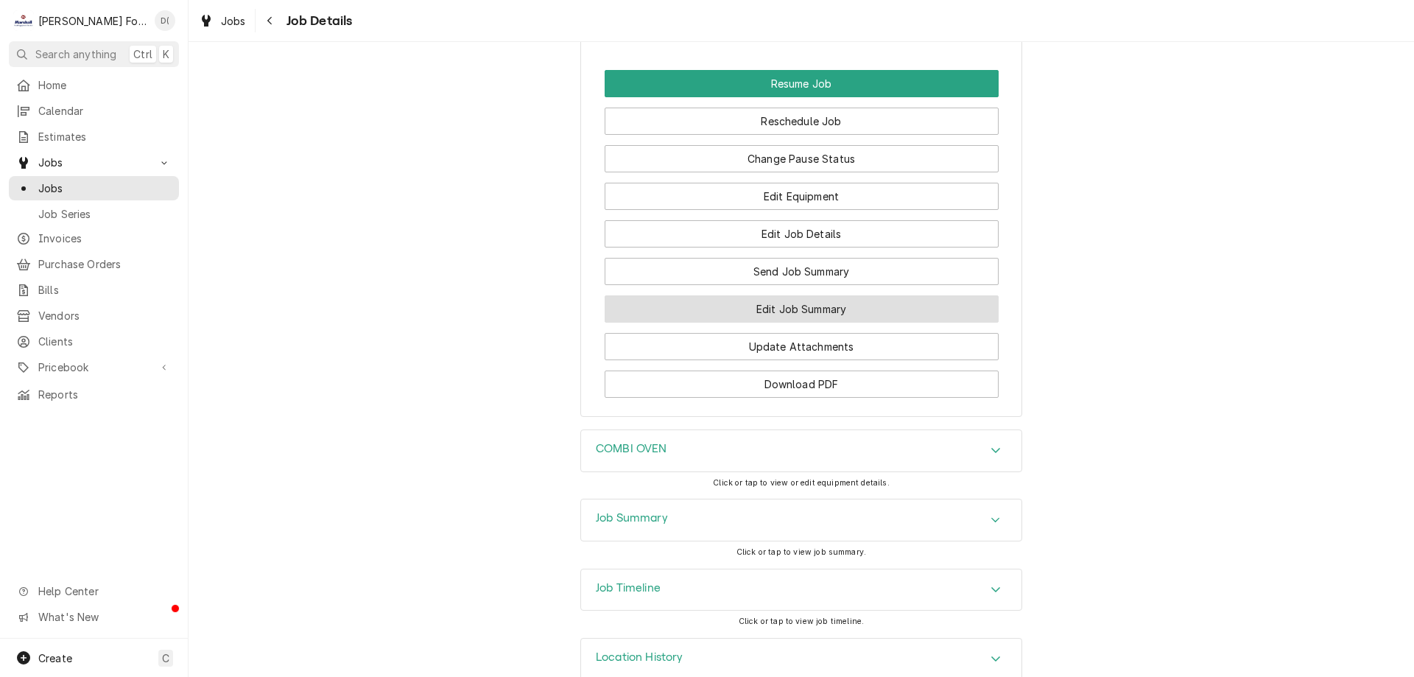
click at [795, 323] on button "Edit Job Summary" at bounding box center [802, 308] width 394 height 27
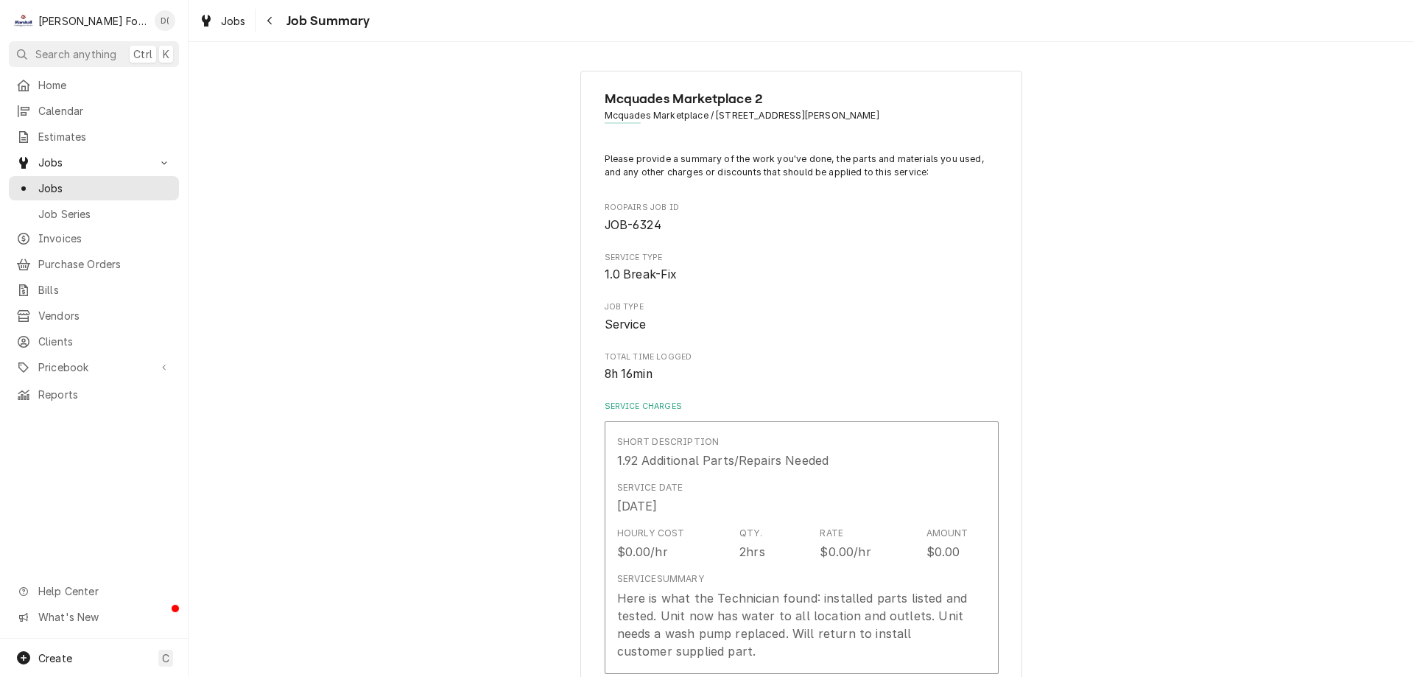
type textarea "x"
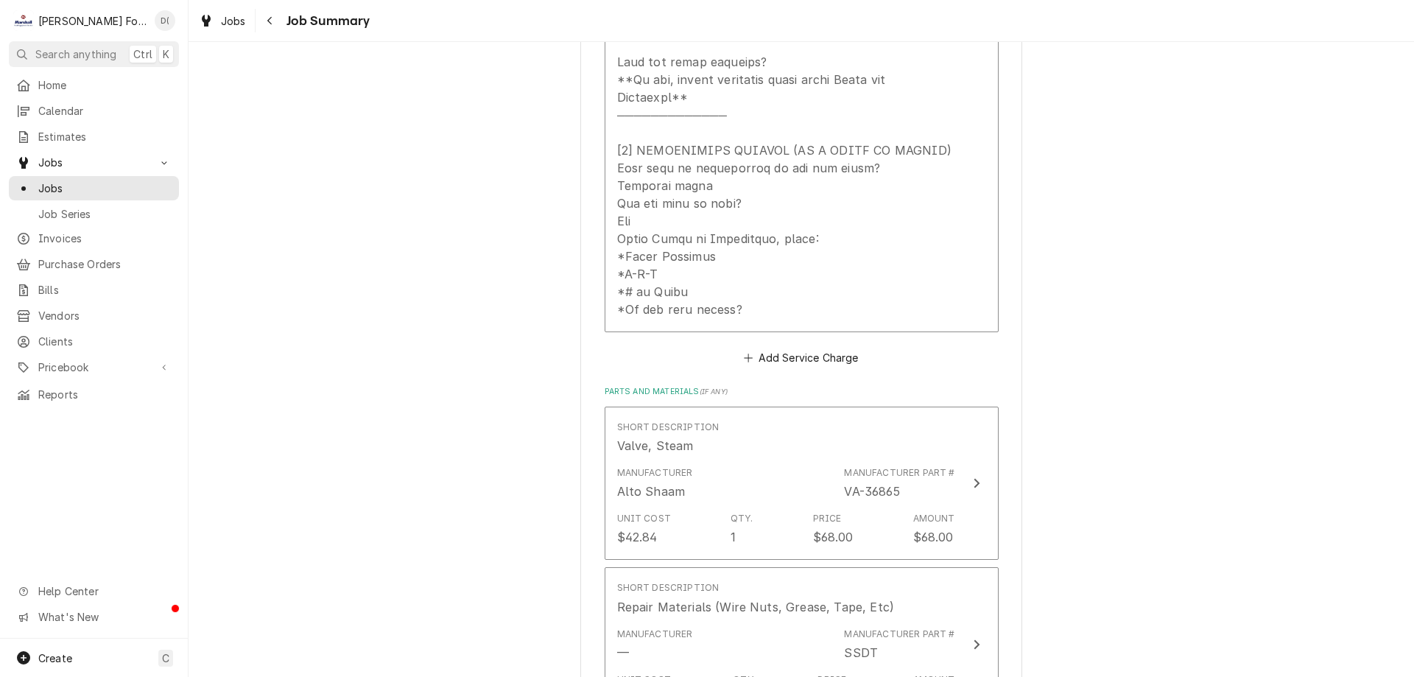
scroll to position [825, 0]
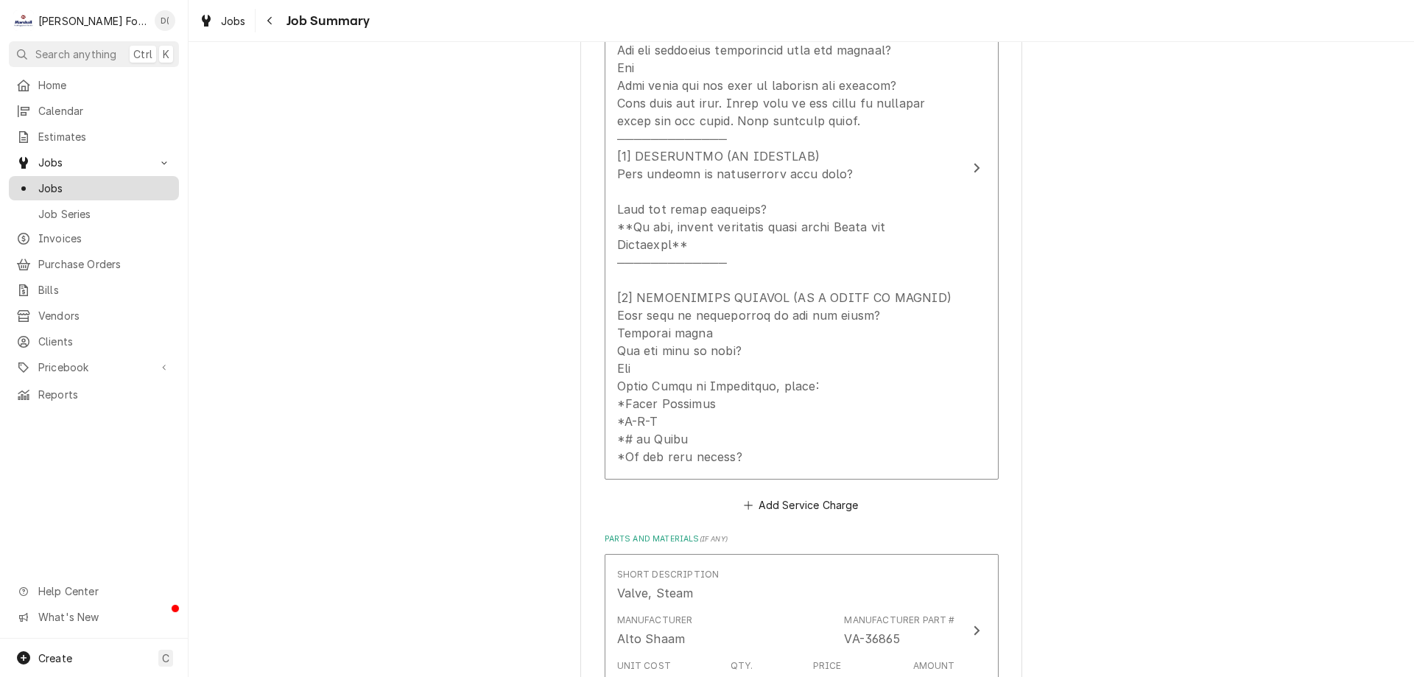
click at [72, 186] on span "Jobs" at bounding box center [104, 187] width 133 height 15
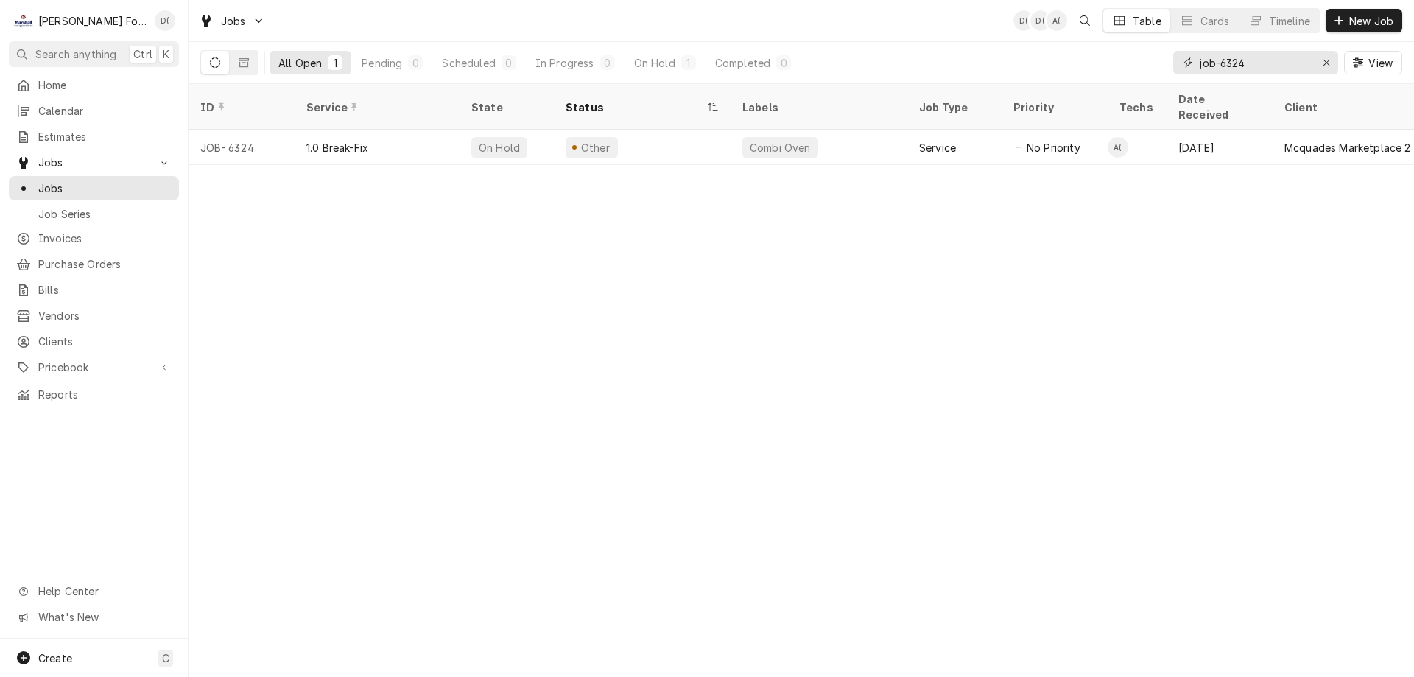
drag, startPoint x: 1248, startPoint y: 66, endPoint x: 1239, endPoint y: 66, distance: 8.8
click at [1246, 66] on input "job-6324" at bounding box center [1255, 63] width 110 height 24
type input "job-6769"
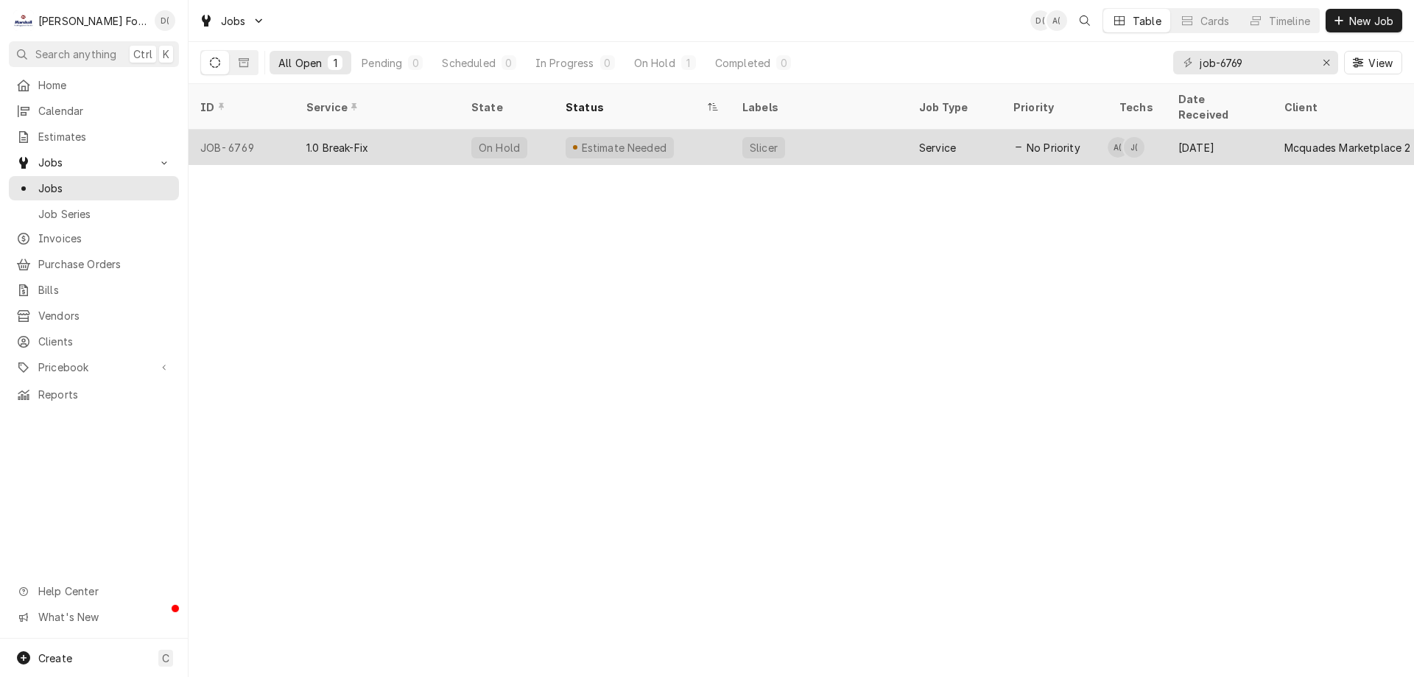
click at [680, 135] on div "Estimate Needed" at bounding box center [642, 147] width 177 height 35
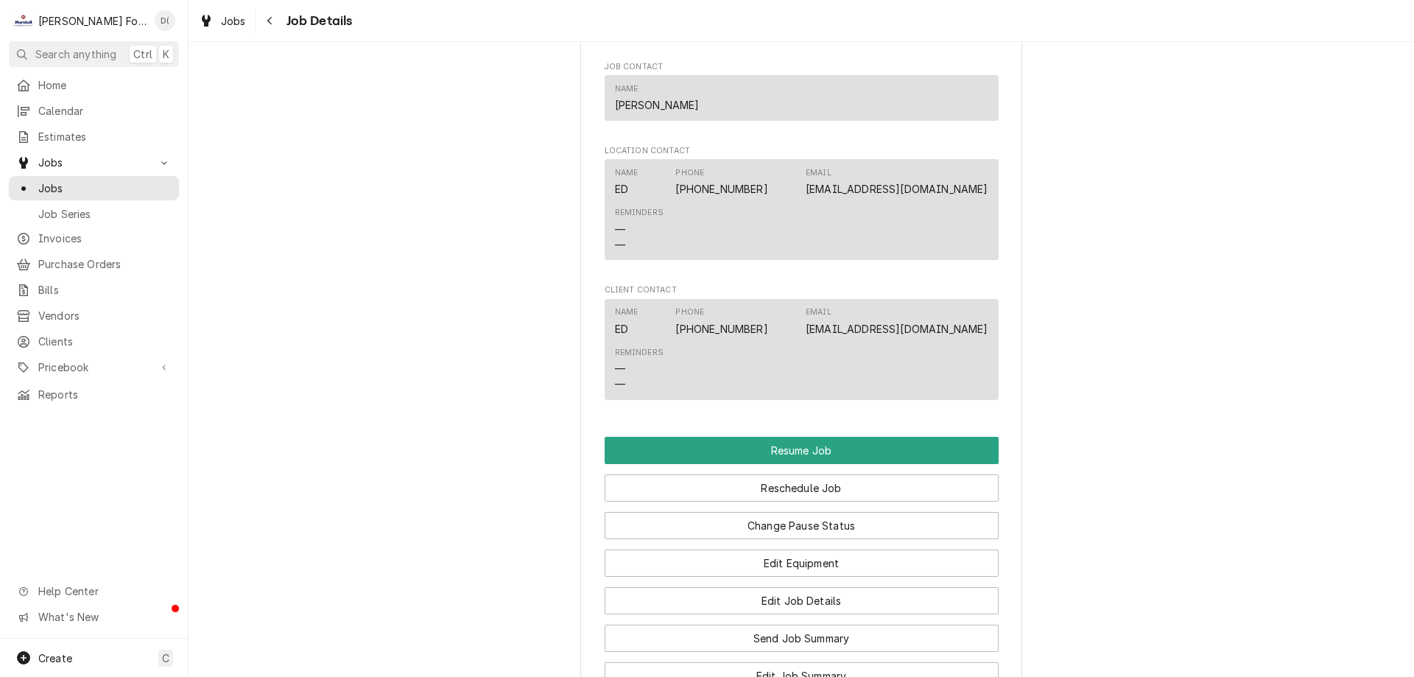
scroll to position [1546, 0]
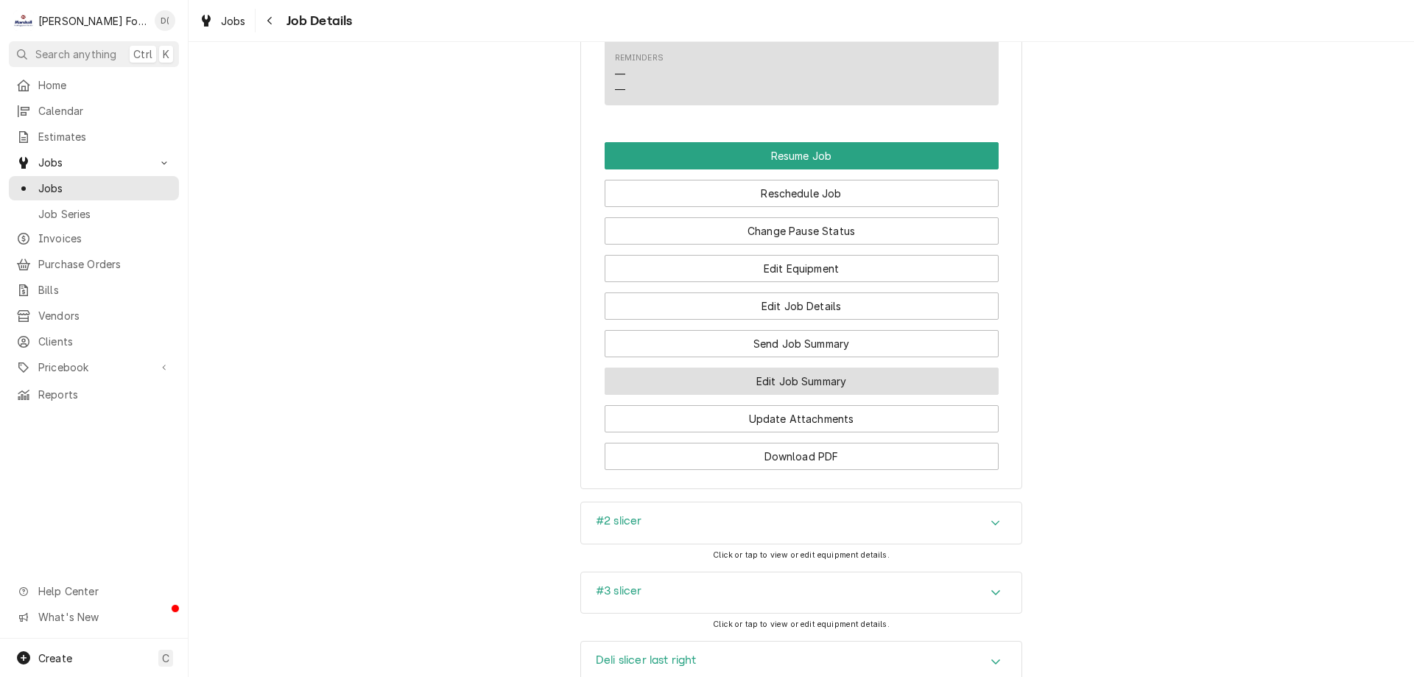
click at [747, 395] on button "Edit Job Summary" at bounding box center [802, 380] width 394 height 27
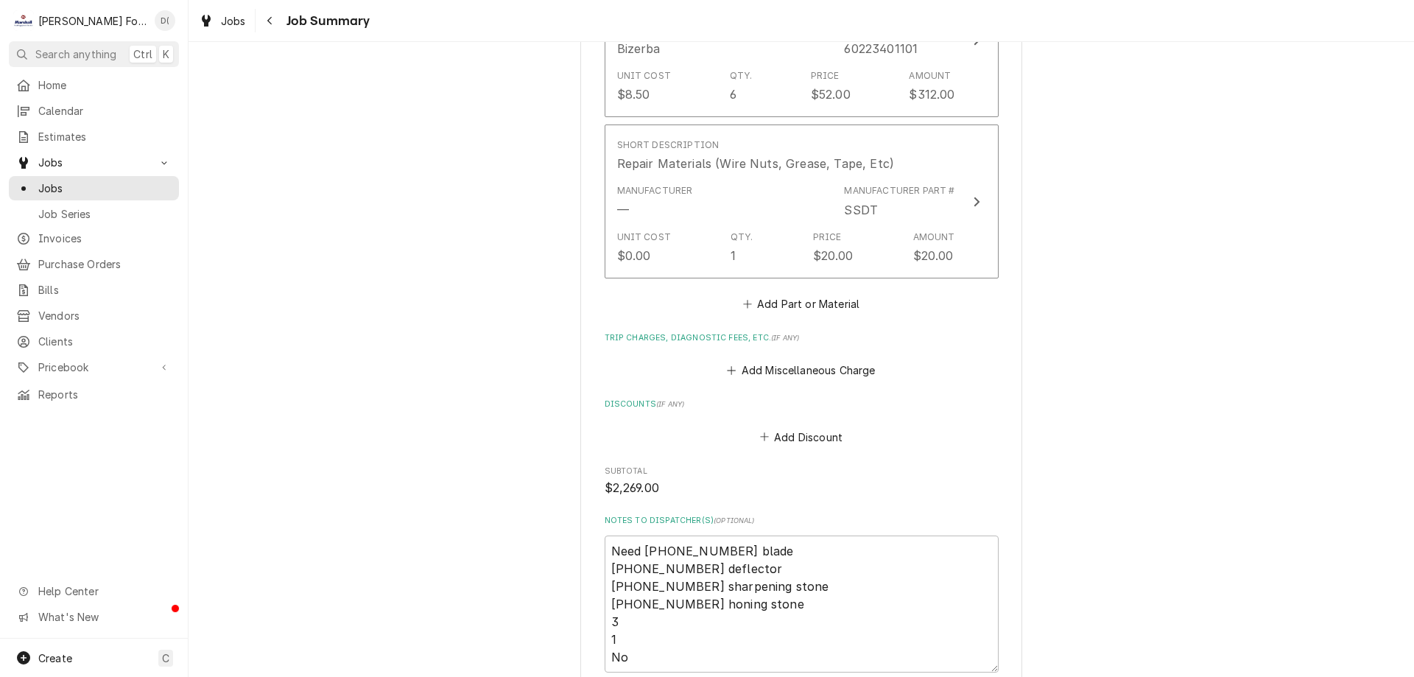
scroll to position [1694, 0]
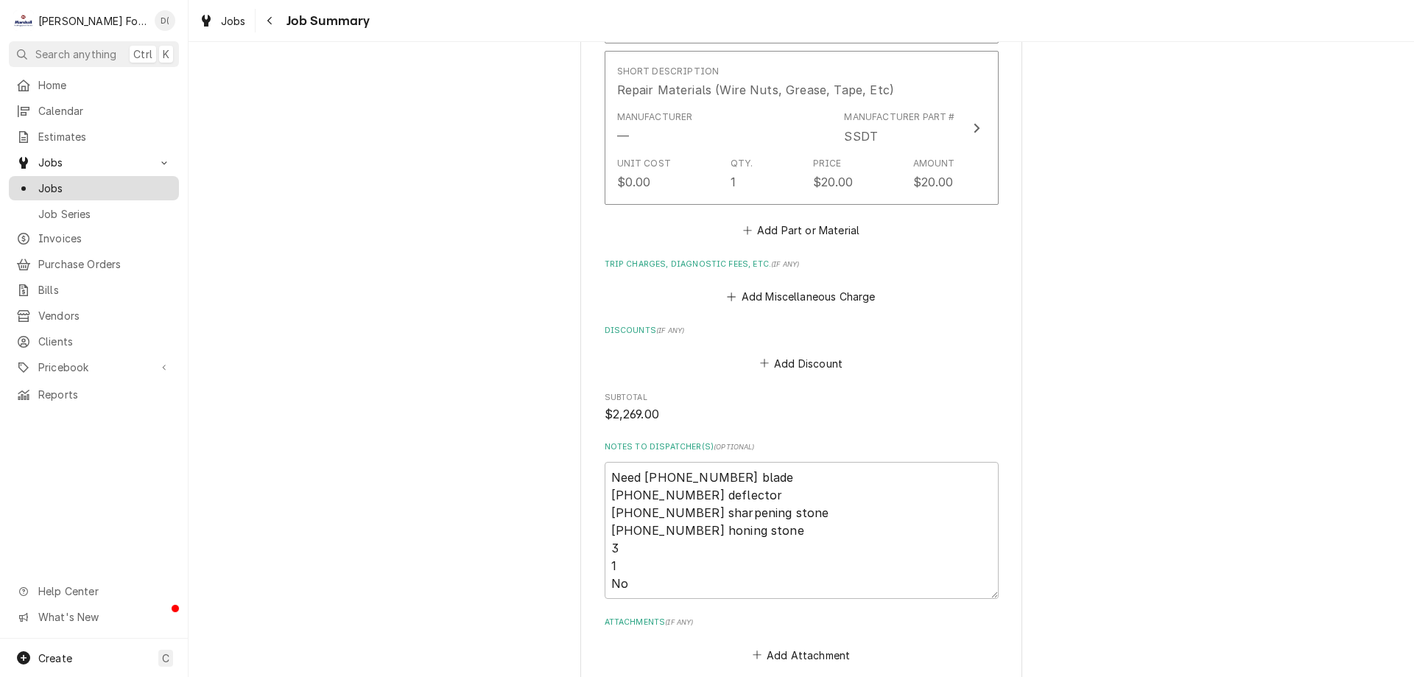
click at [100, 185] on span "Jobs" at bounding box center [104, 187] width 133 height 15
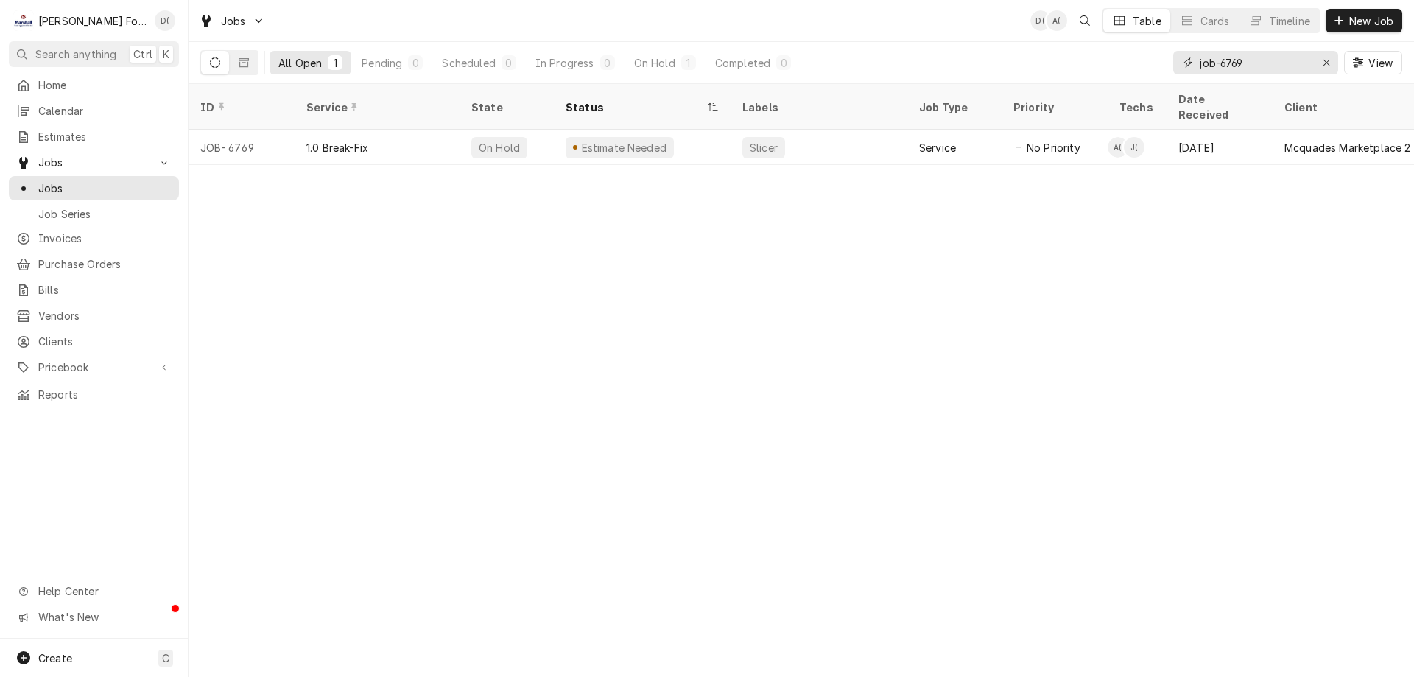
click at [1276, 61] on input "job-6769" at bounding box center [1255, 63] width 110 height 24
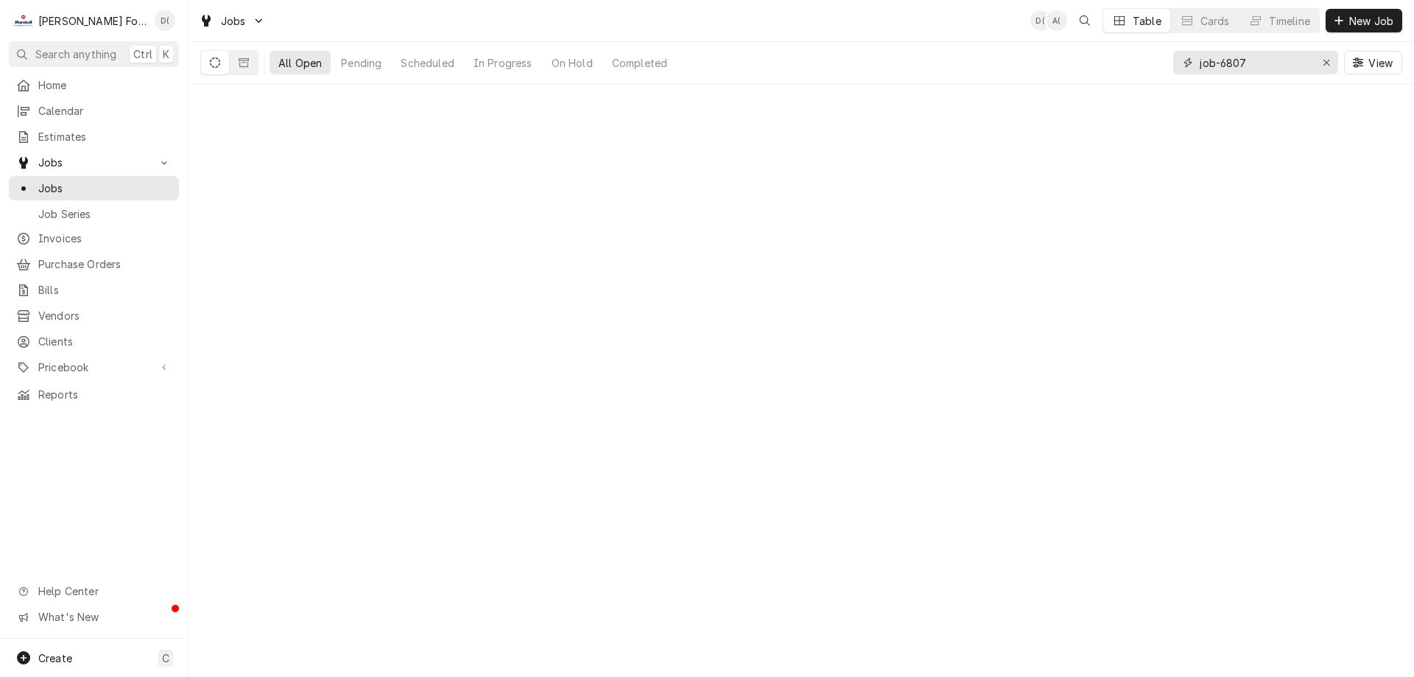
type input "job-6807"
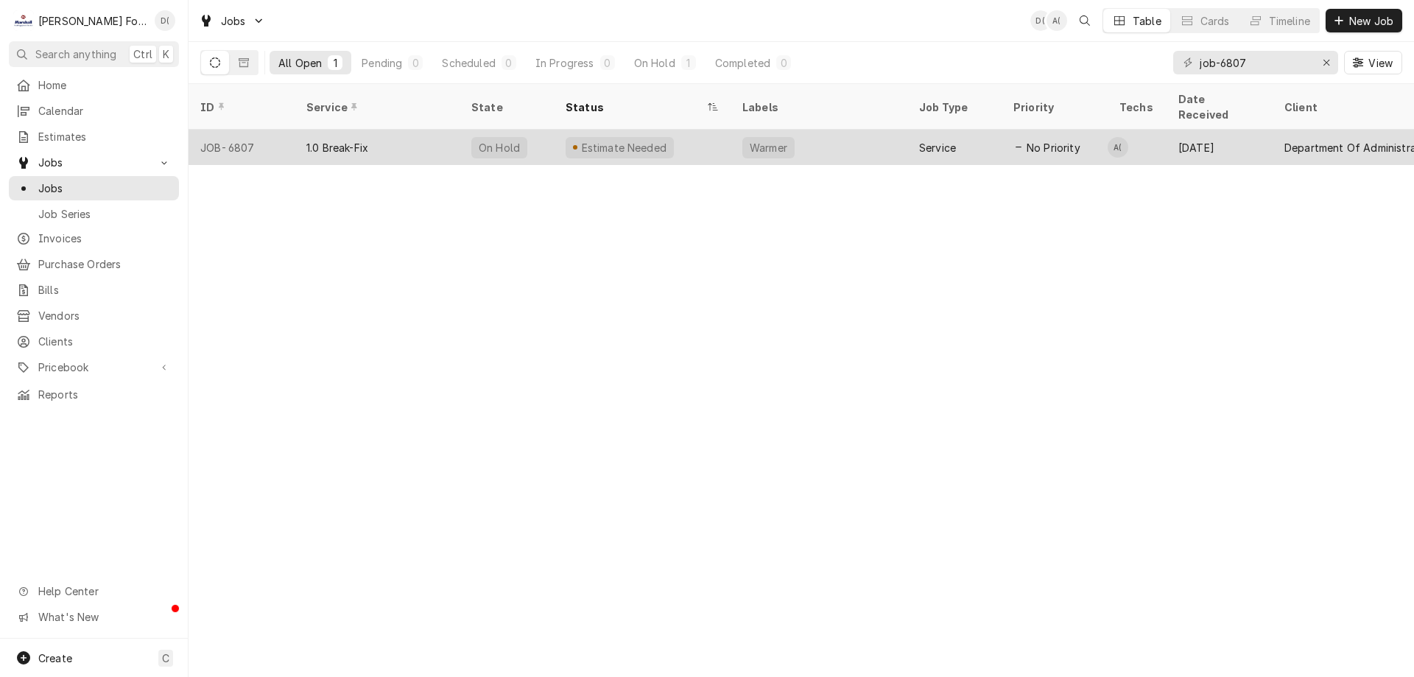
click at [652, 140] on div "Estimate Needed" at bounding box center [642, 147] width 177 height 35
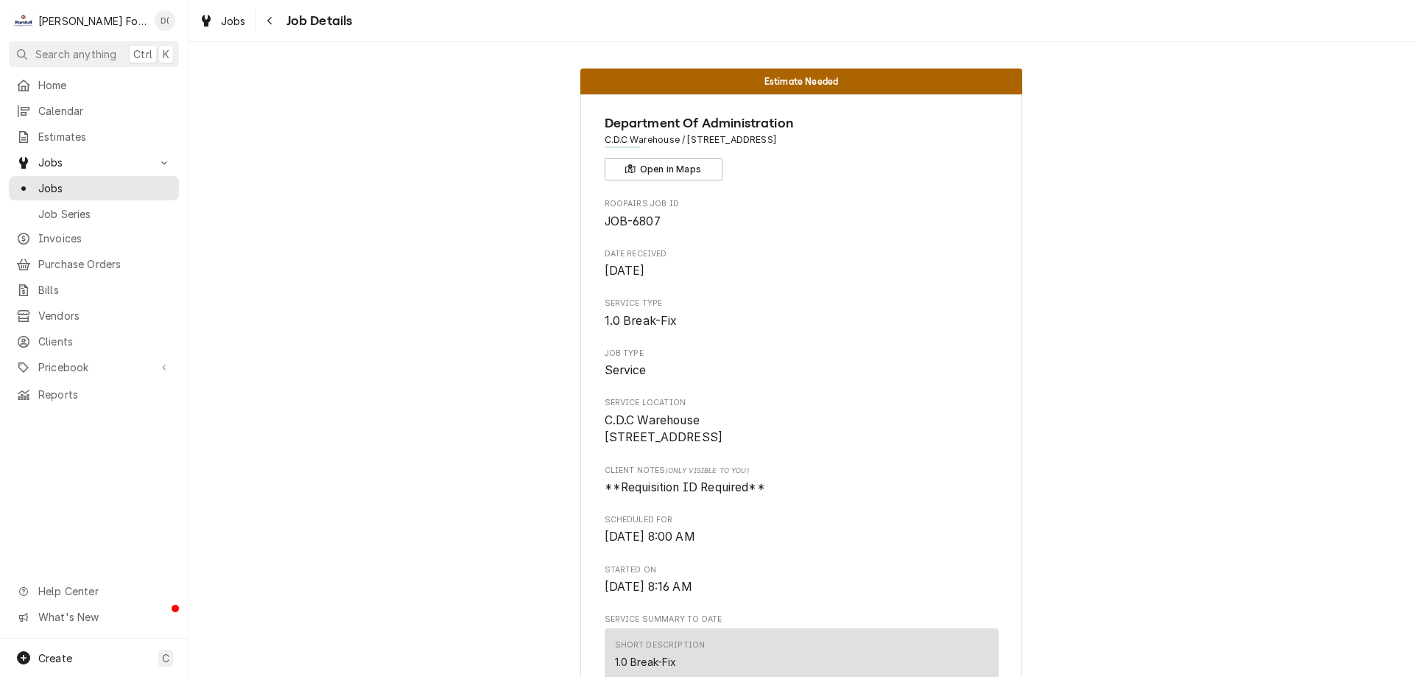
click at [85, 170] on div "Jobs Jobs Job Series" at bounding box center [94, 187] width 170 height 74
click at [99, 185] on span "Jobs" at bounding box center [104, 187] width 133 height 15
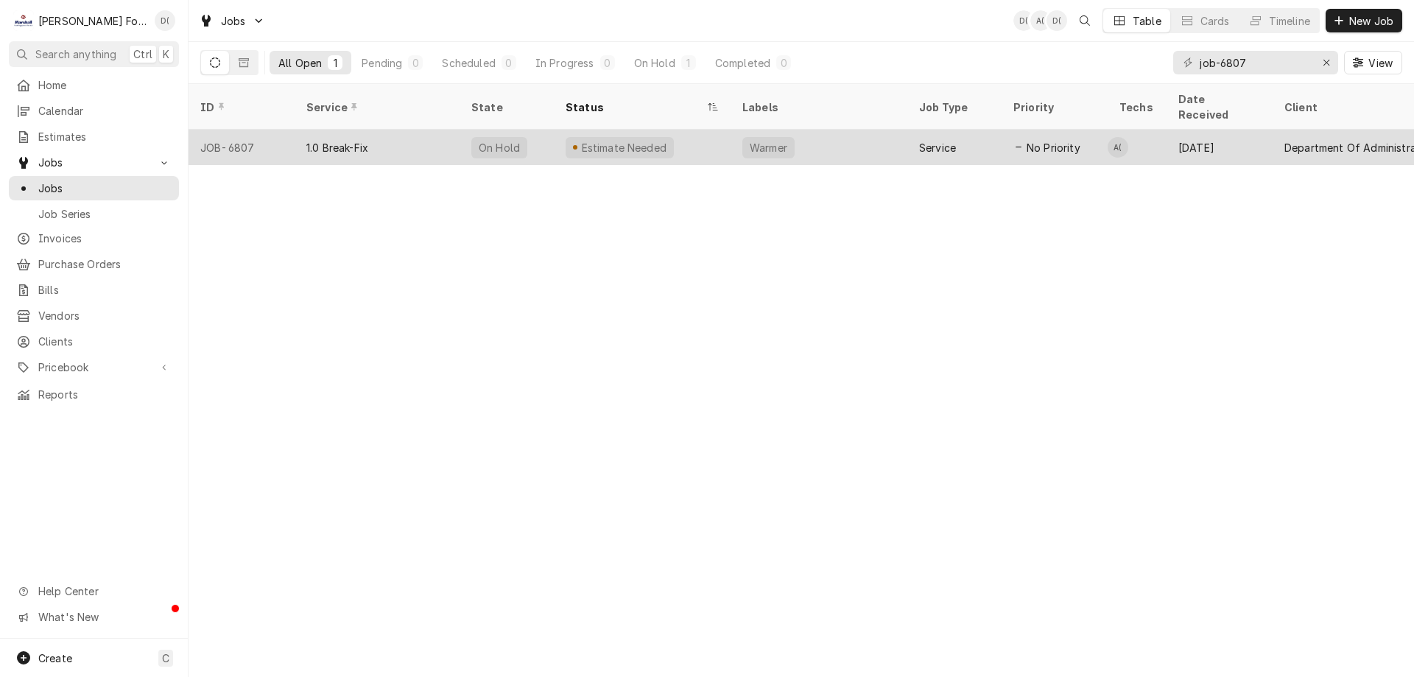
click at [689, 130] on div "Estimate Needed" at bounding box center [642, 147] width 177 height 35
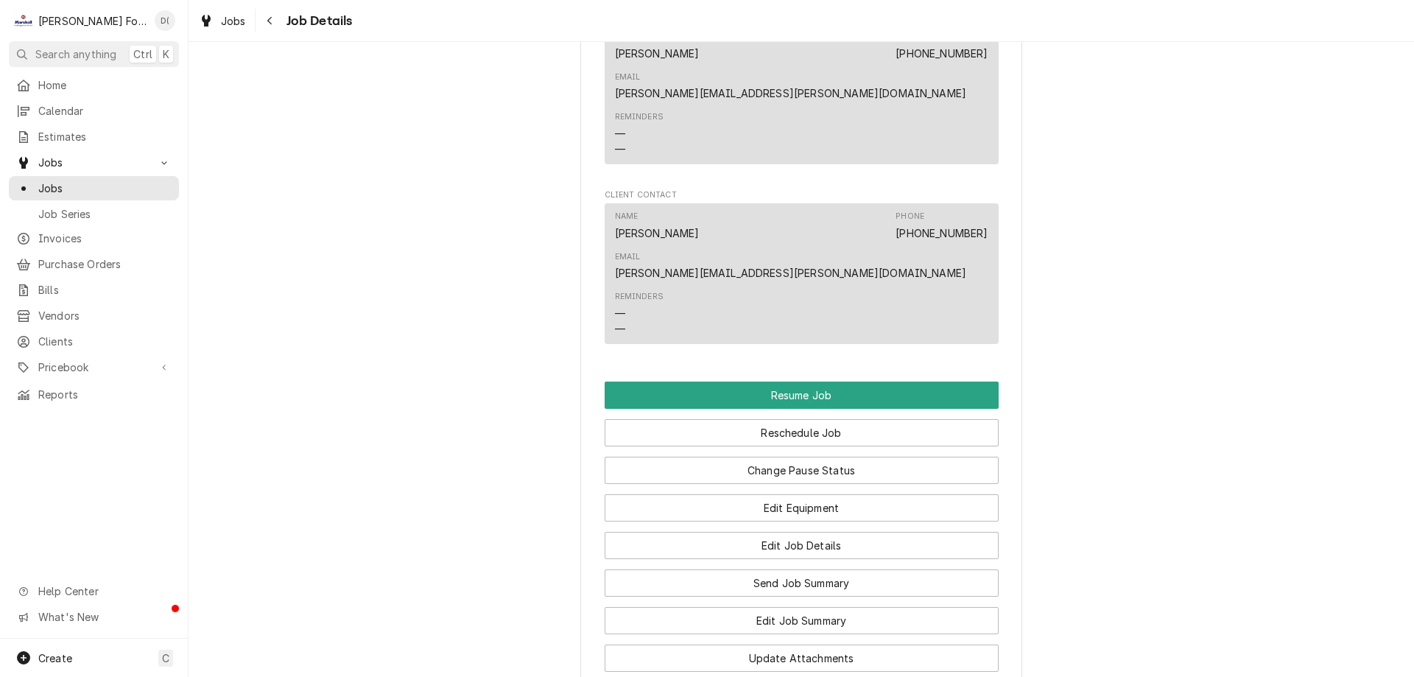
scroll to position [1462, 0]
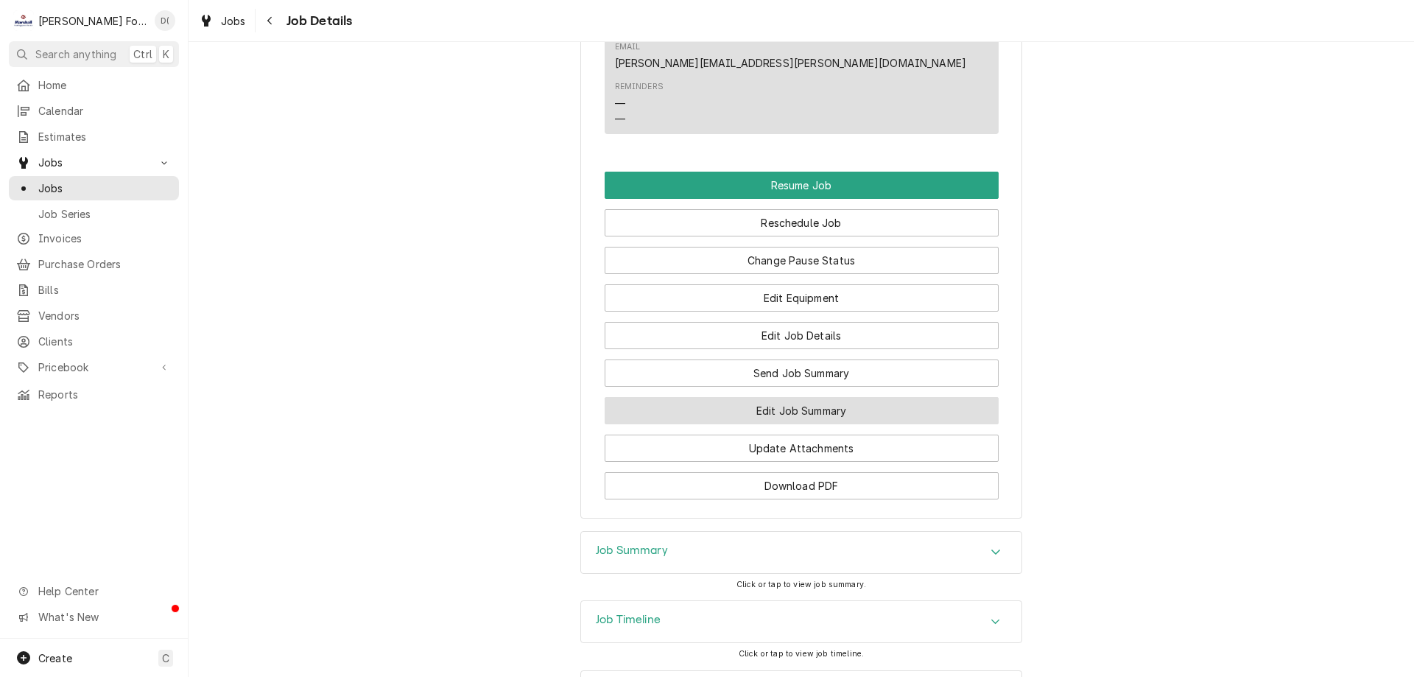
click at [766, 397] on button "Edit Job Summary" at bounding box center [802, 410] width 394 height 27
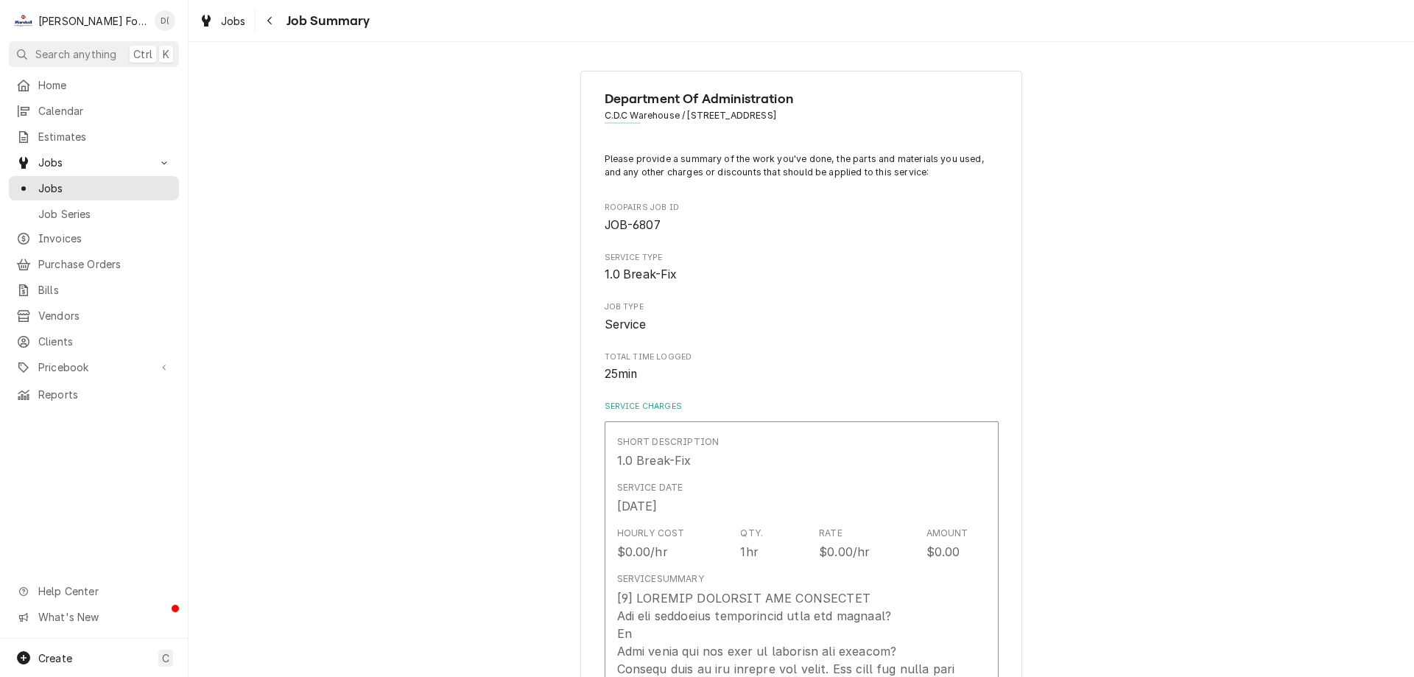
type textarea "x"
click at [93, 180] on span "Jobs" at bounding box center [104, 187] width 133 height 15
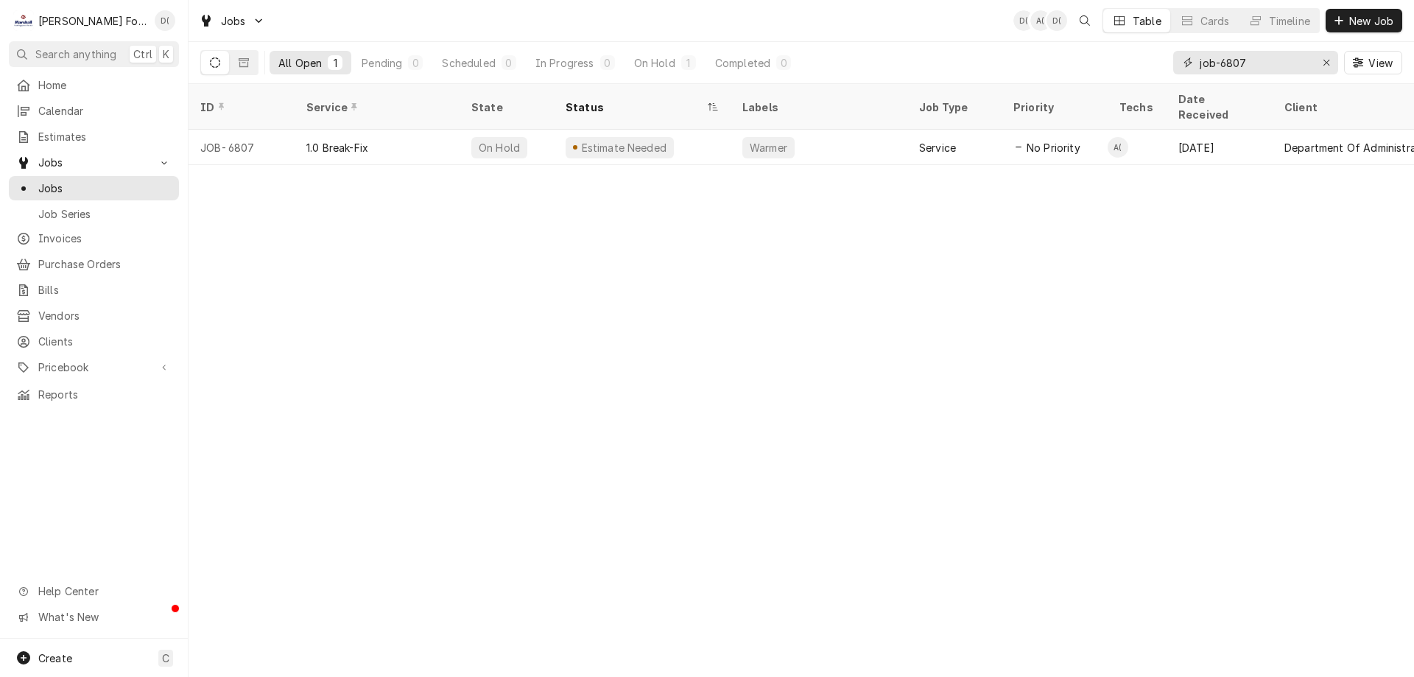
click at [1256, 62] on input "job-6807" at bounding box center [1255, 63] width 110 height 24
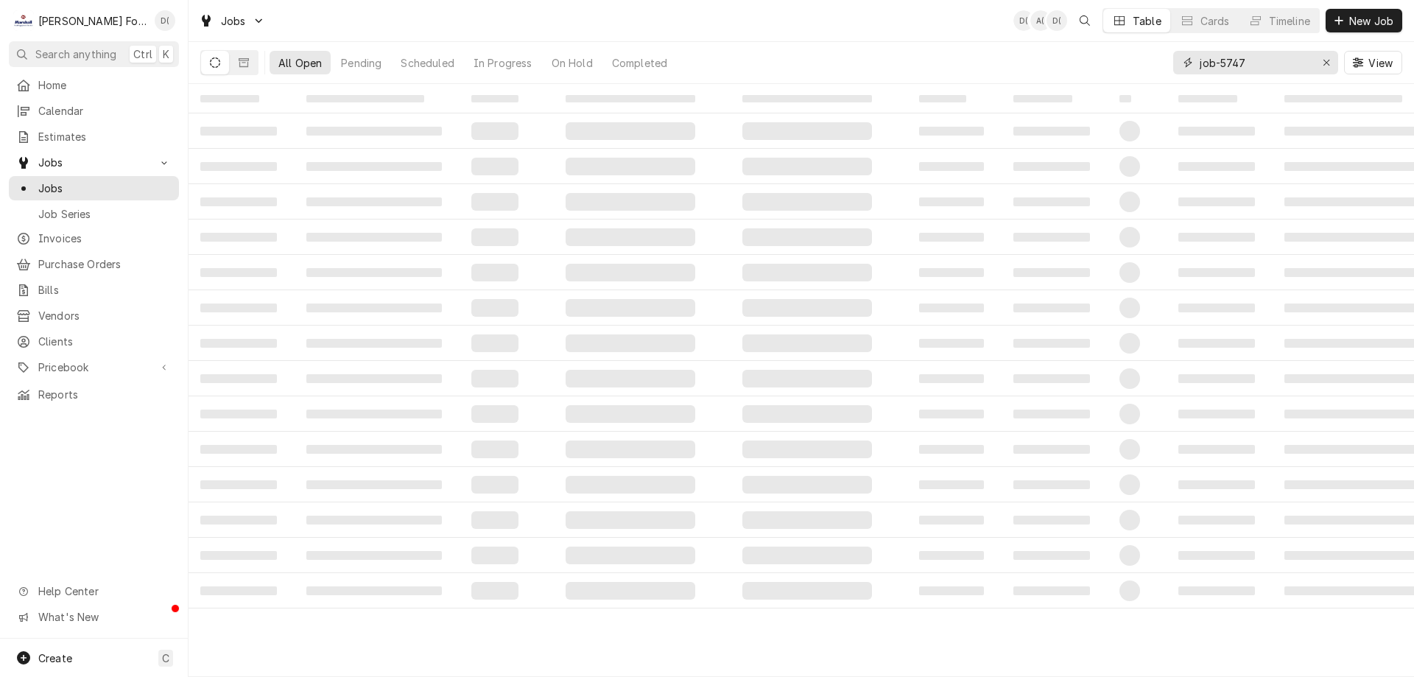
type input "job-5747"
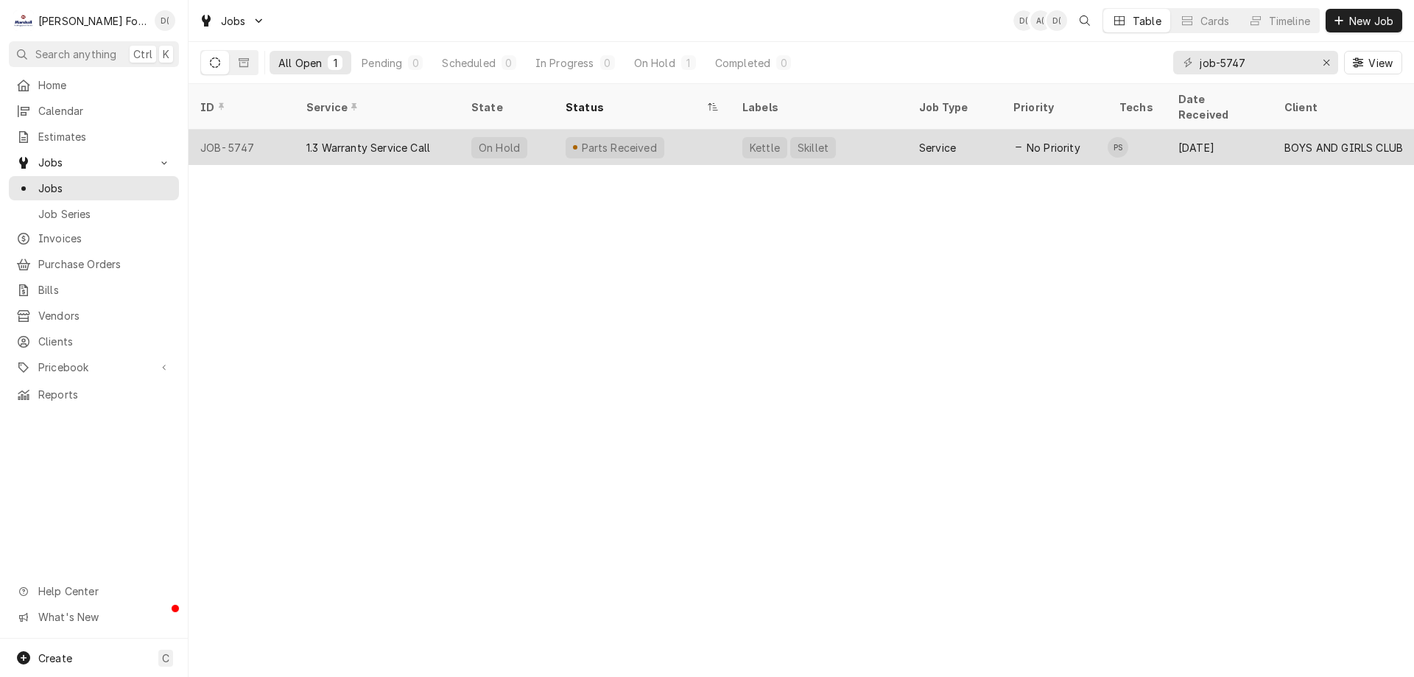
click at [708, 137] on div "Parts Received" at bounding box center [642, 147] width 177 height 35
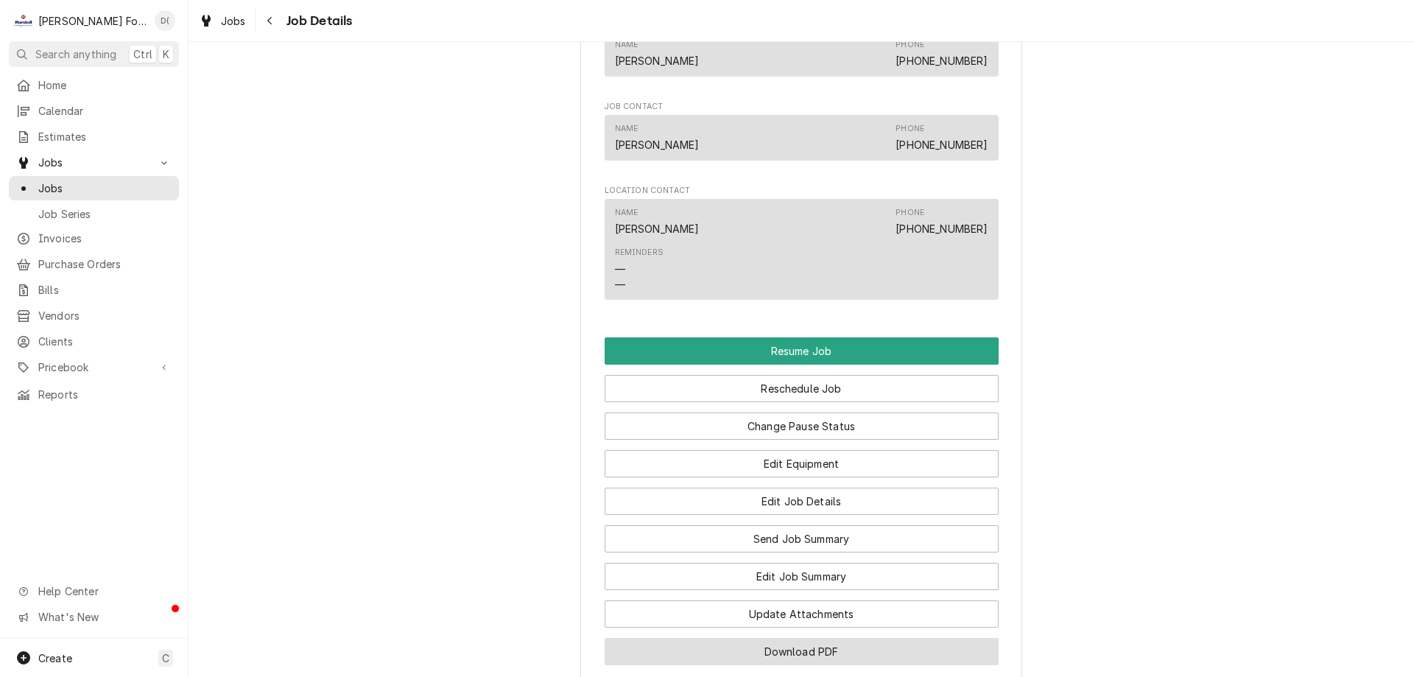
scroll to position [1694, 0]
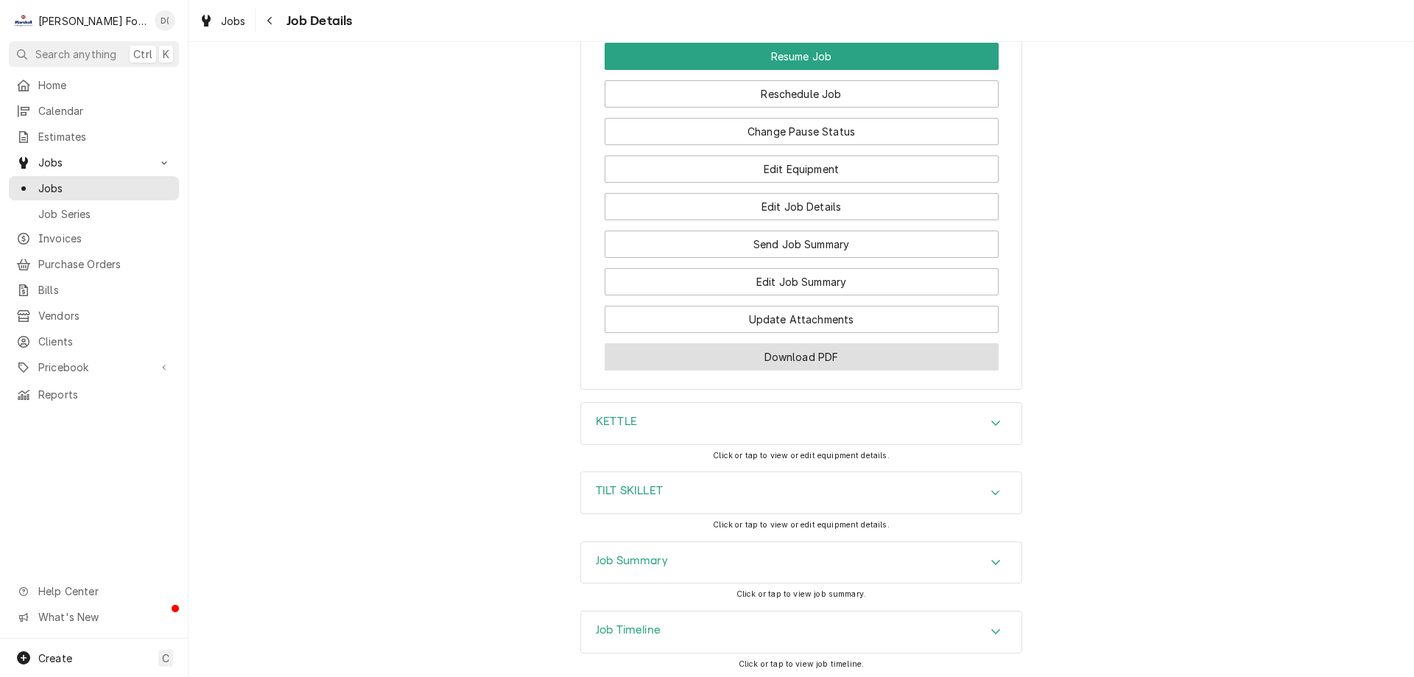
click at [765, 370] on button "Download PDF" at bounding box center [802, 356] width 394 height 27
click at [122, 183] on span "Jobs" at bounding box center [104, 187] width 133 height 15
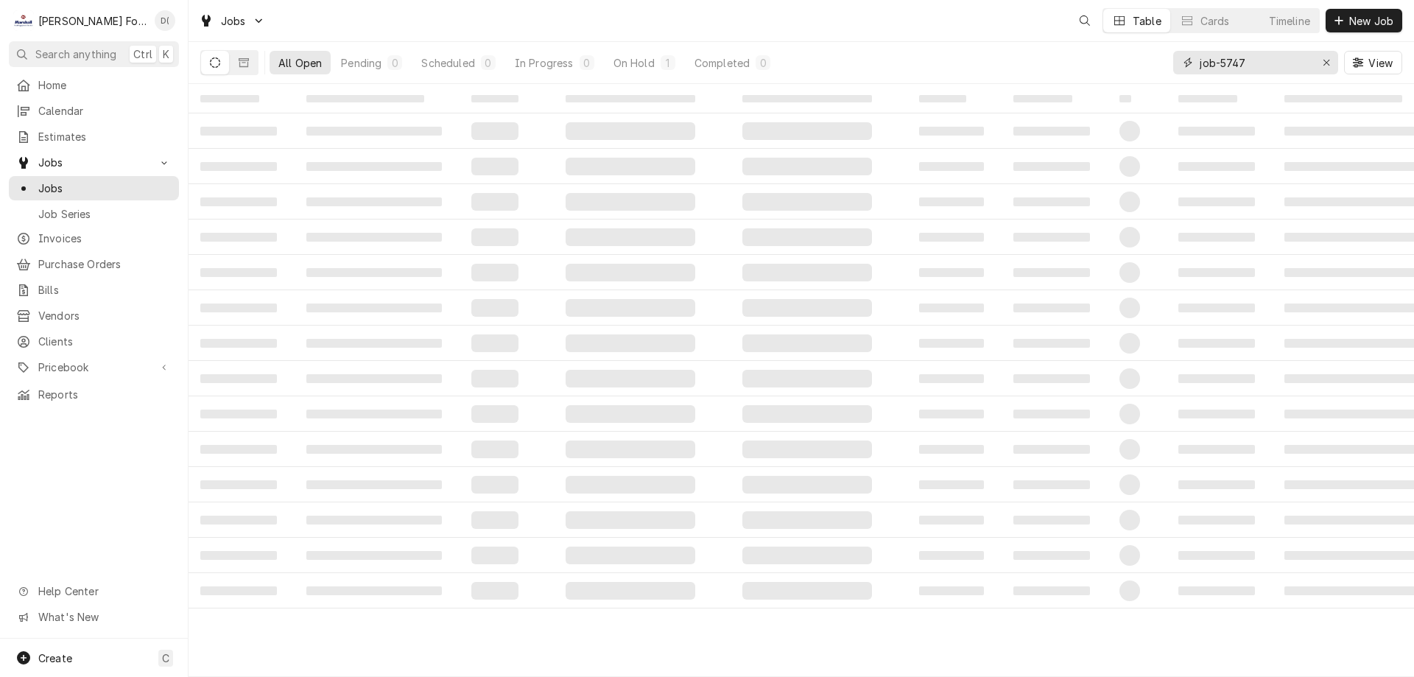
click at [1256, 64] on input "job-5747" at bounding box center [1255, 63] width 110 height 24
type input "job-6840"
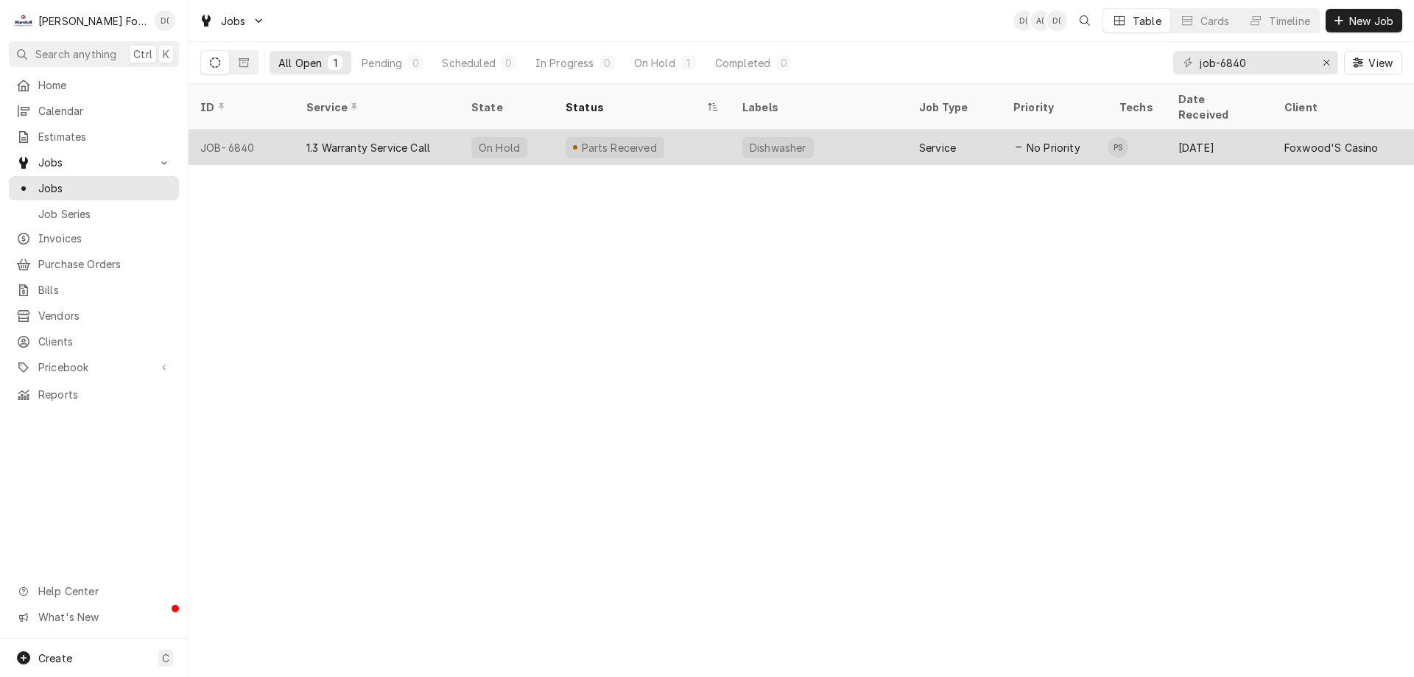
click at [686, 130] on div "Parts Received" at bounding box center [642, 147] width 177 height 35
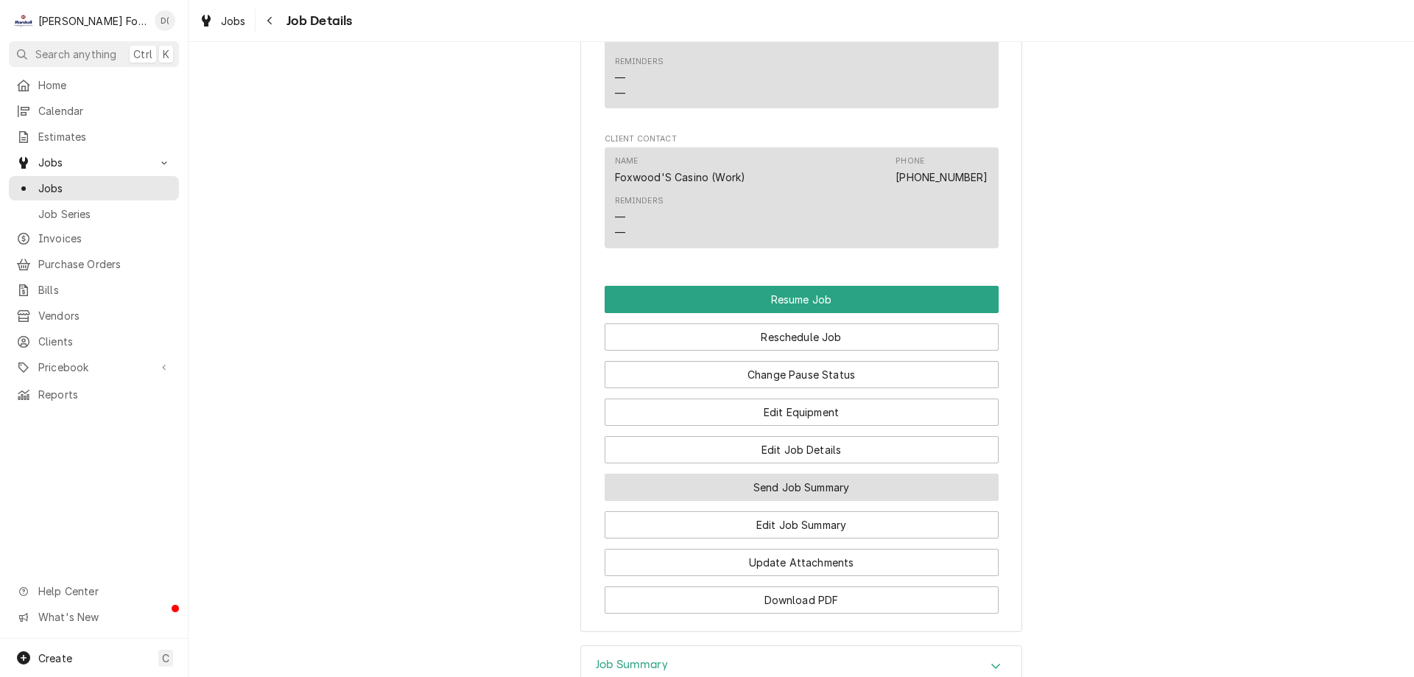
scroll to position [1694, 0]
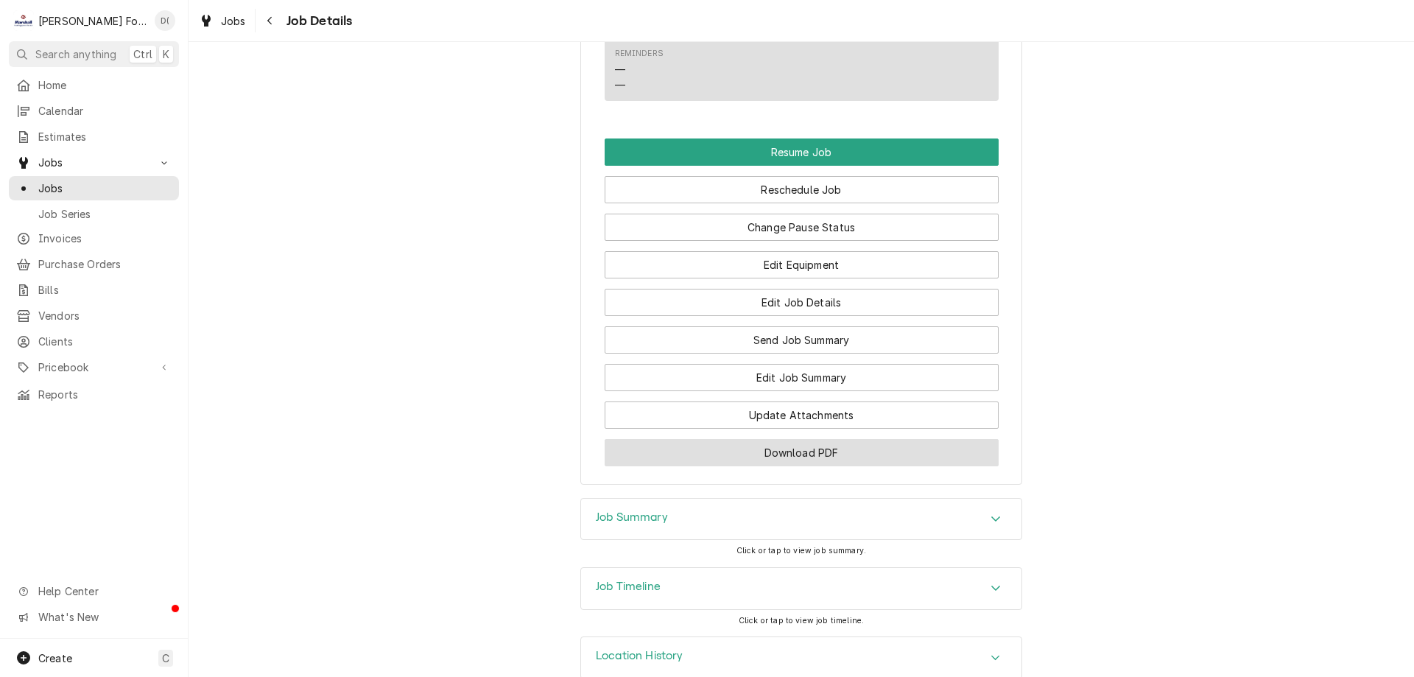
click at [813, 459] on button "Download PDF" at bounding box center [802, 452] width 394 height 27
click at [149, 186] on span "Jobs" at bounding box center [104, 187] width 133 height 15
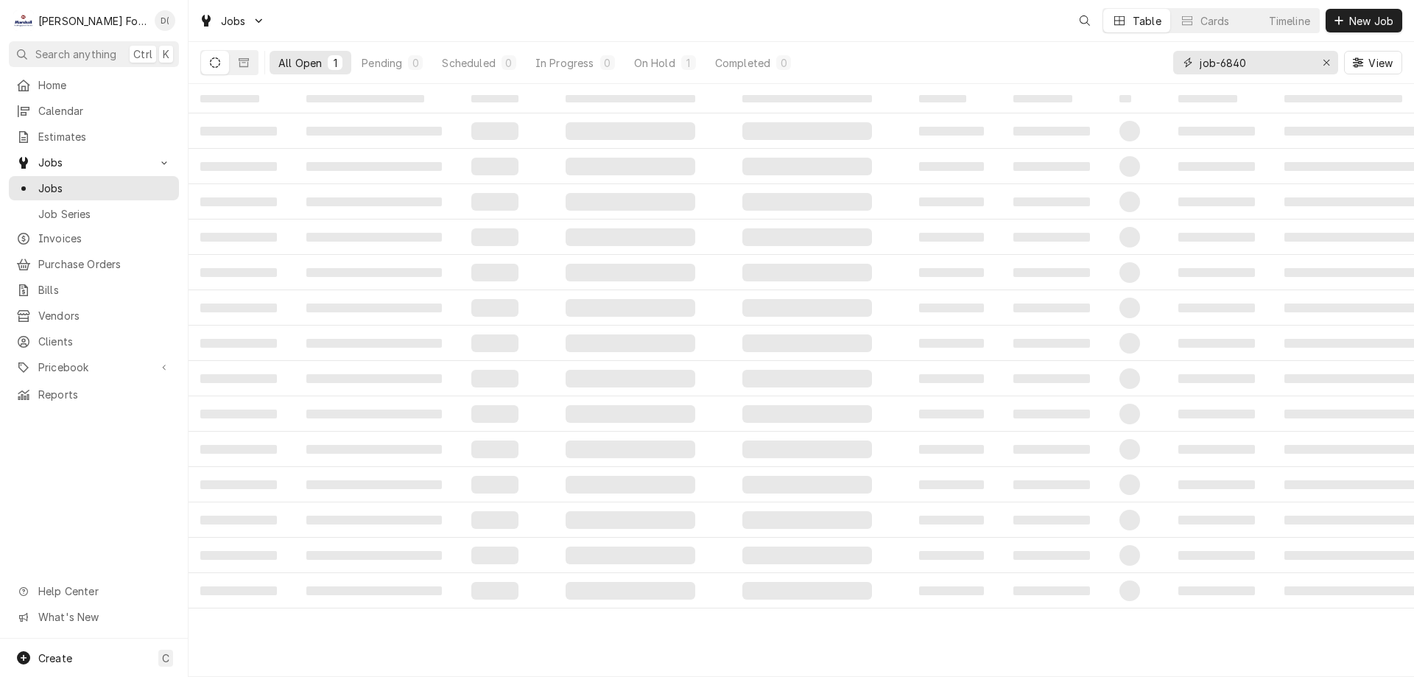
click at [1248, 68] on input "job-6840" at bounding box center [1255, 63] width 110 height 24
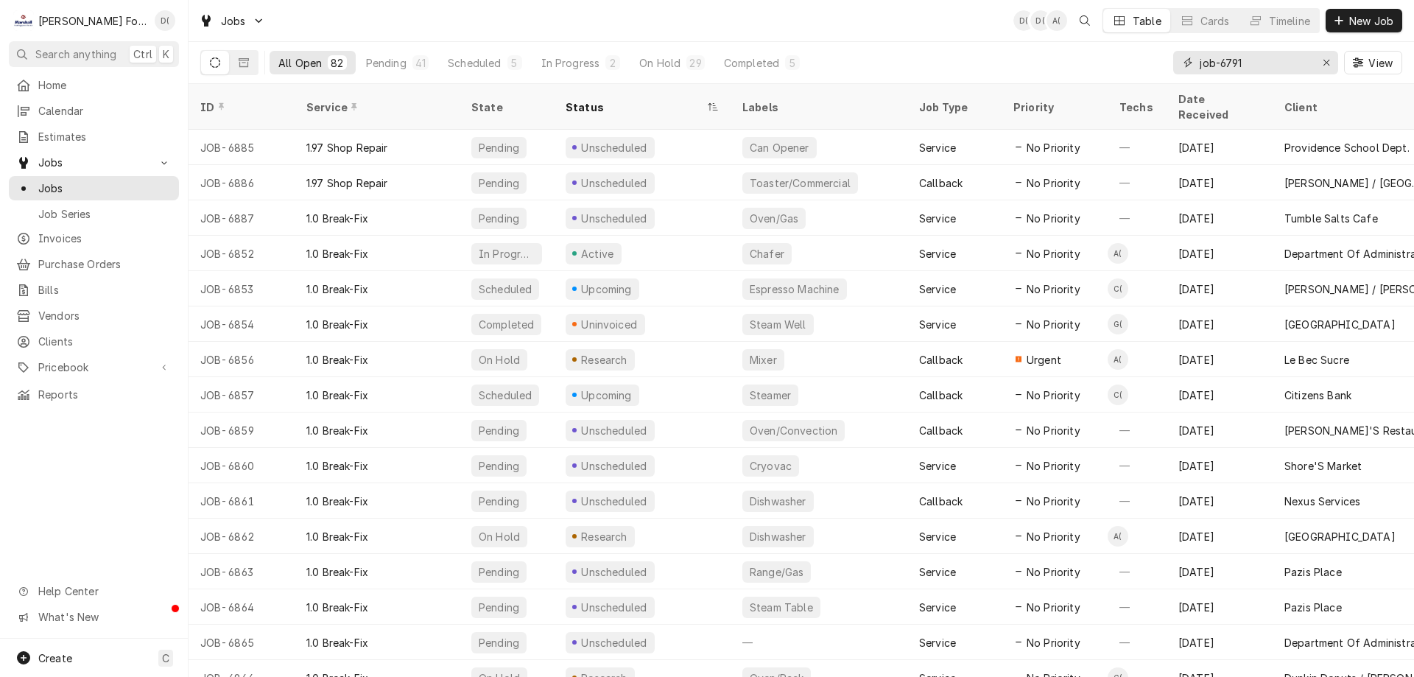
type input "job-6791"
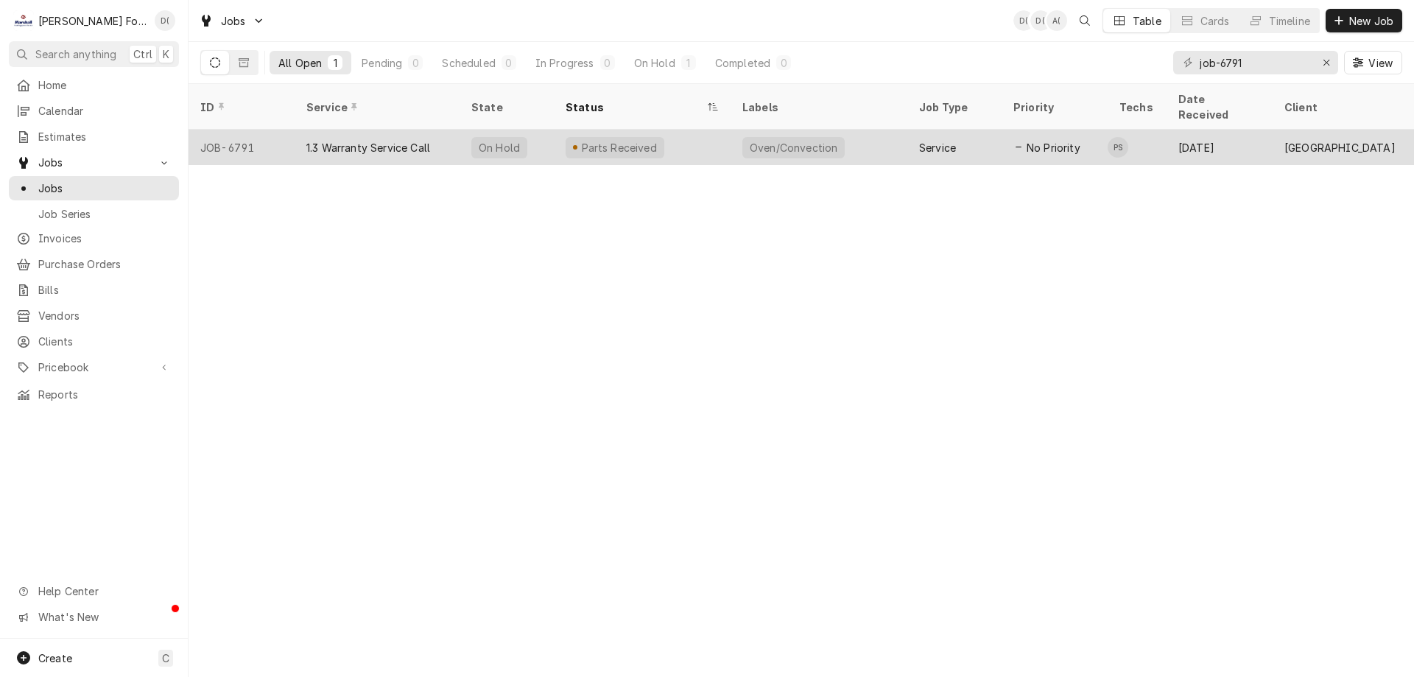
click at [865, 133] on div "Oven/Convection" at bounding box center [818, 147] width 177 height 35
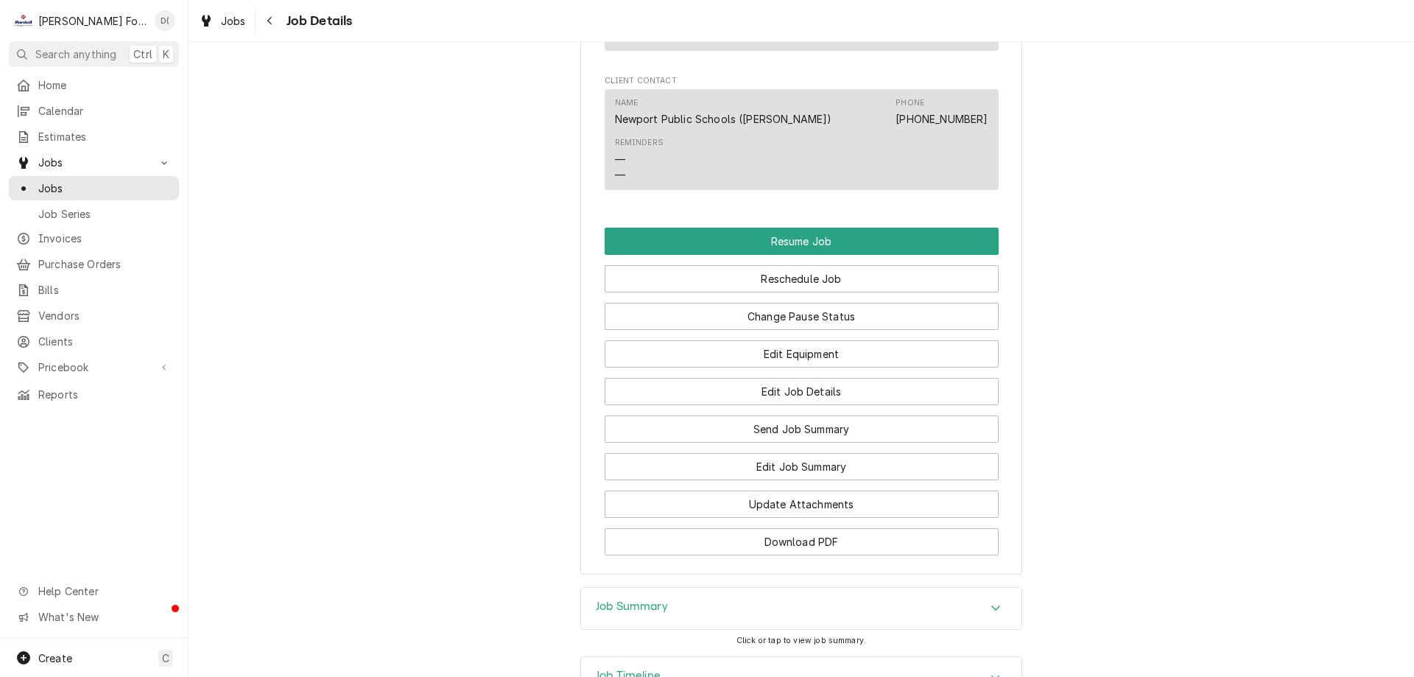
scroll to position [2272, 0]
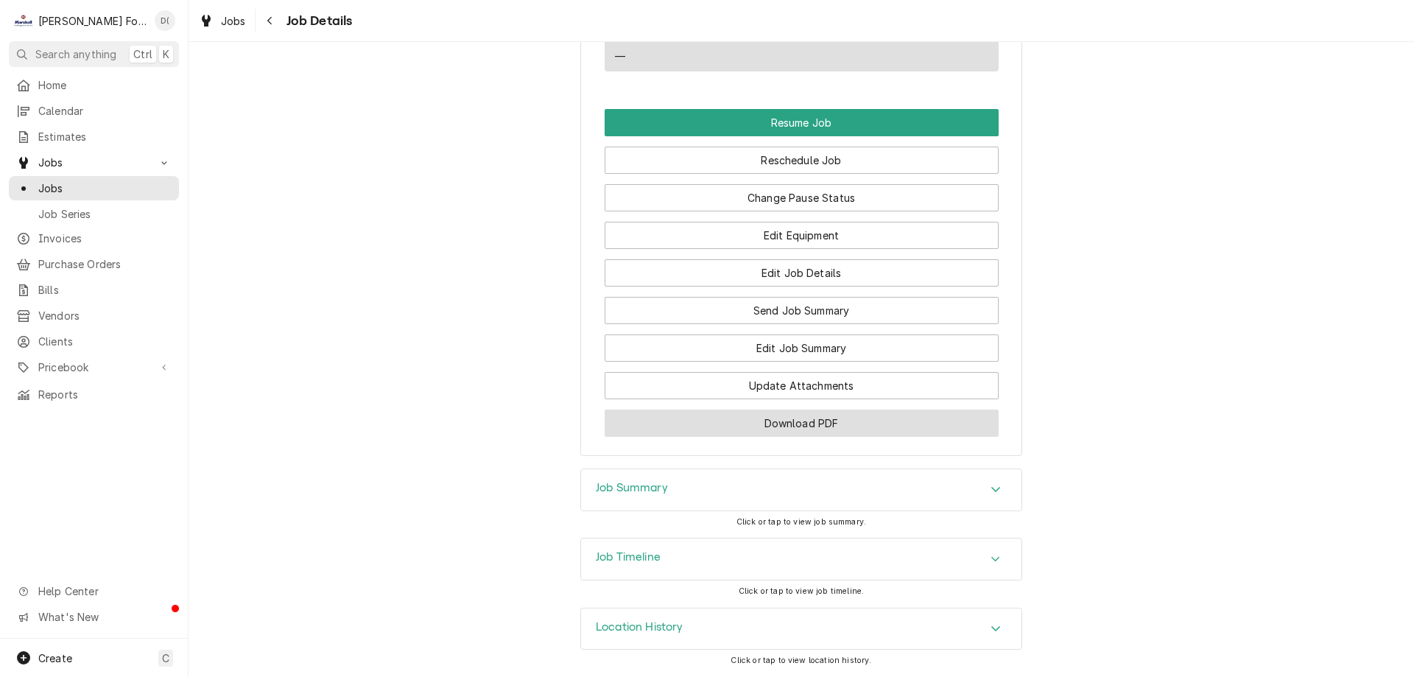
click at [735, 423] on button "Download PDF" at bounding box center [802, 422] width 394 height 27
click at [730, 429] on button "Download PDF" at bounding box center [802, 422] width 394 height 27
click at [784, 423] on button "Download PDF" at bounding box center [802, 422] width 394 height 27
click at [113, 180] on span "Jobs" at bounding box center [104, 187] width 133 height 15
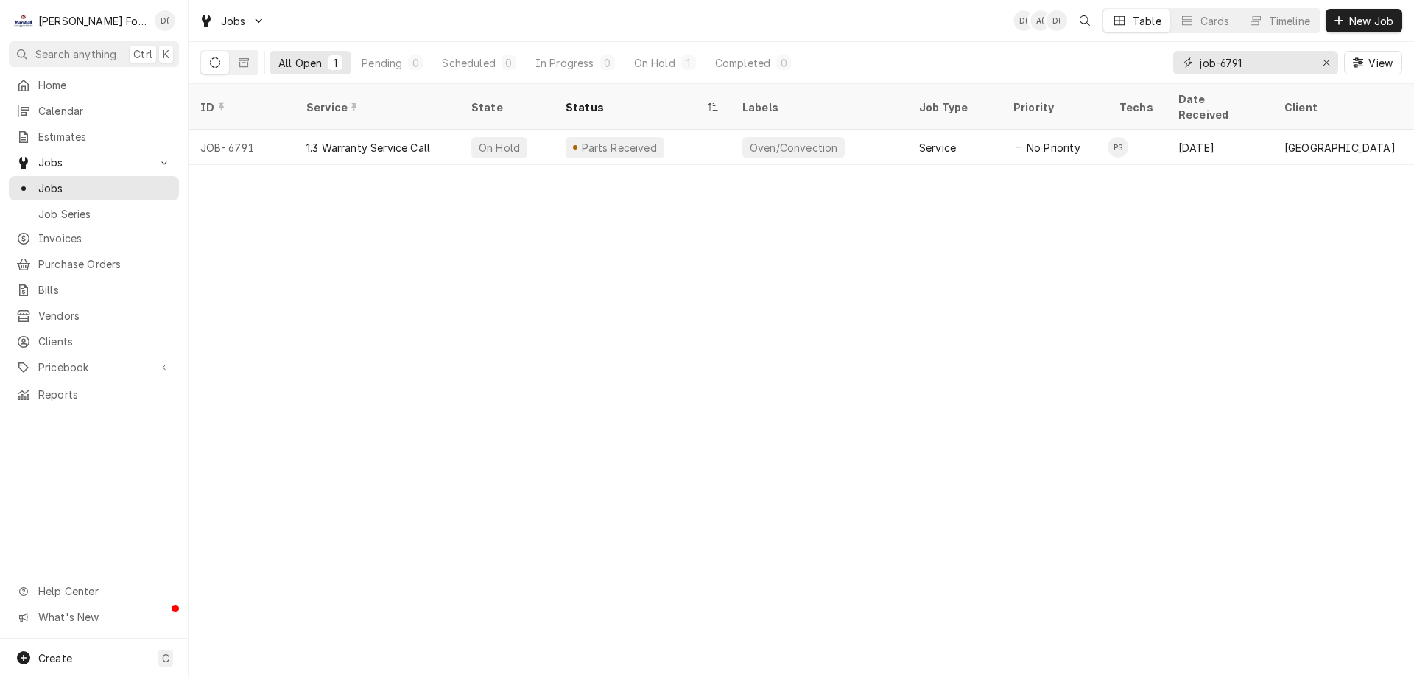
click at [1277, 56] on input "job-6791" at bounding box center [1255, 63] width 110 height 24
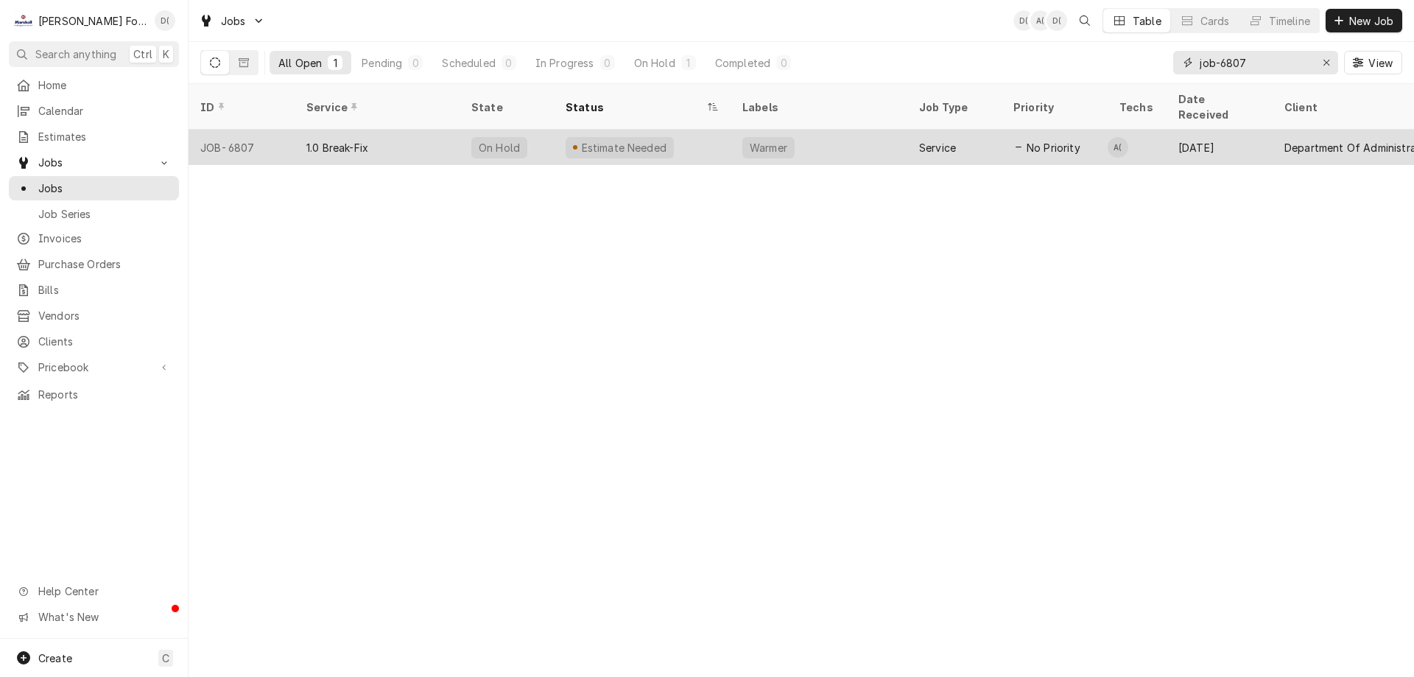
type input "job-6807"
click at [873, 130] on div "Warmer" at bounding box center [818, 147] width 177 height 35
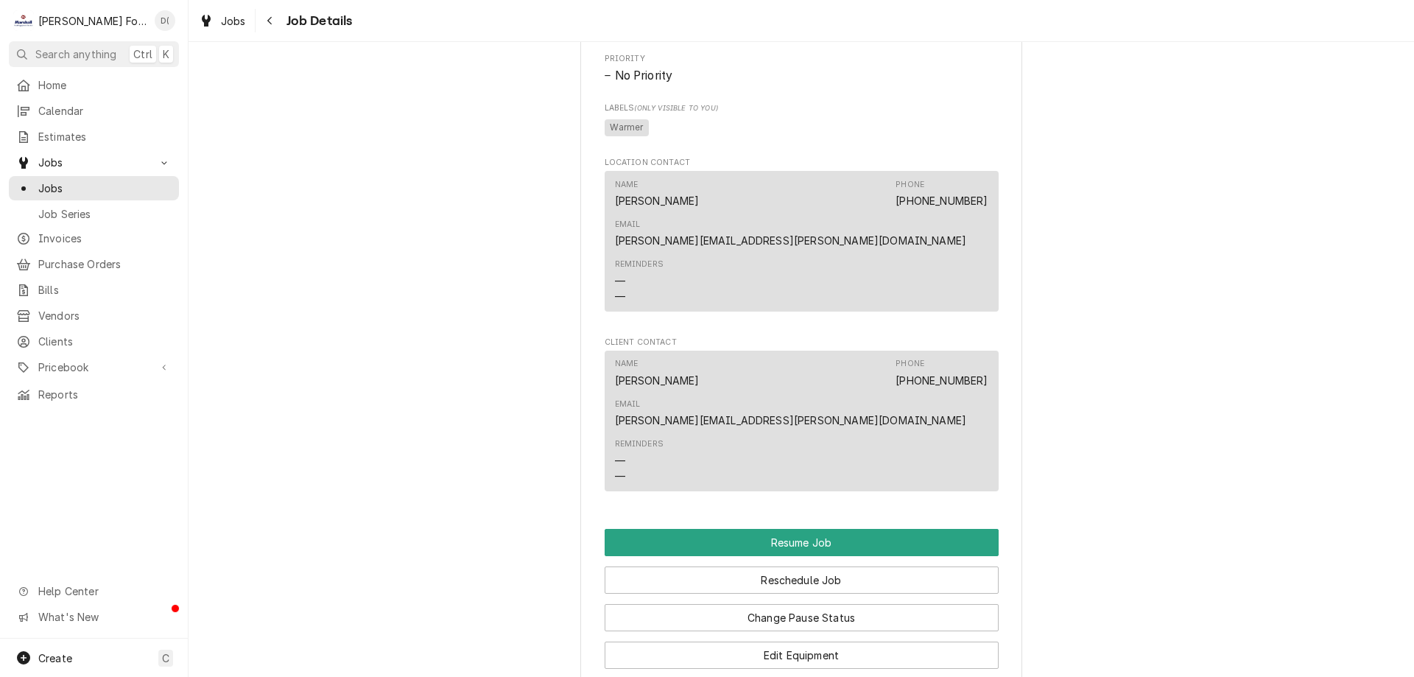
scroll to position [1325, 0]
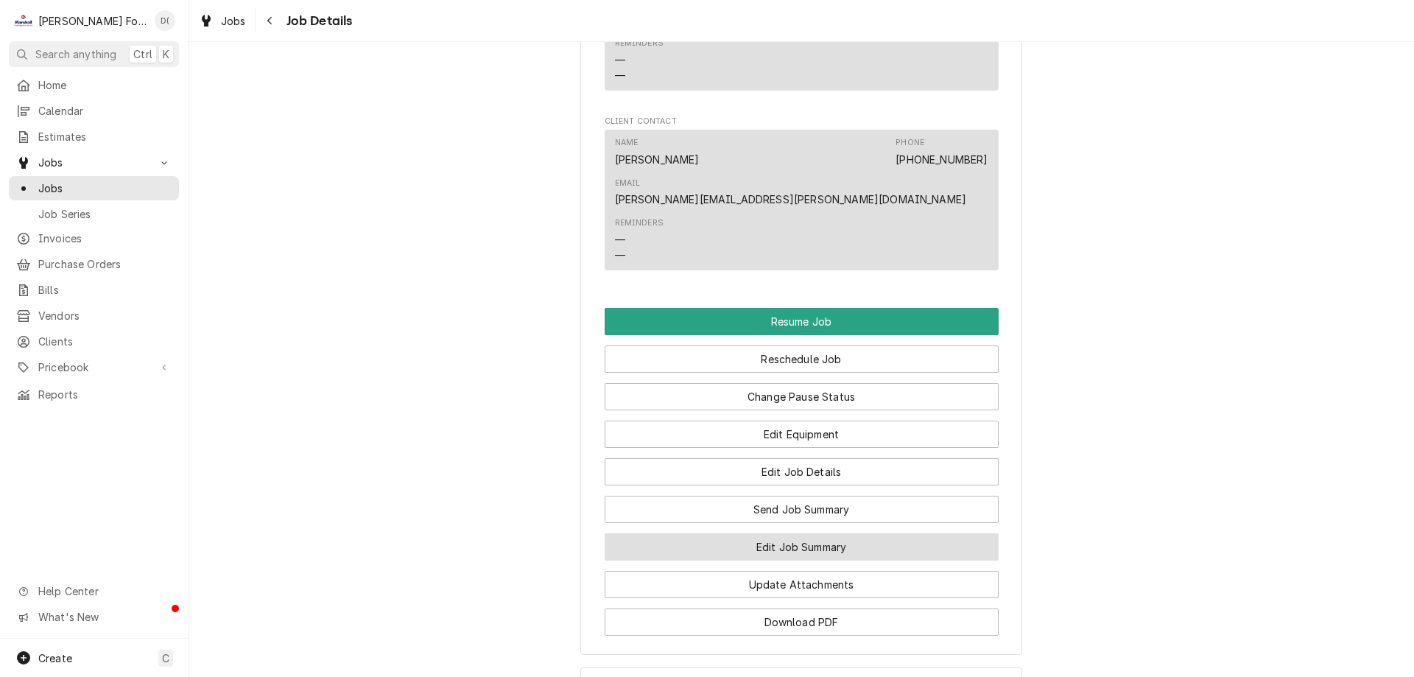
click at [837, 533] on button "Edit Job Summary" at bounding box center [802, 546] width 394 height 27
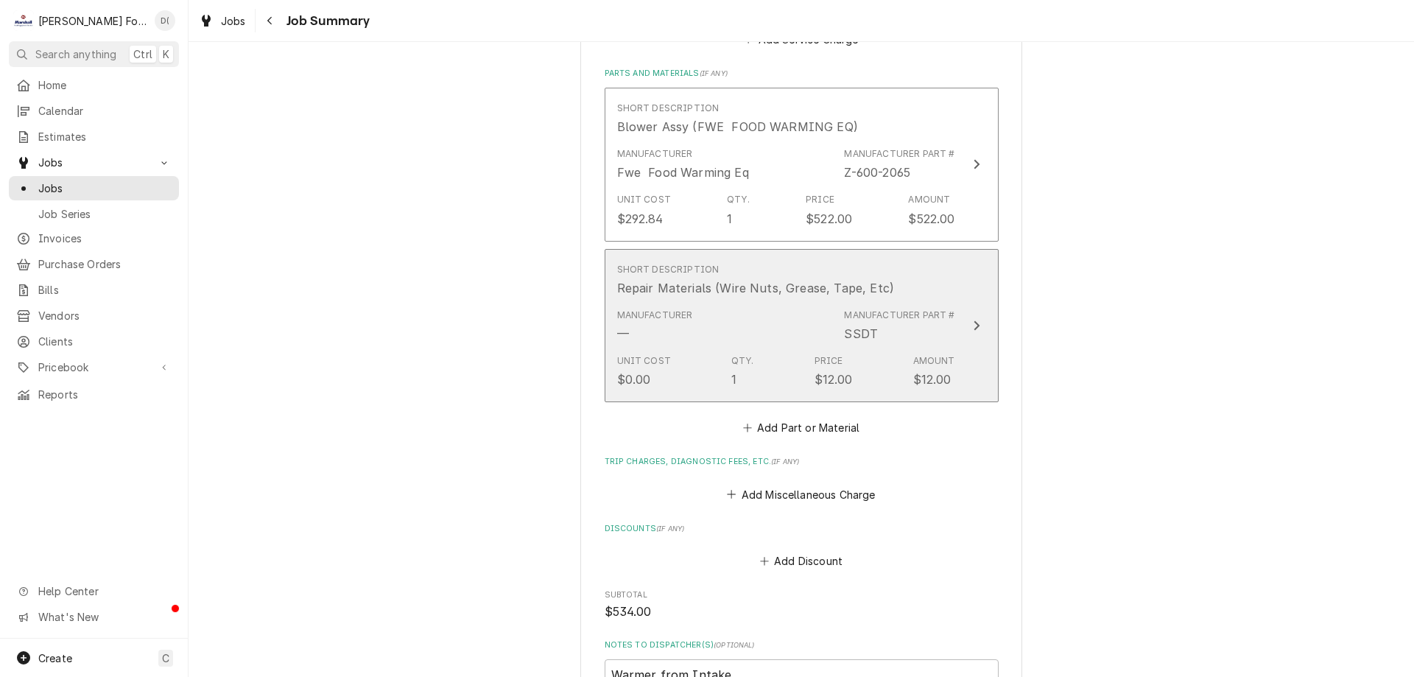
scroll to position [1178, 0]
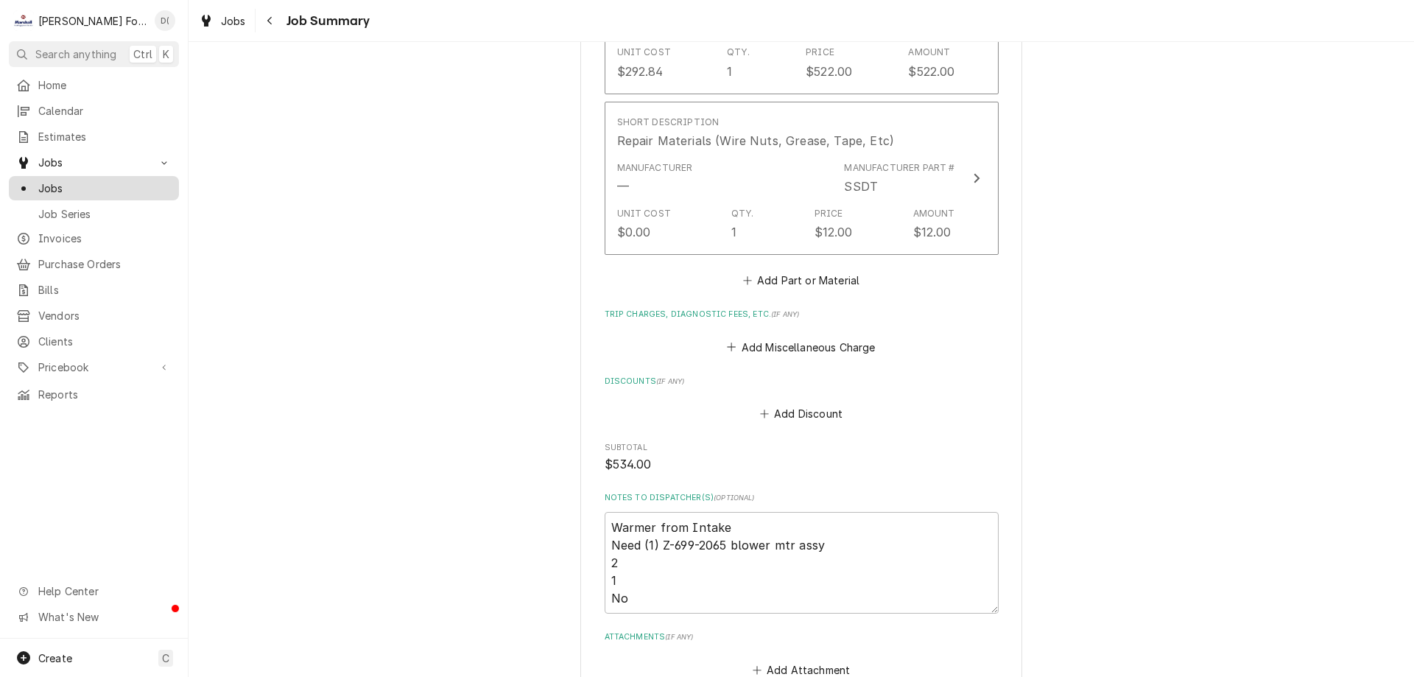
click at [125, 182] on span "Jobs" at bounding box center [104, 187] width 133 height 15
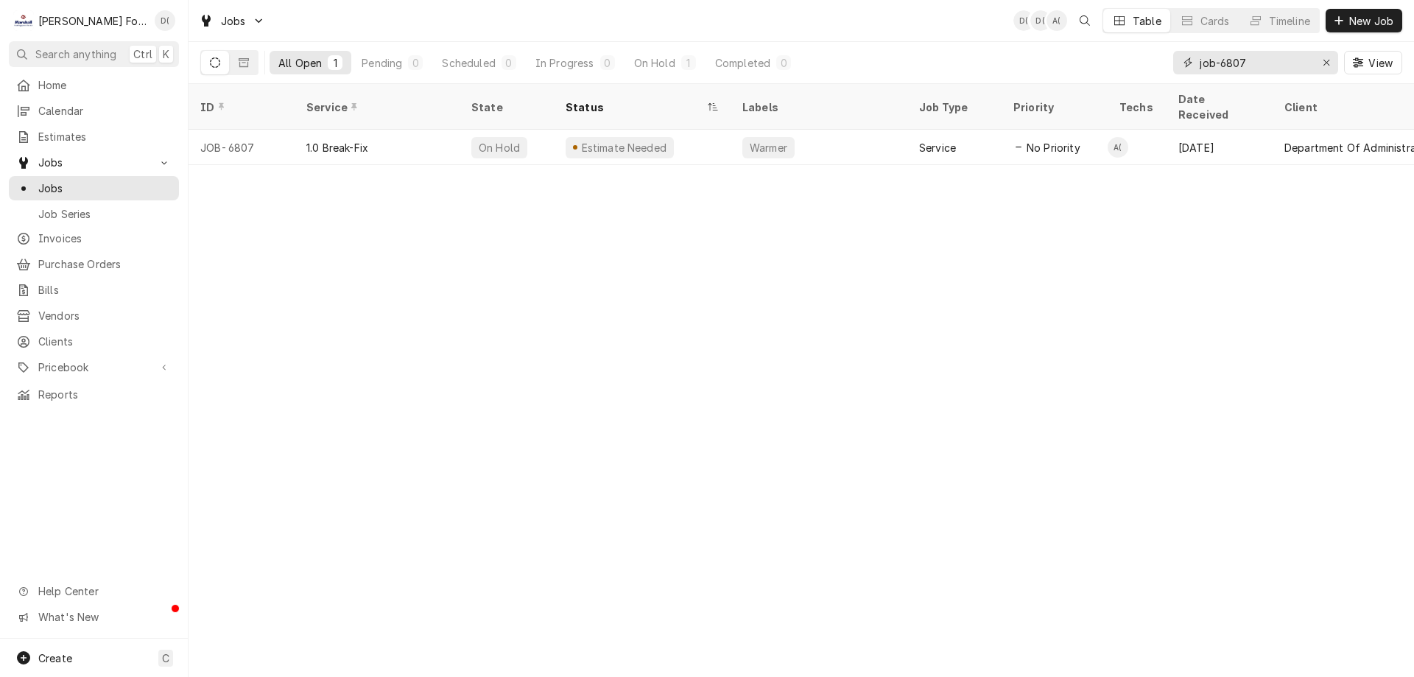
click at [1258, 66] on input "job-6807" at bounding box center [1255, 63] width 110 height 24
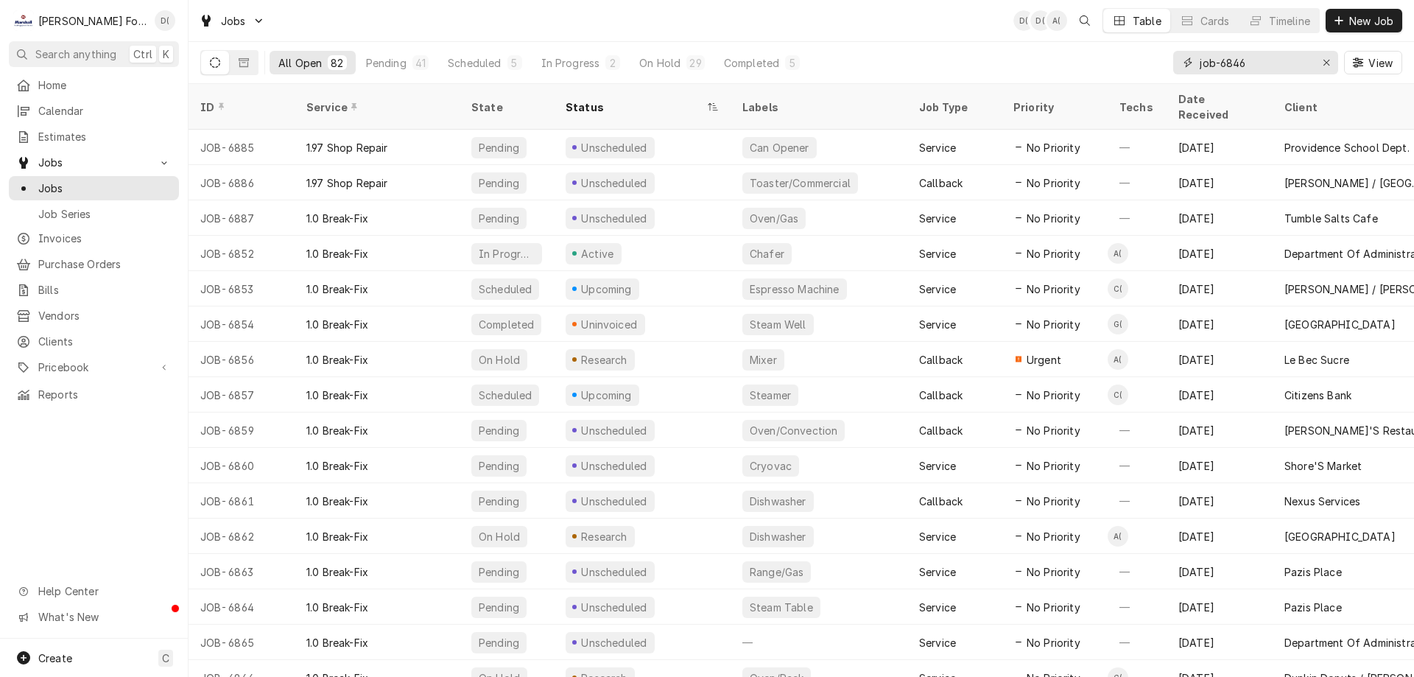
type input "job-6846"
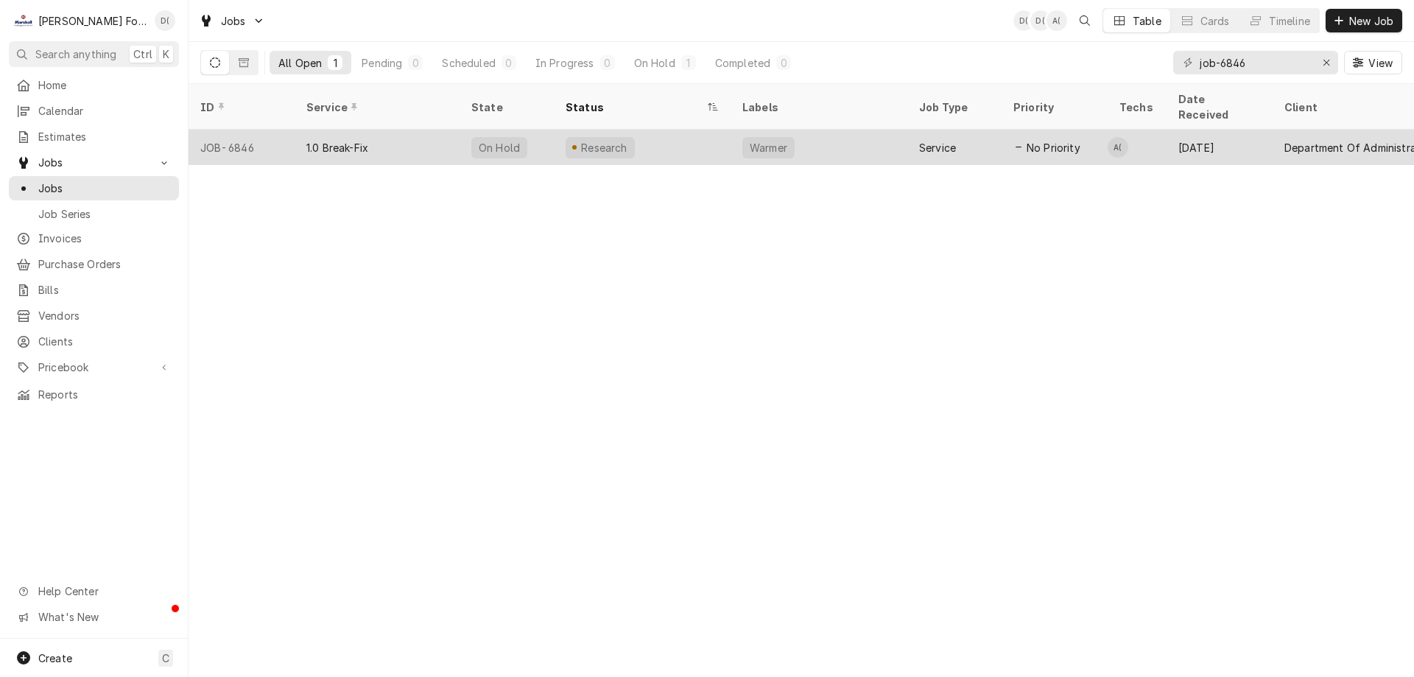
click at [665, 130] on div "Research" at bounding box center [642, 147] width 177 height 35
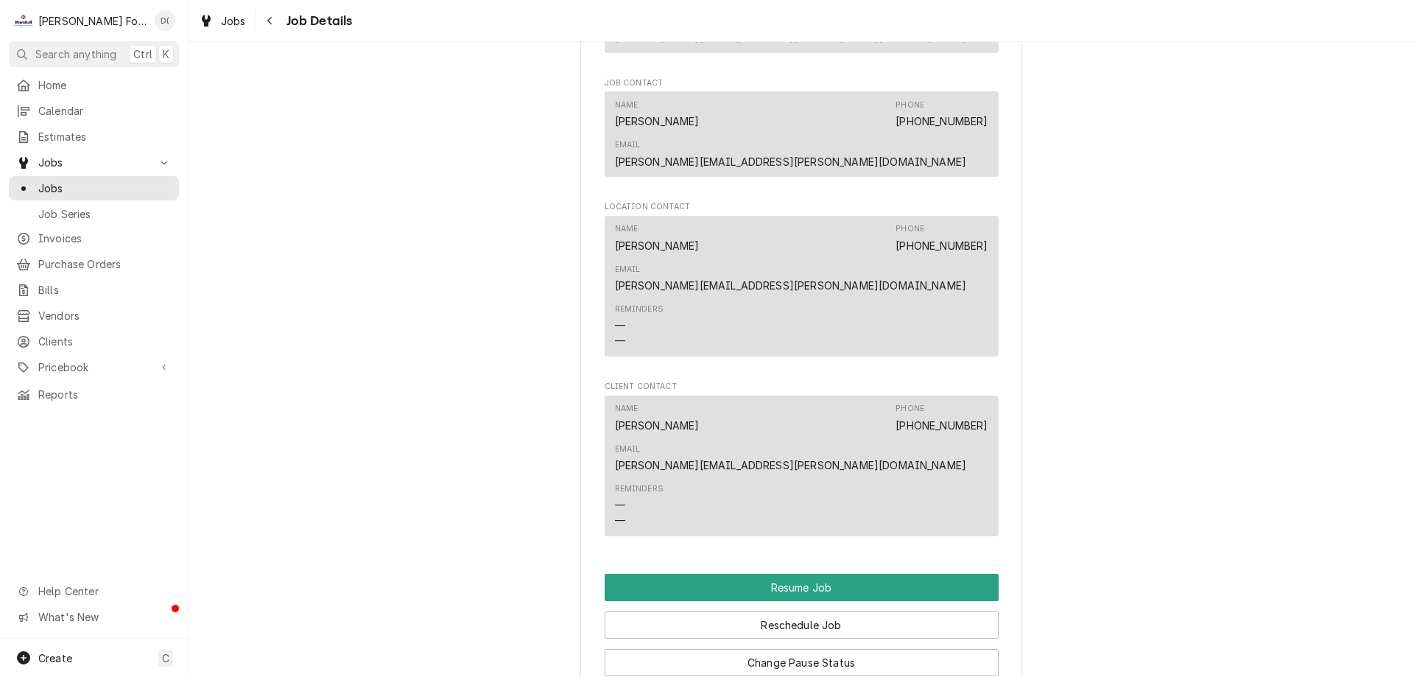
scroll to position [1546, 0]
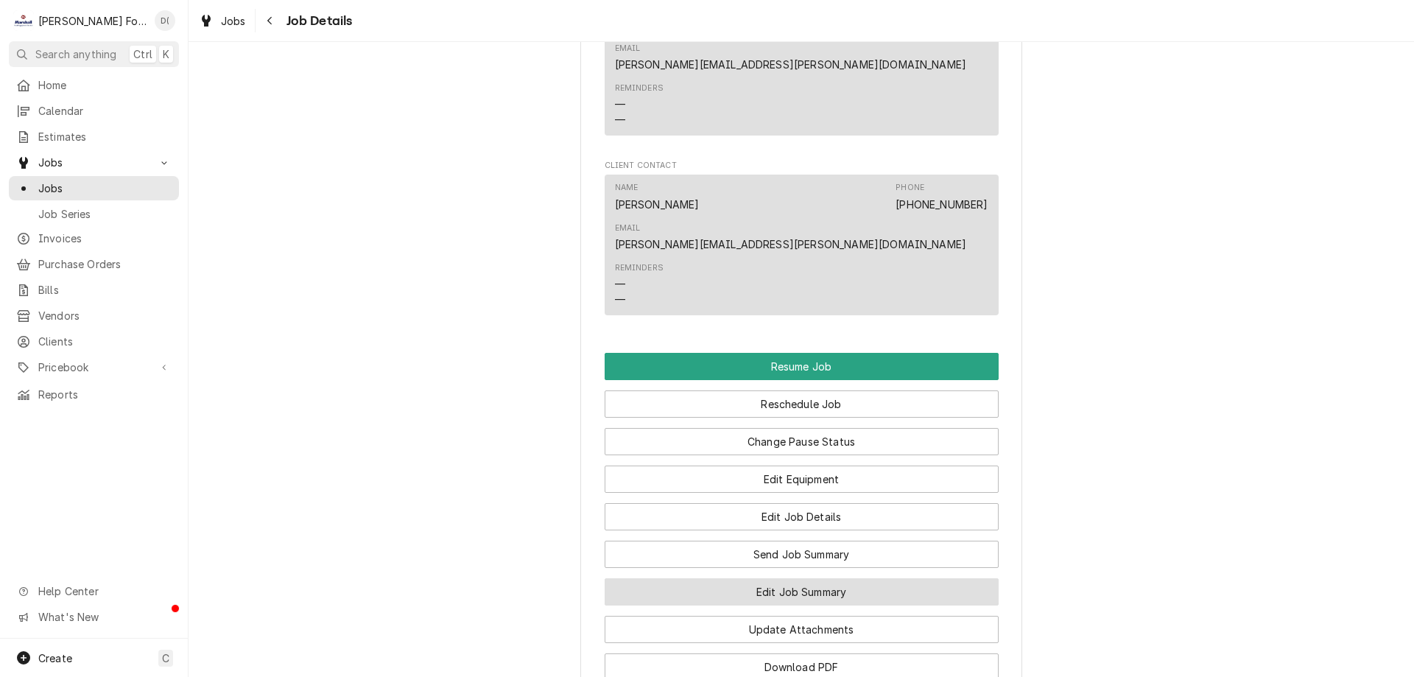
click at [786, 578] on button "Edit Job Summary" at bounding box center [802, 591] width 394 height 27
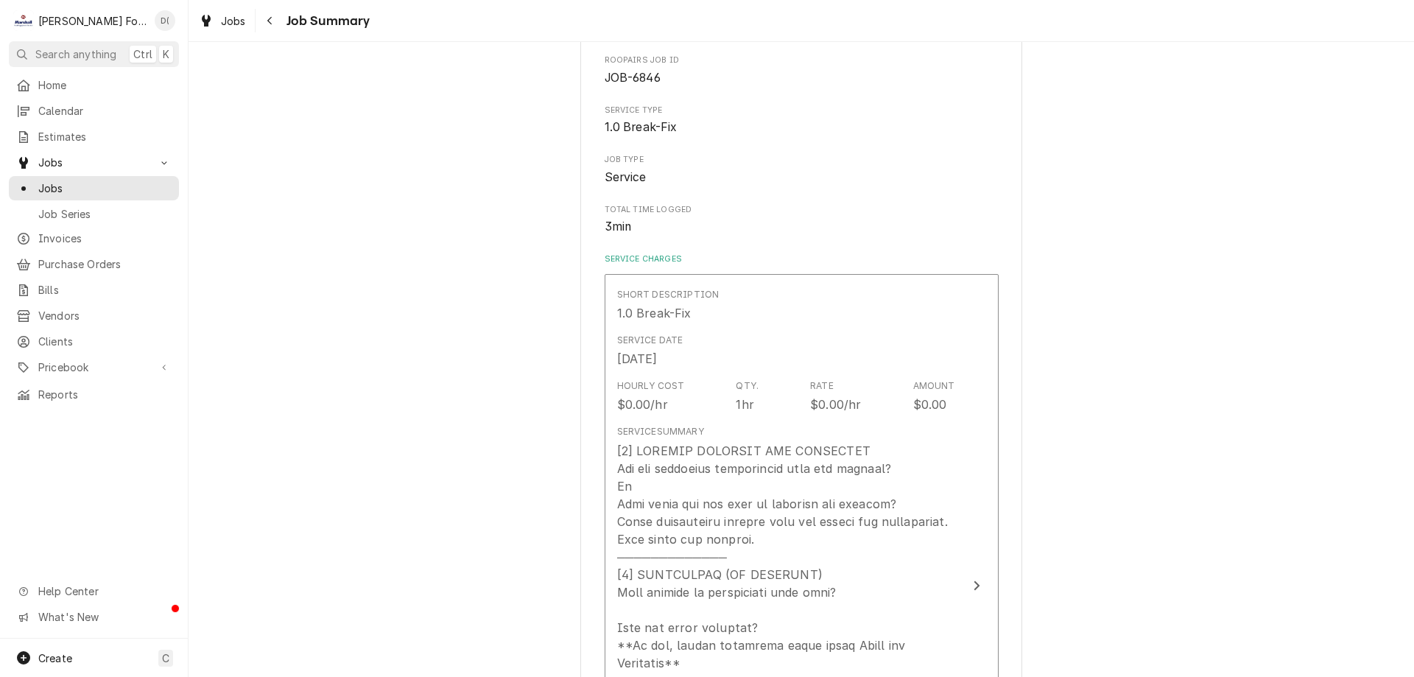
scroll to position [221, 0]
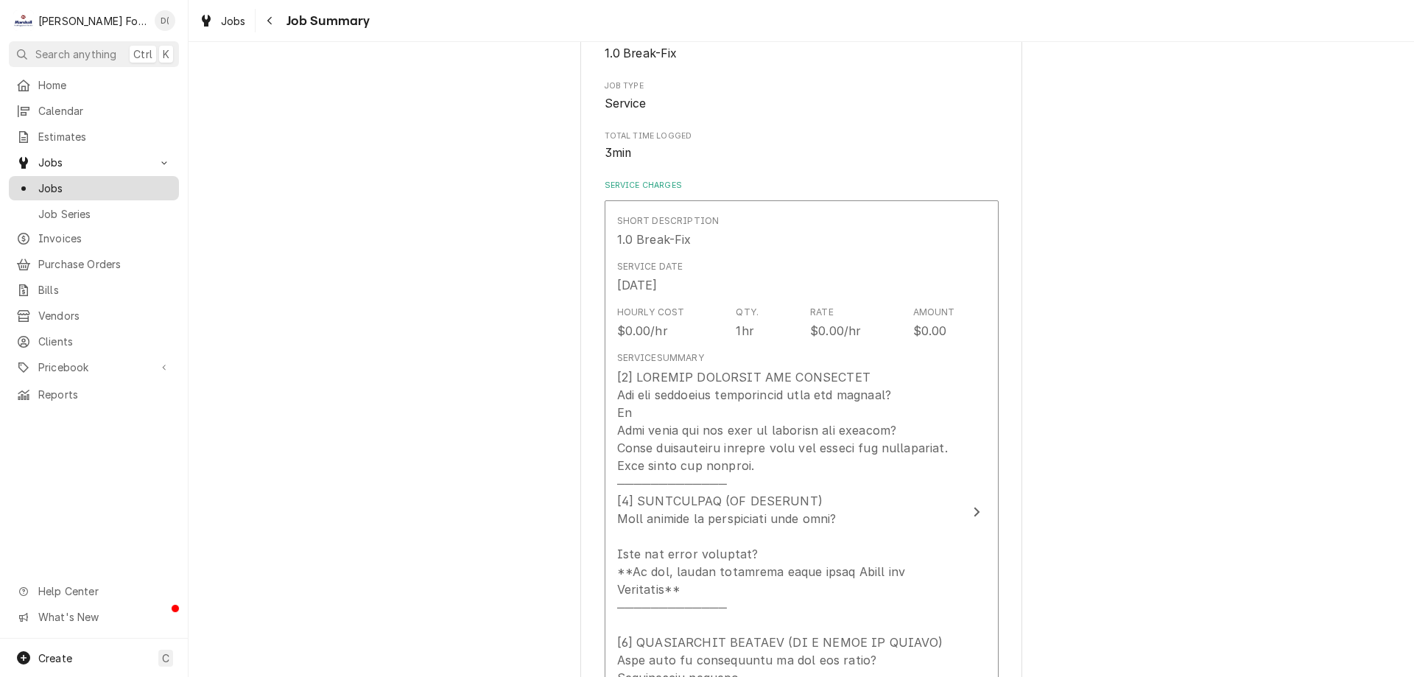
click at [76, 187] on span "Jobs" at bounding box center [104, 187] width 133 height 15
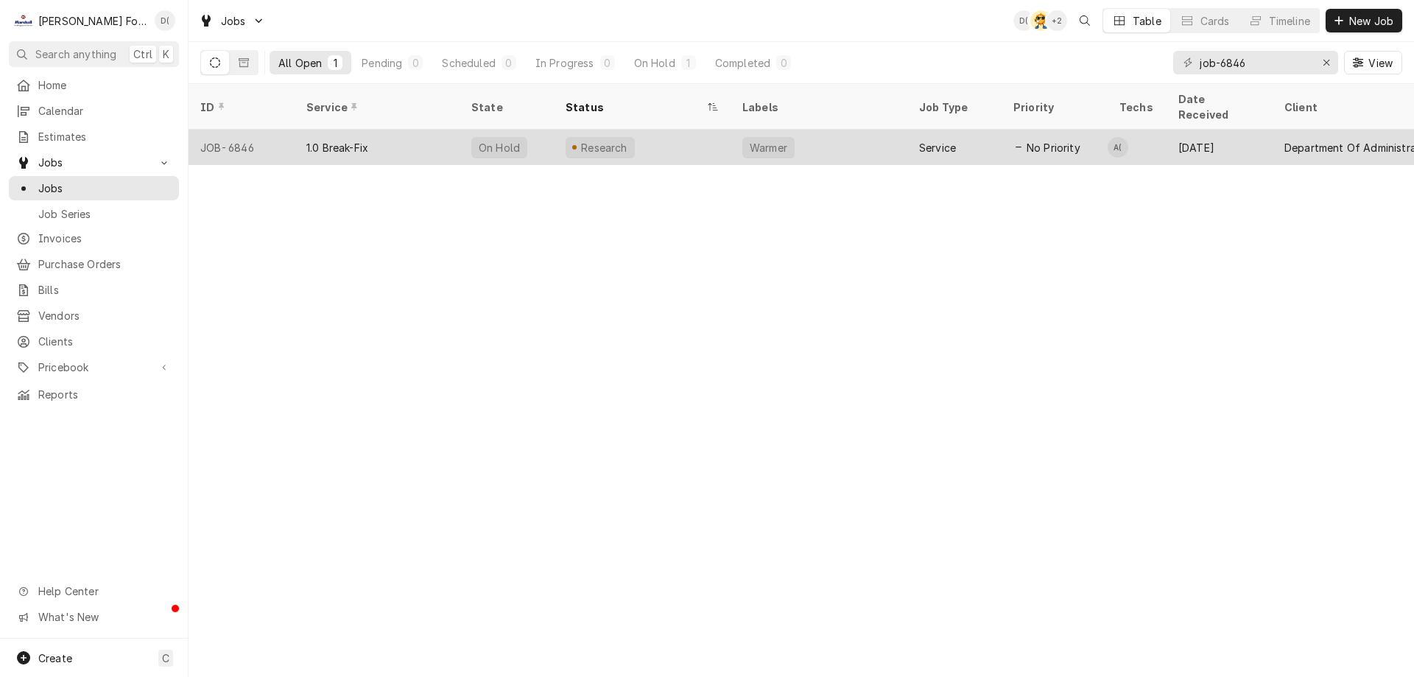
click at [906, 135] on div "Warmer" at bounding box center [818, 147] width 177 height 35
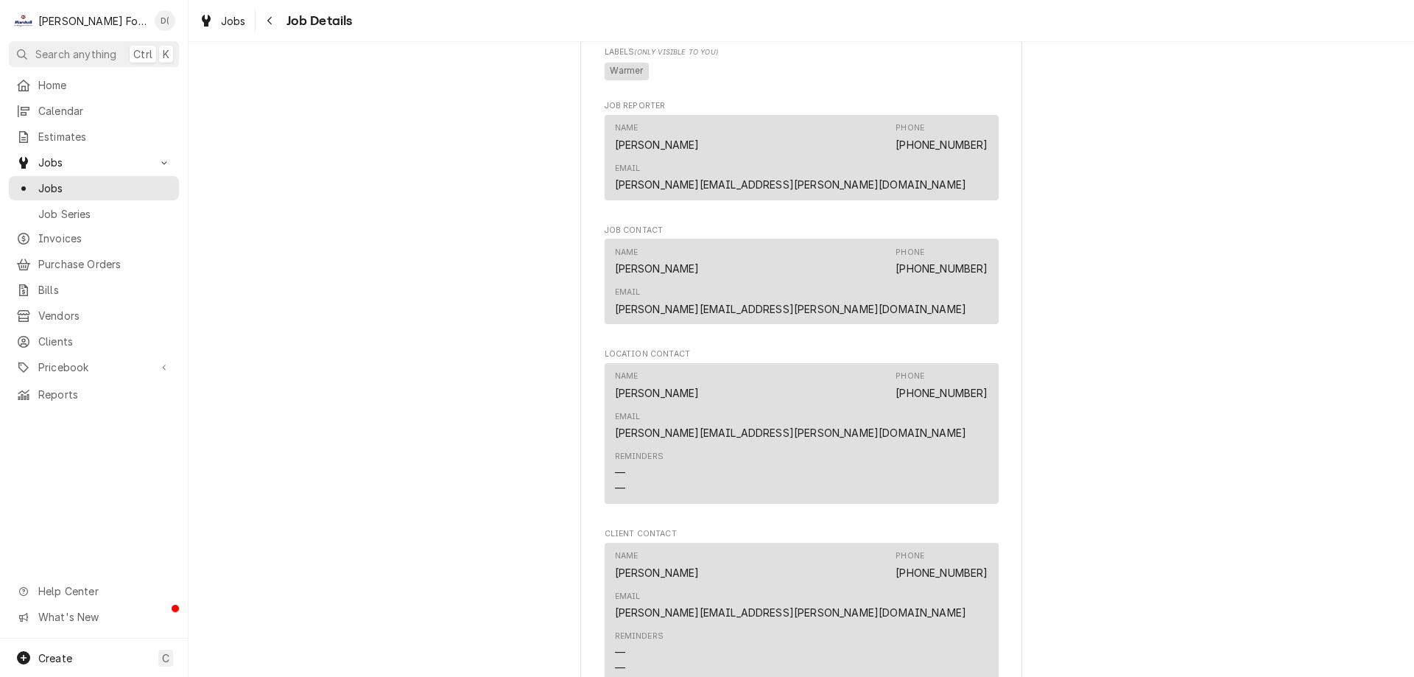
scroll to position [1473, 0]
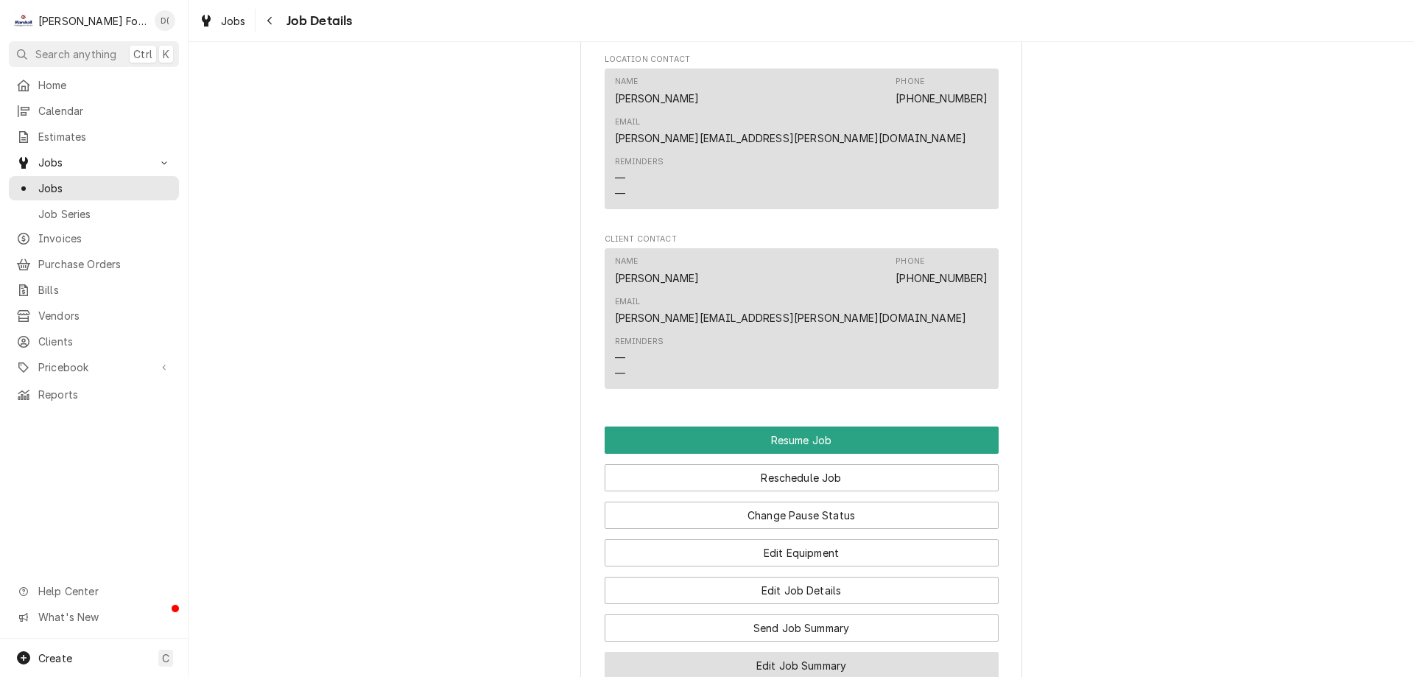
click at [783, 652] on button "Edit Job Summary" at bounding box center [802, 665] width 394 height 27
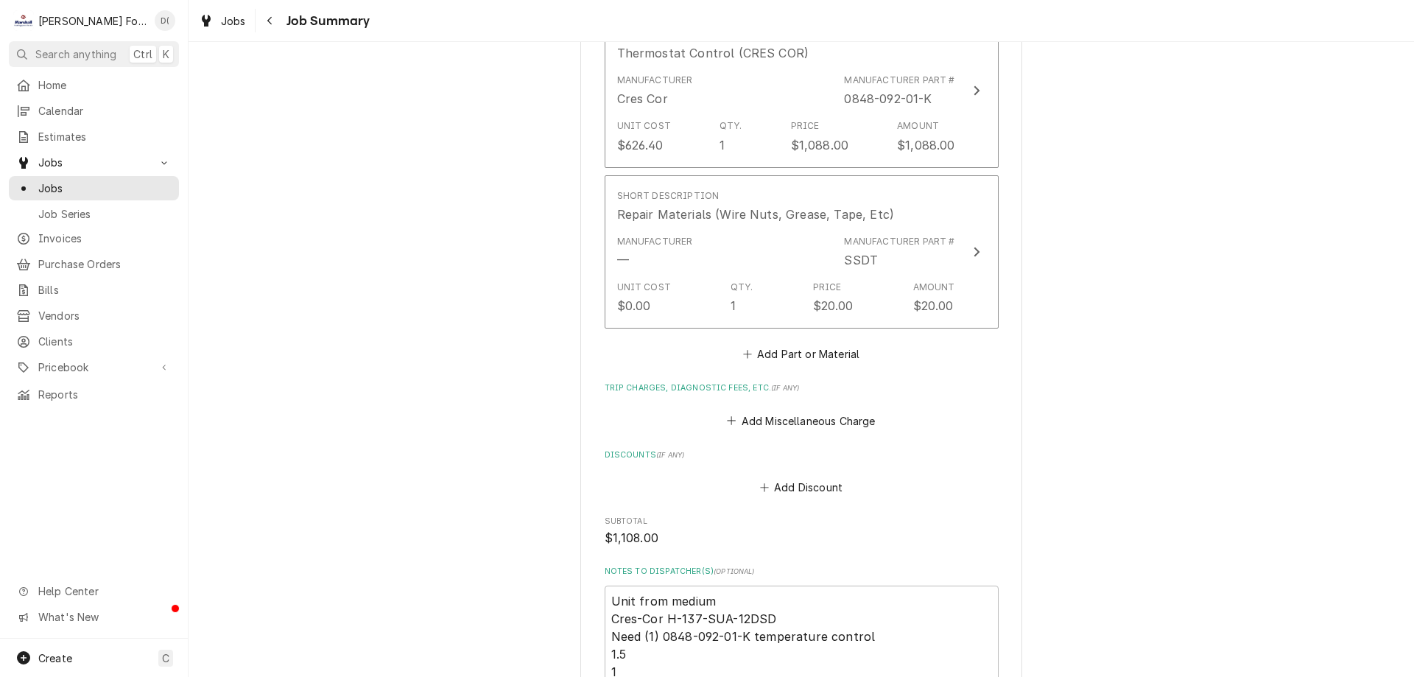
scroll to position [1325, 0]
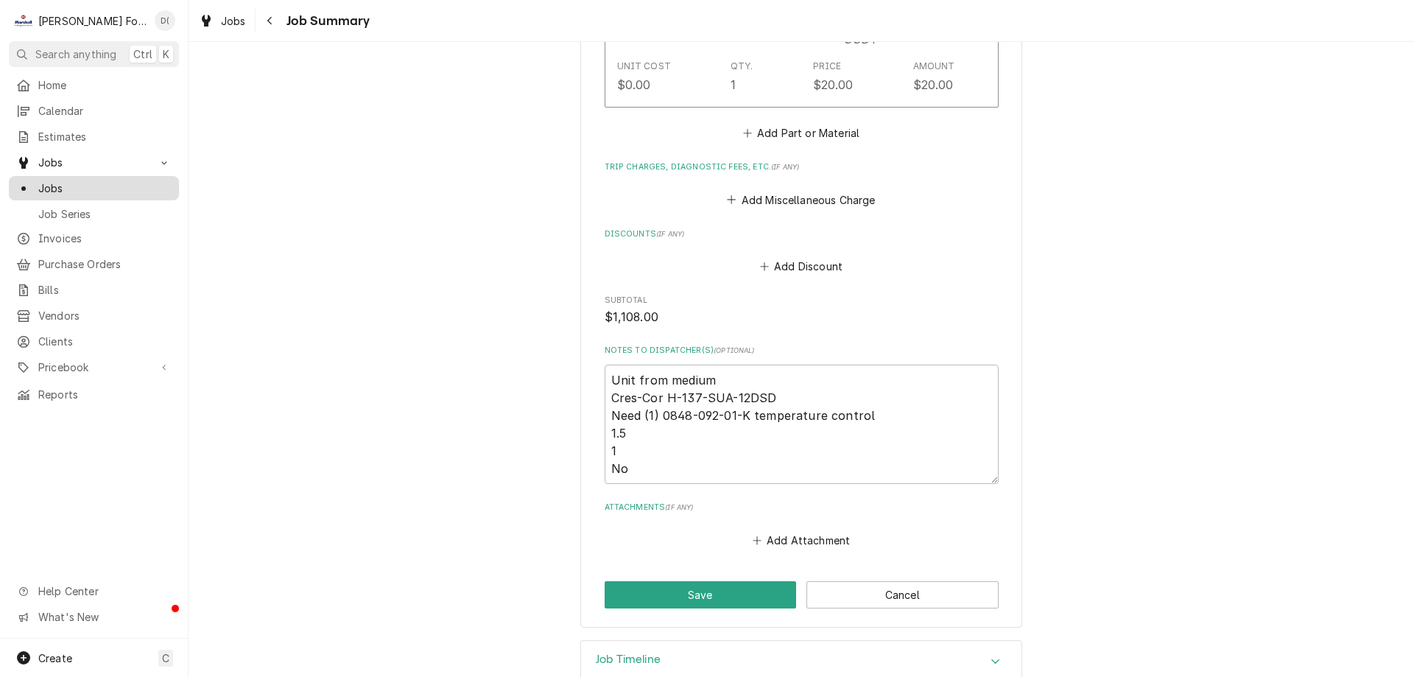
click at [97, 183] on span "Jobs" at bounding box center [104, 187] width 133 height 15
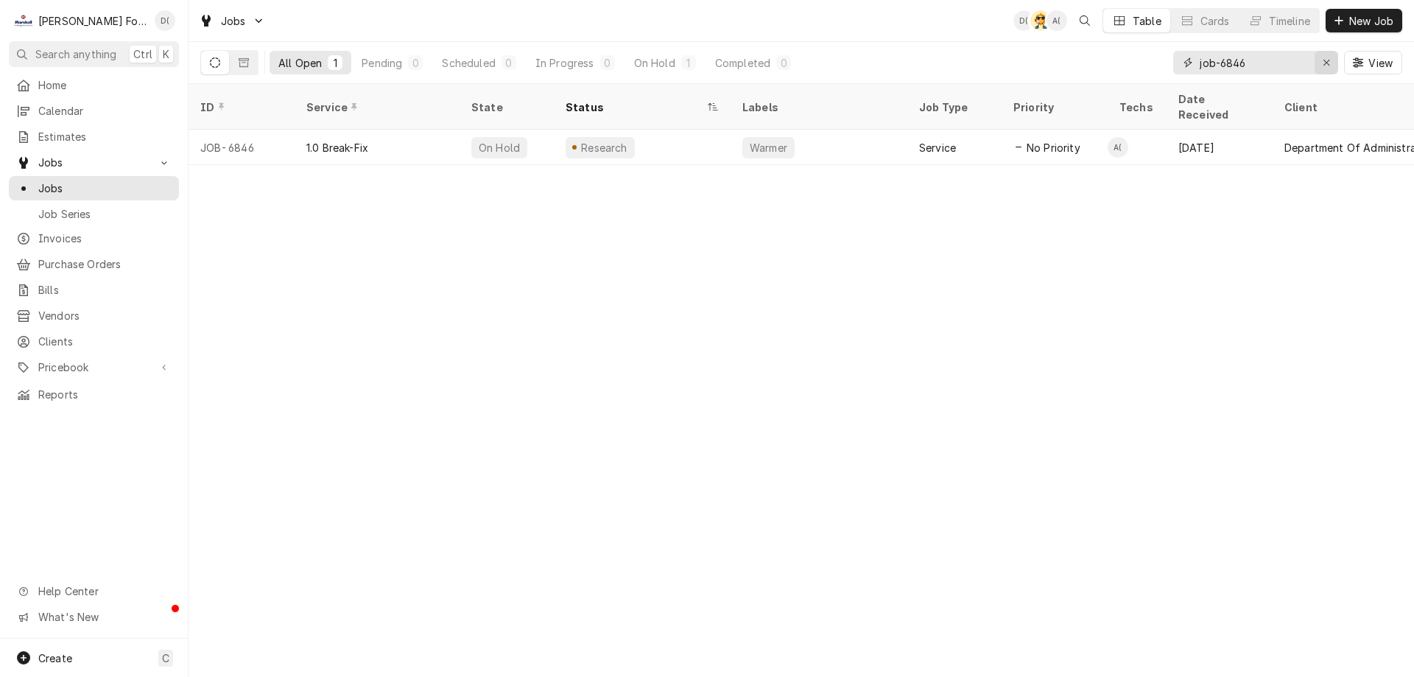
click at [1320, 60] on div "Erase input" at bounding box center [1326, 62] width 15 height 15
click at [1303, 60] on input "Dynamic Content Wrapper" at bounding box center [1269, 63] width 138 height 24
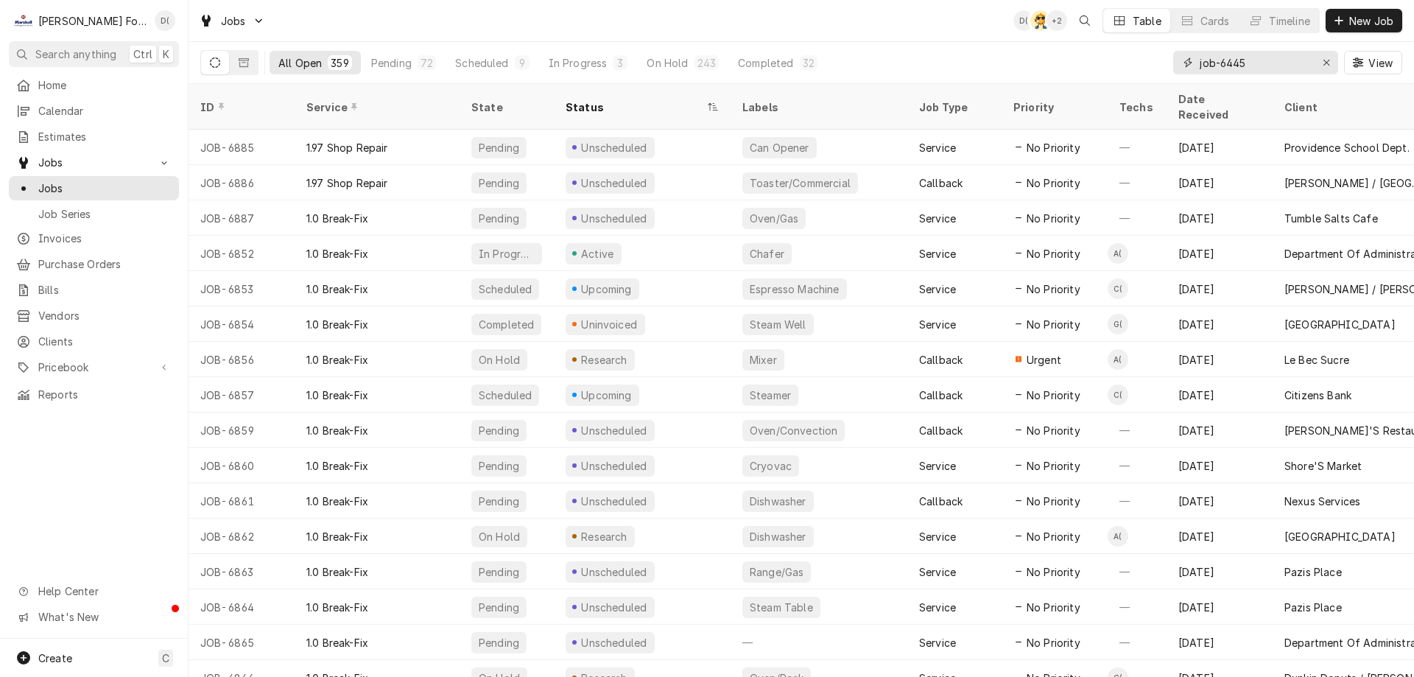
type input "job-6445"
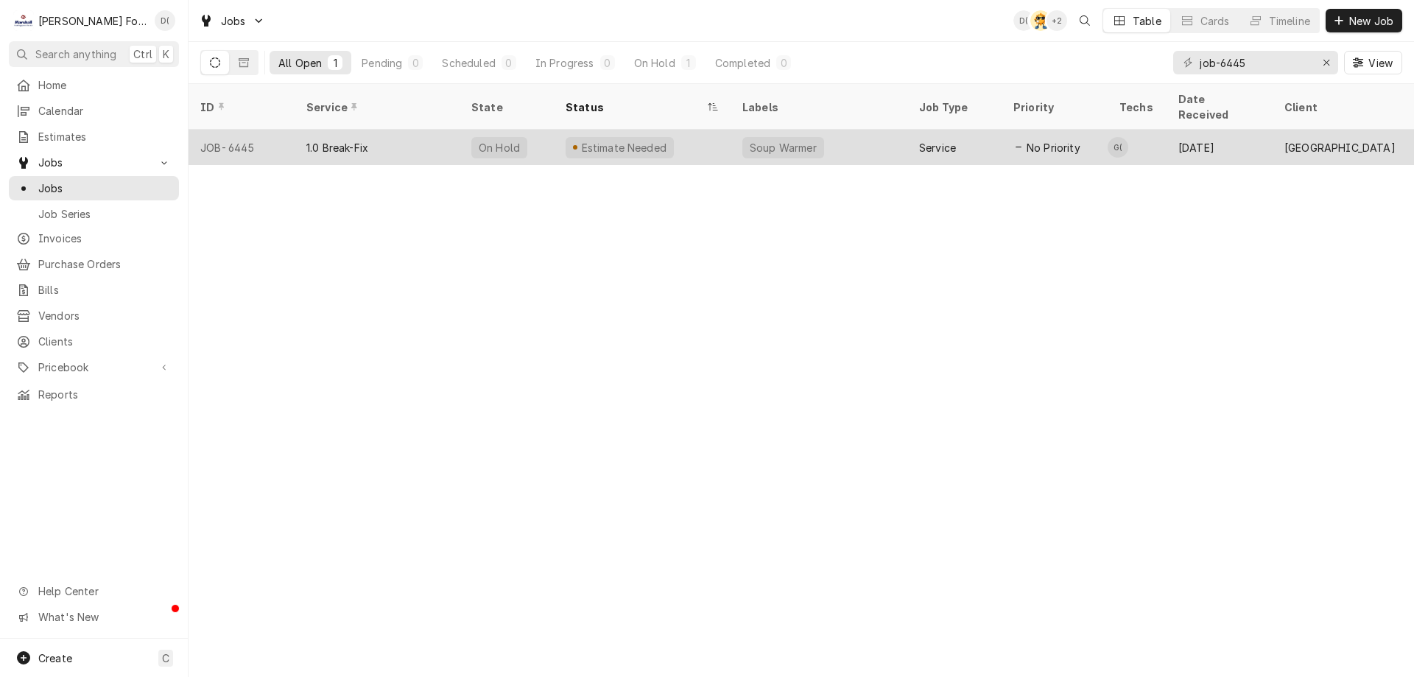
click at [700, 136] on div "Estimate Needed" at bounding box center [642, 147] width 177 height 35
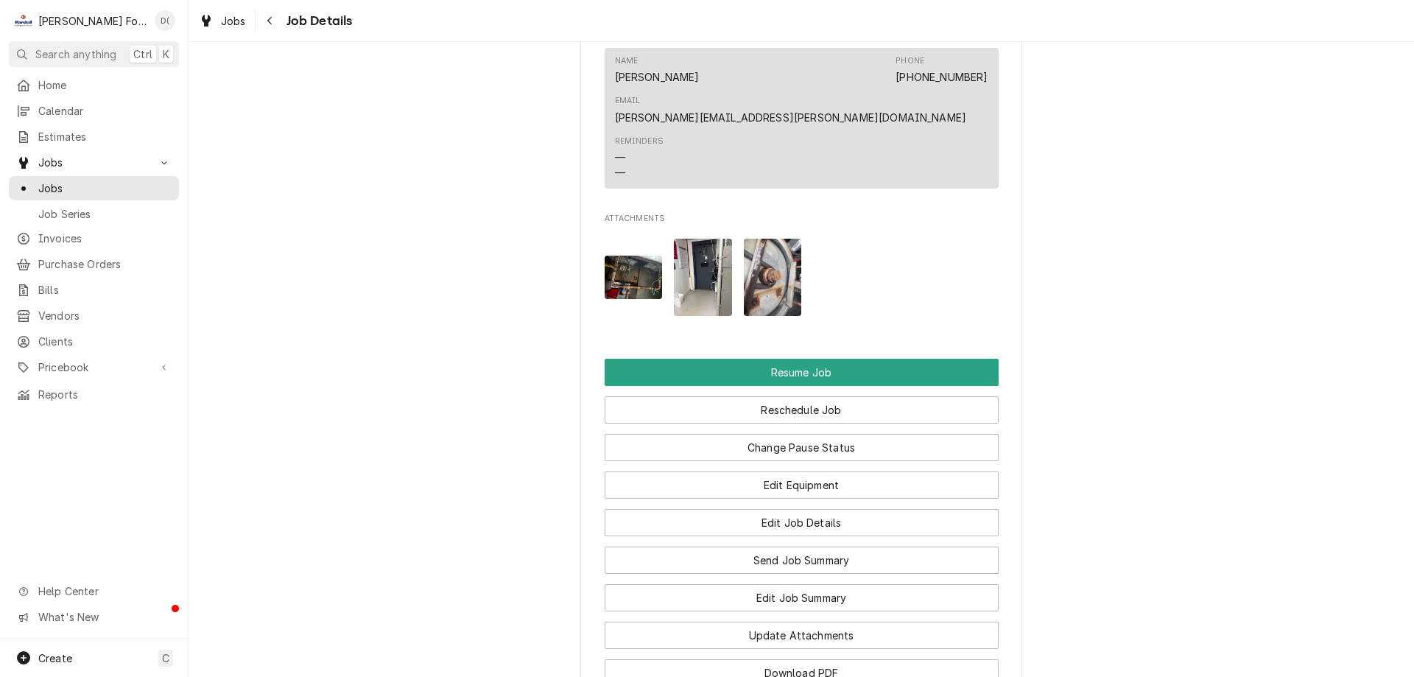
scroll to position [1620, 0]
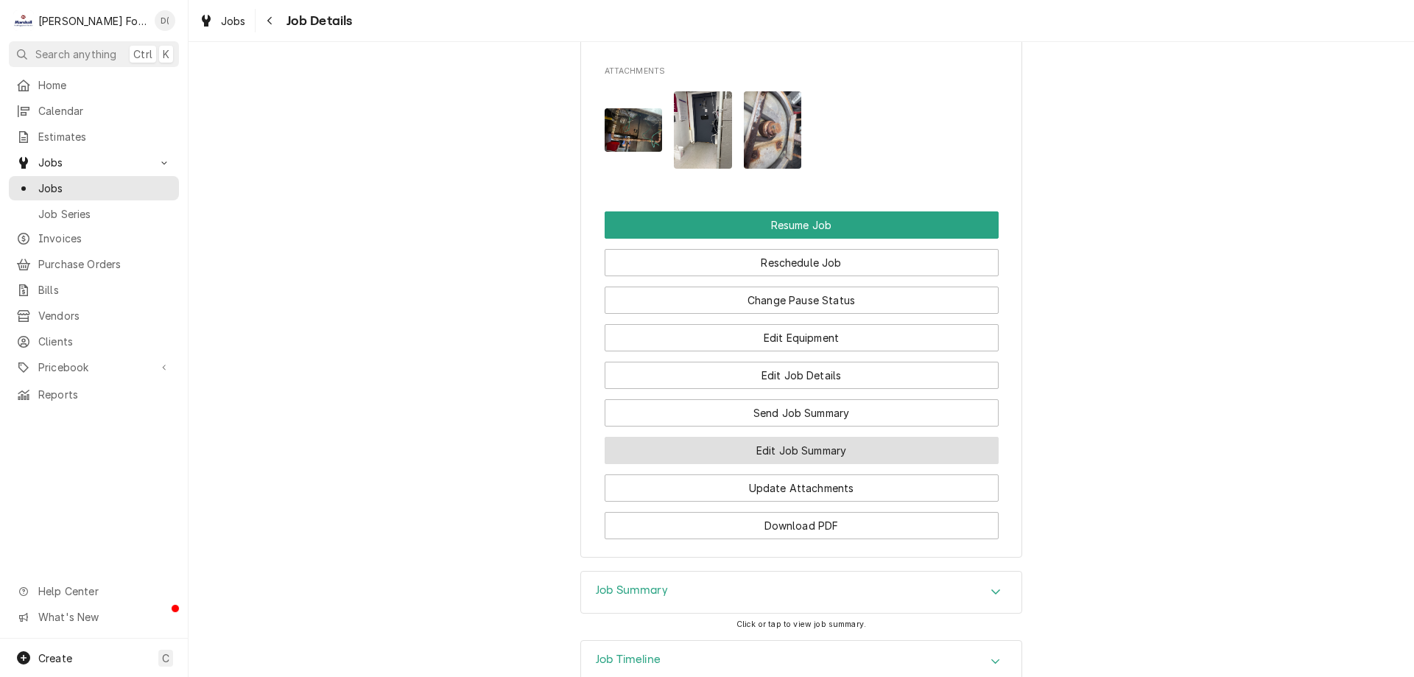
click at [788, 437] on button "Edit Job Summary" at bounding box center [802, 450] width 394 height 27
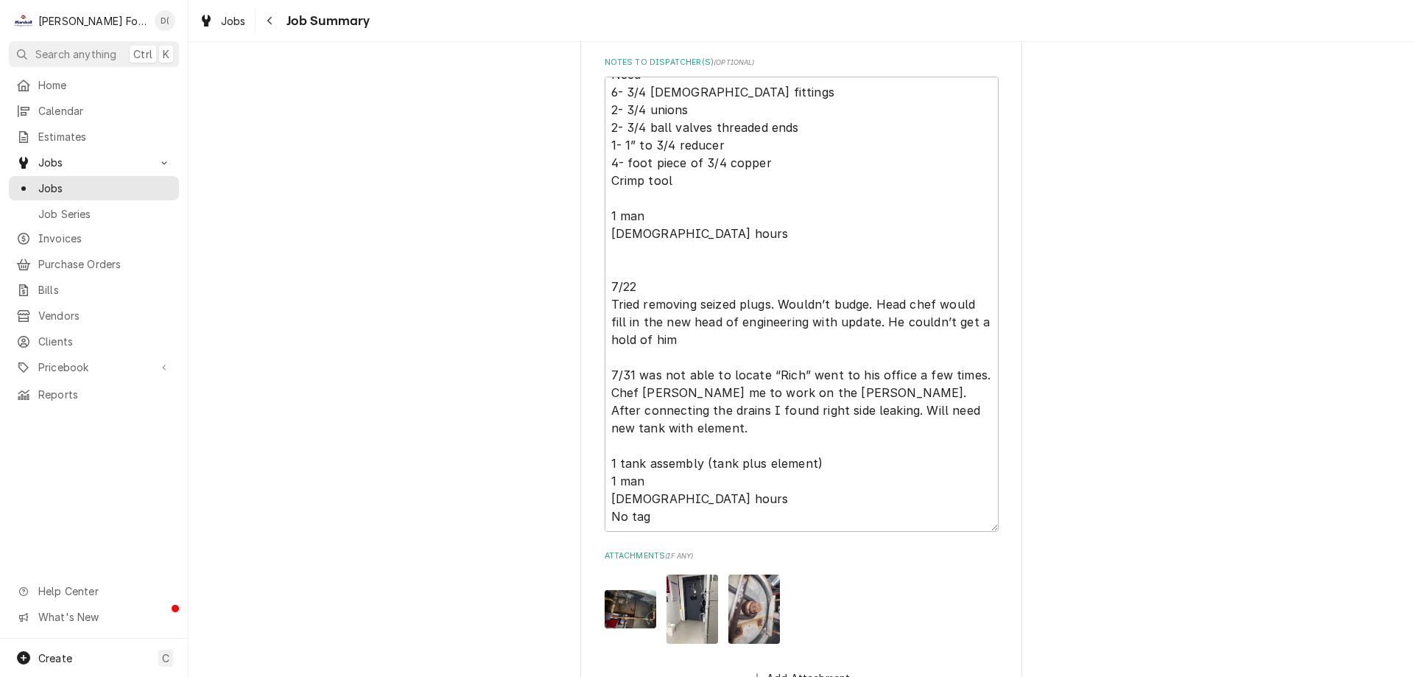
scroll to position [2135, 0]
